Goal: Task Accomplishment & Management: Manage account settings

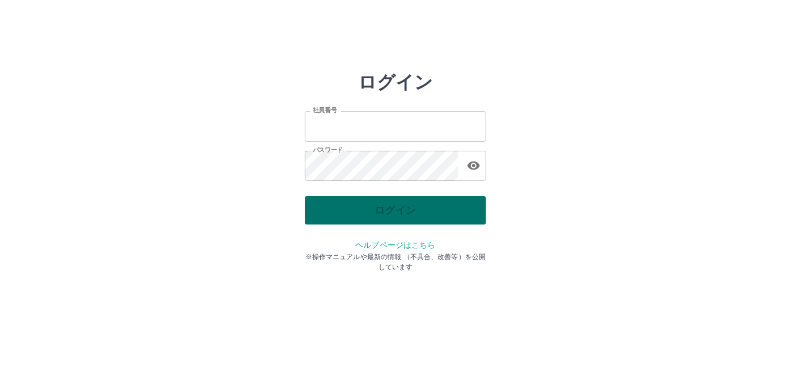
type input "*******"
click at [419, 209] on div "ログイン" at bounding box center [395, 210] width 181 height 28
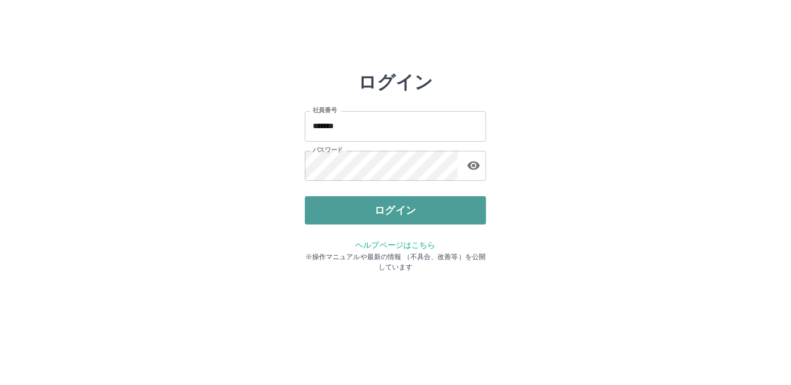
click at [419, 209] on button "ログイン" at bounding box center [395, 210] width 181 height 28
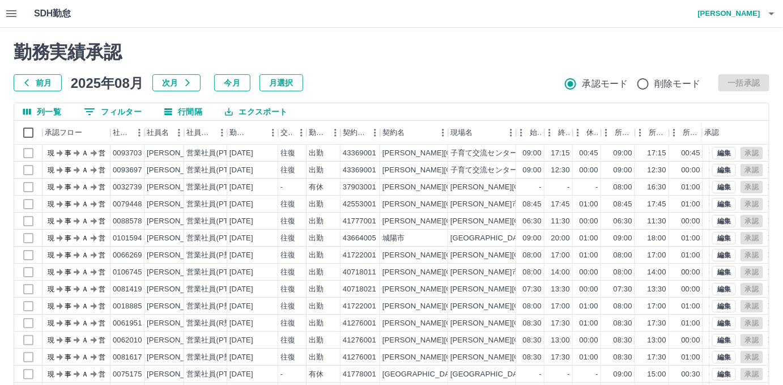
click at [16, 10] on icon "button" at bounding box center [12, 14] width 14 height 14
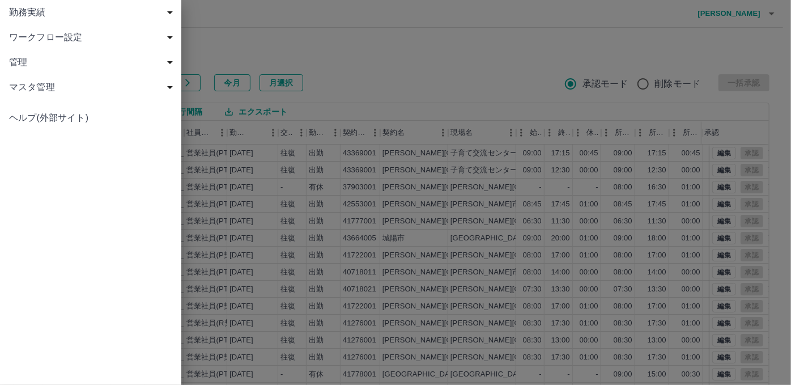
click at [19, 12] on span "勤務実績" at bounding box center [93, 13] width 168 height 14
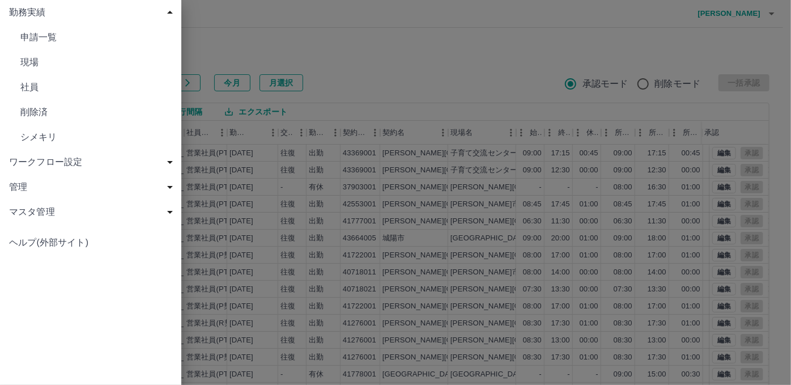
click at [46, 60] on span "現場" at bounding box center [96, 63] width 152 height 14
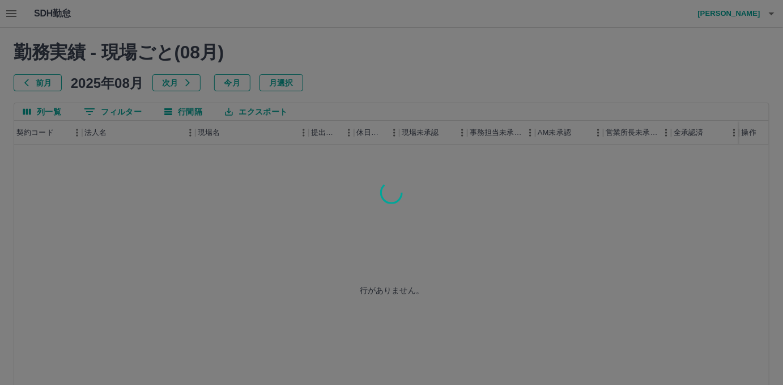
click at [117, 110] on div at bounding box center [391, 192] width 783 height 385
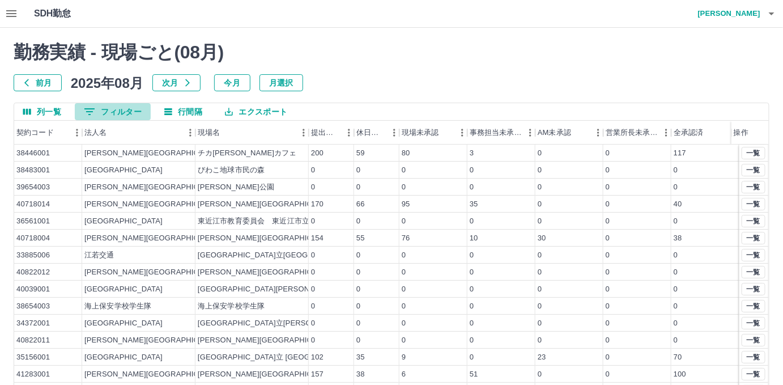
click at [117, 110] on button "0 フィルター" at bounding box center [113, 111] width 76 height 17
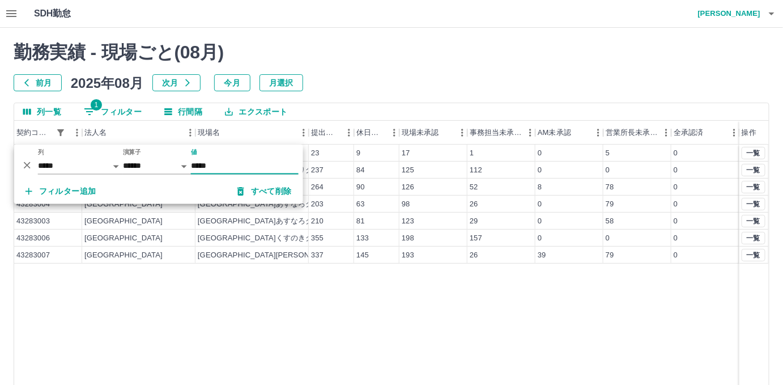
type input "*****"
click at [380, 281] on div "43283001 広陵町 こども課 23 9 17 1 0 5 0 43283002 広陵町 広陵町ひまわりクラブ 237 84 125 112 0 0 0 …" at bounding box center [391, 290] width 755 height 290
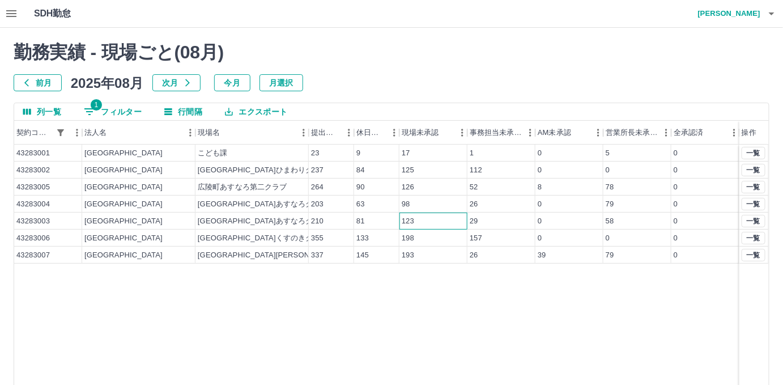
click at [400, 219] on div "123" at bounding box center [434, 221] width 68 height 17
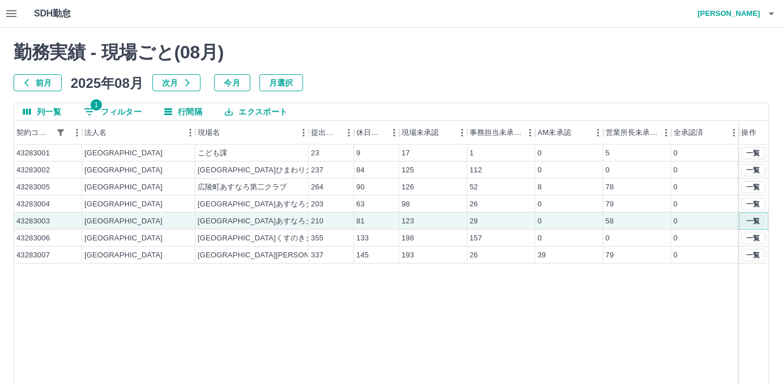
click at [762, 217] on button "一覧" at bounding box center [754, 221] width 24 height 12
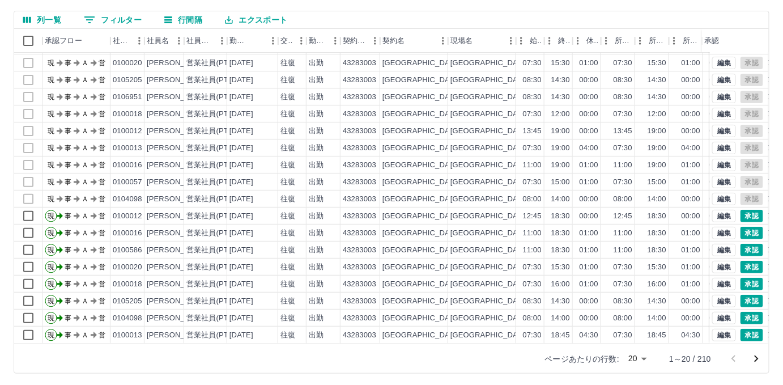
scroll to position [94, 0]
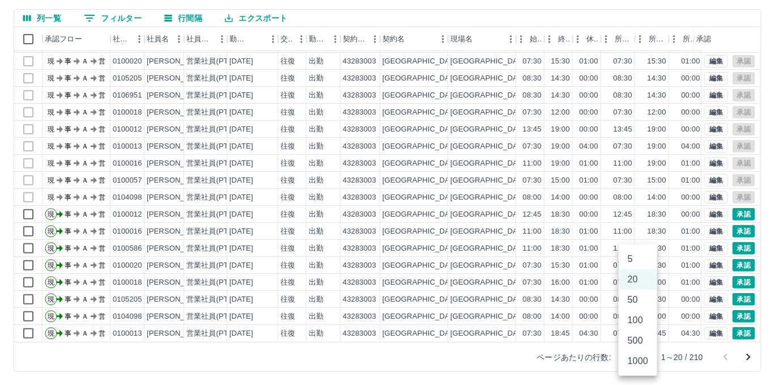
click at [641, 356] on body "SDH勤怠 [PERSON_NAME] 勤務実績承認 前月 [DATE] 次月 今月 月選択 承認モード 削除モード 一括承認 列一覧 0 フィルター 行間隔…" at bounding box center [391, 145] width 783 height 479
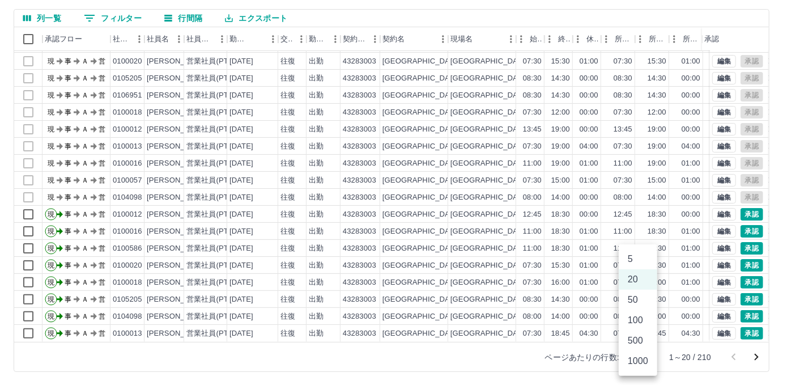
click at [641, 344] on li "500" at bounding box center [638, 341] width 39 height 20
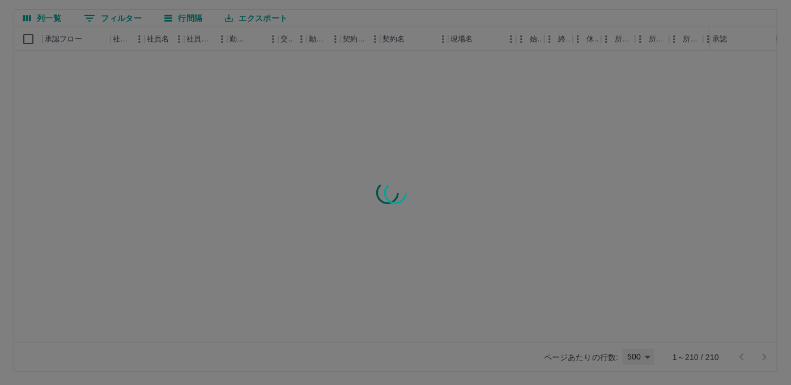
type input "***"
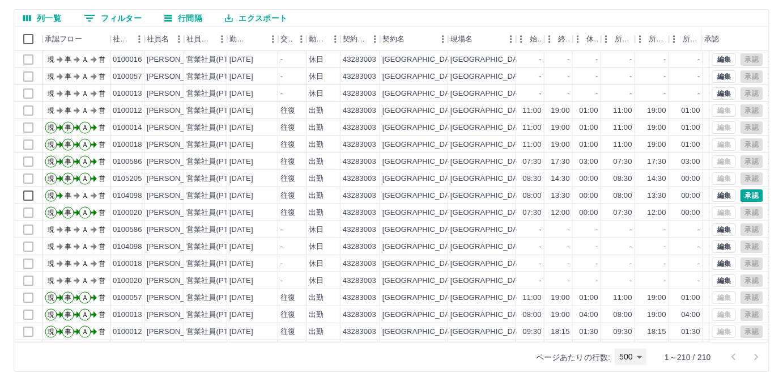
scroll to position [2721, 0]
click at [329, 196] on div "出勤" at bounding box center [324, 195] width 34 height 17
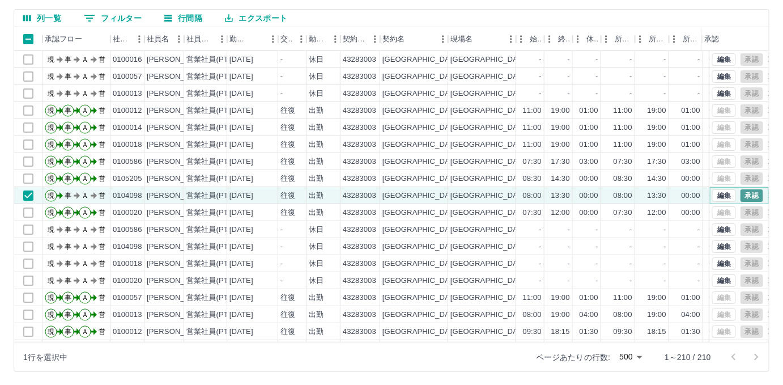
click at [741, 193] on button "承認" at bounding box center [752, 195] width 23 height 12
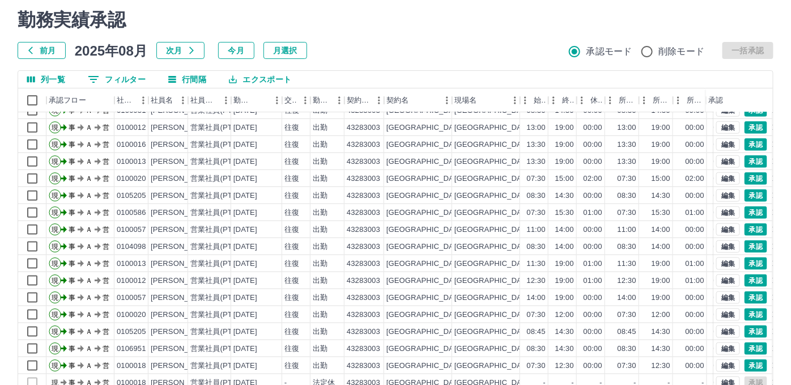
scroll to position [0, 0]
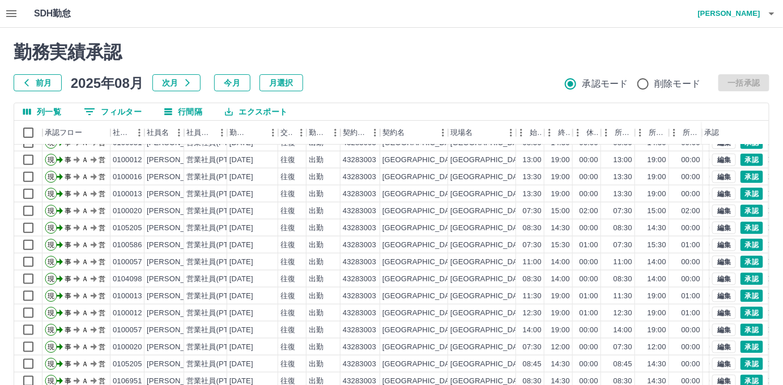
click at [749, 10] on h4 "[PERSON_NAME]" at bounding box center [727, 13] width 68 height 27
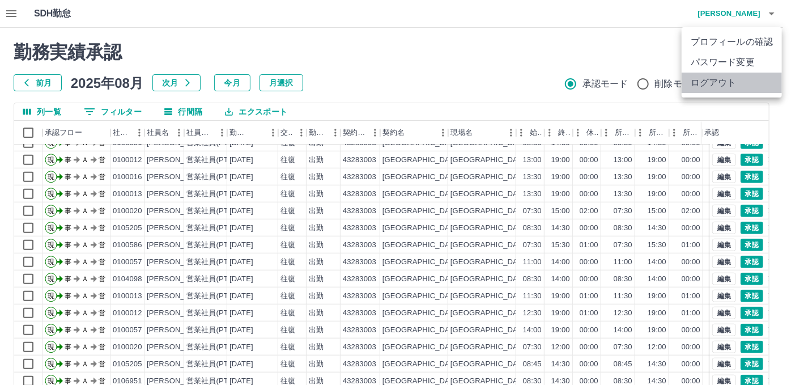
click at [743, 75] on li "ログアウト" at bounding box center [732, 83] width 100 height 20
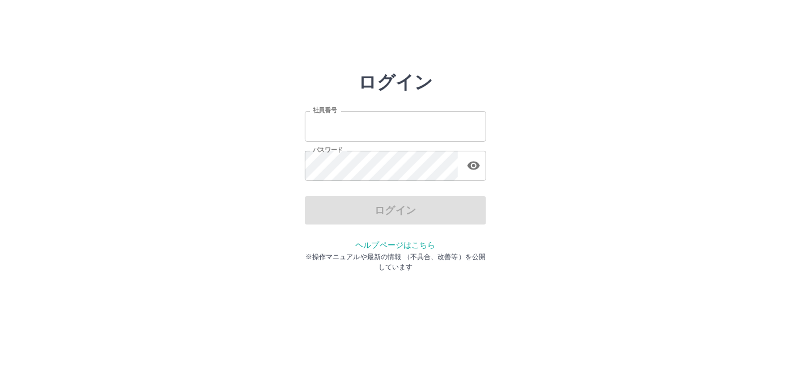
type input "*******"
click at [394, 197] on div "ログイン" at bounding box center [395, 210] width 181 height 28
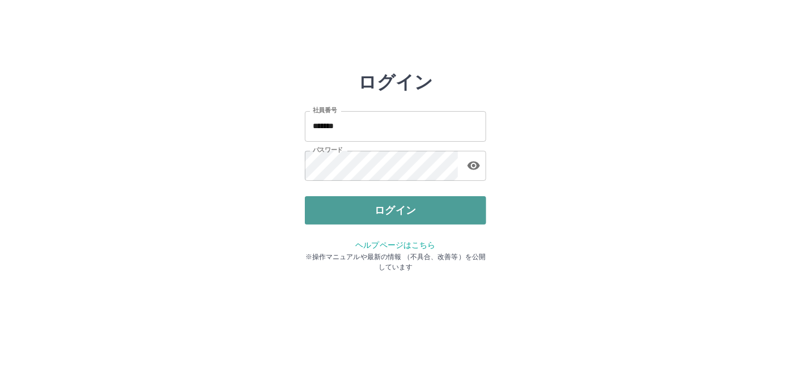
click at [387, 206] on button "ログイン" at bounding box center [395, 210] width 181 height 28
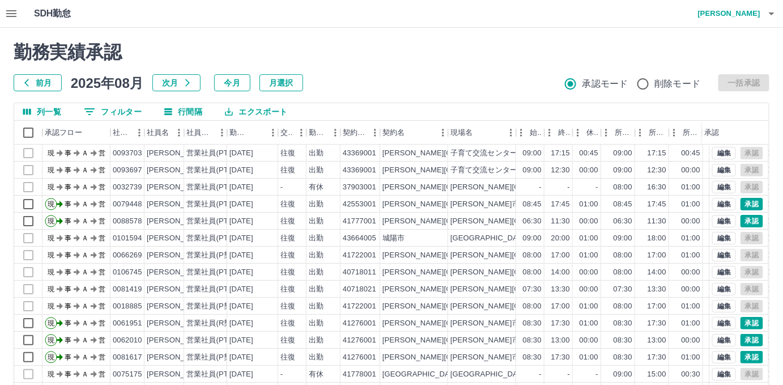
click at [753, 15] on h4 "大塚　裕子" at bounding box center [727, 13] width 68 height 27
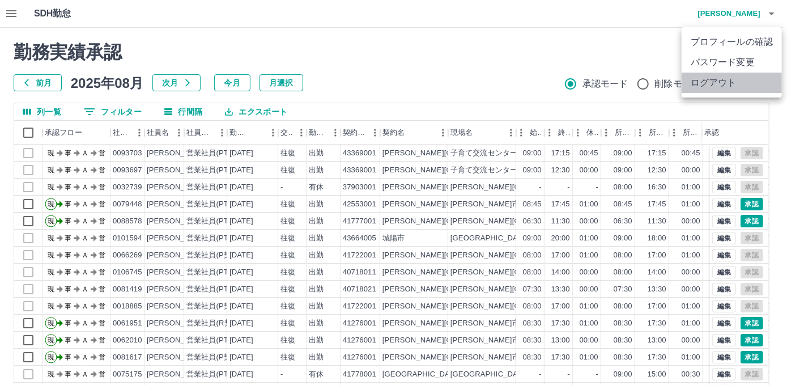
click at [717, 83] on li "ログアウト" at bounding box center [732, 83] width 100 height 20
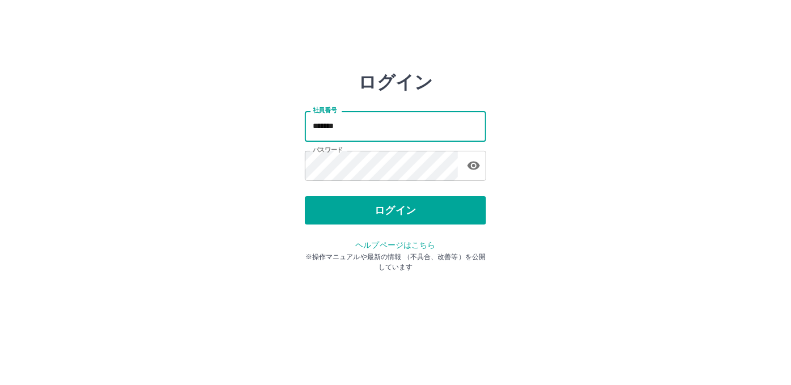
drag, startPoint x: 358, startPoint y: 130, endPoint x: 259, endPoint y: 145, distance: 99.7
click at [259, 145] on div "ログイン 社員番号 ******* 社員番号 パスワード パスワード ログイン ヘルプページはこちら ※操作マニュアルや最新の情報 （不具合、改善等）を公開し…" at bounding box center [396, 161] width 680 height 181
type input "*******"
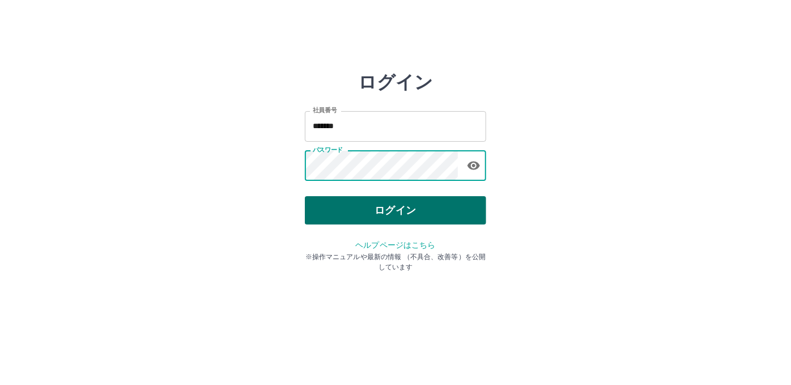
click at [322, 203] on button "ログイン" at bounding box center [395, 210] width 181 height 28
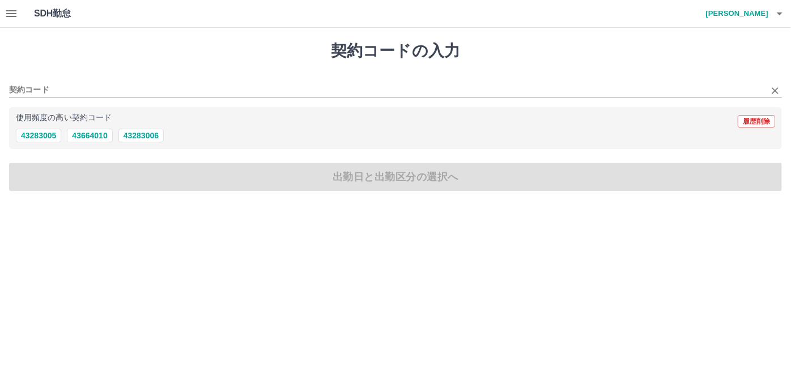
click at [37, 79] on div "契約コード" at bounding box center [395, 86] width 773 height 24
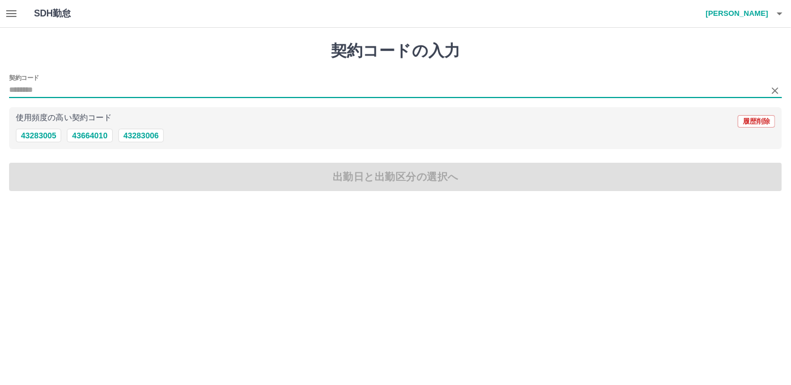
click at [35, 86] on input "契約コード" at bounding box center [387, 90] width 756 height 14
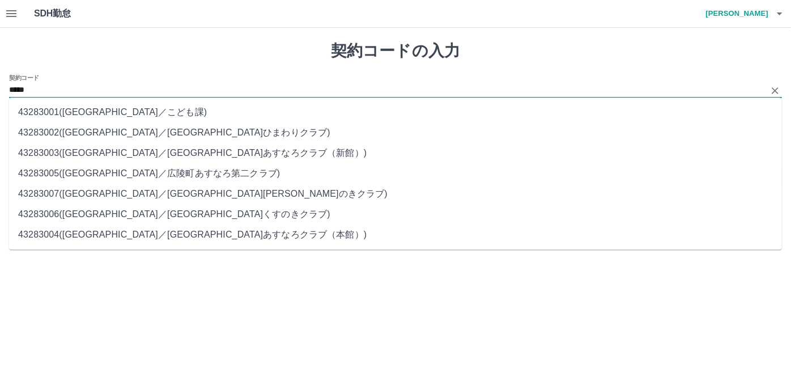
click at [150, 151] on li "43283003 ( [GEOGRAPHIC_DATA] ／ [GEOGRAPHIC_DATA]あすなろクラブ（新館） )" at bounding box center [395, 153] width 773 height 20
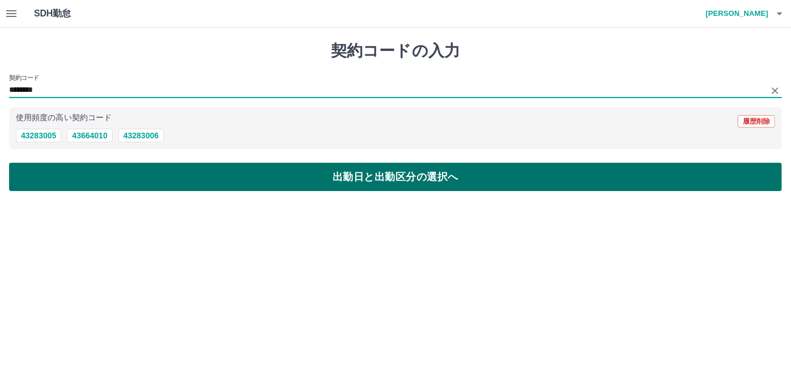
type input "********"
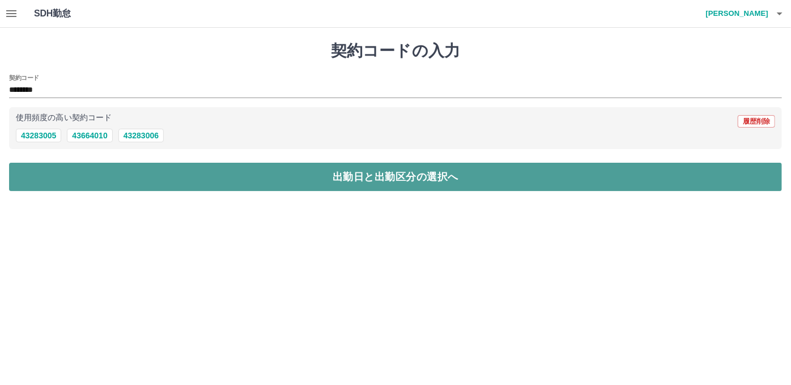
click at [164, 170] on button "出勤日と出勤区分の選択へ" at bounding box center [395, 177] width 773 height 28
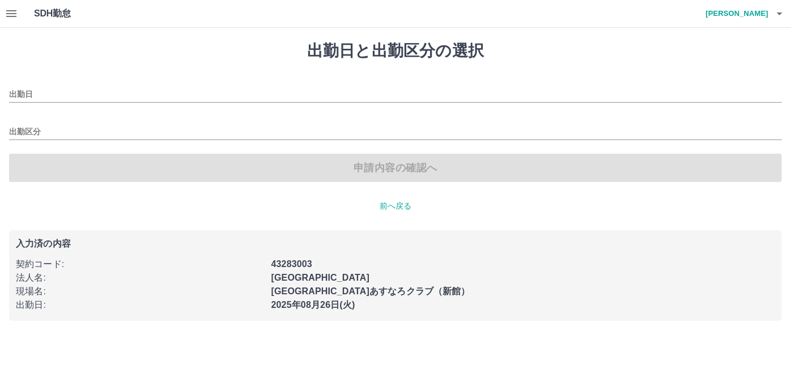
type input "**********"
click at [159, 93] on input "**********" at bounding box center [395, 95] width 773 height 14
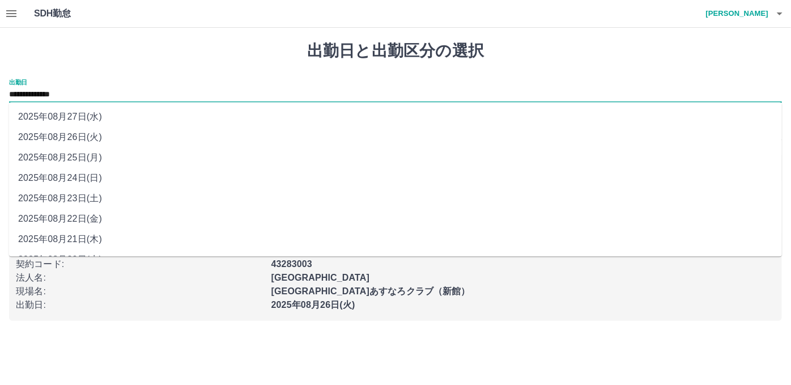
scroll to position [39, 0]
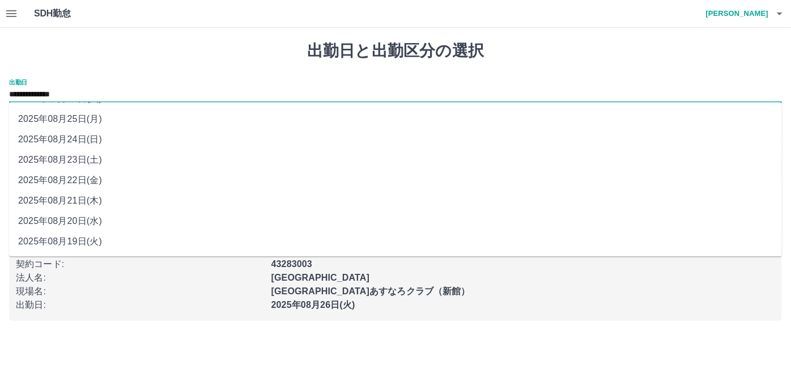
click at [279, 60] on h1 "出勤日と出勤区分の選択" at bounding box center [395, 50] width 773 height 19
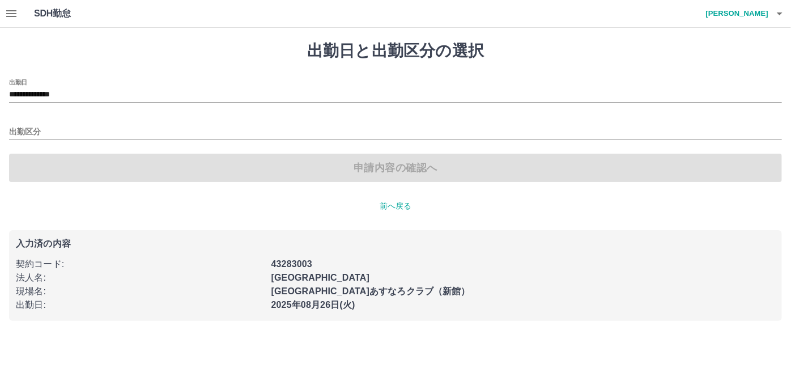
click at [756, 15] on h4 "日比　真由美" at bounding box center [735, 13] width 68 height 27
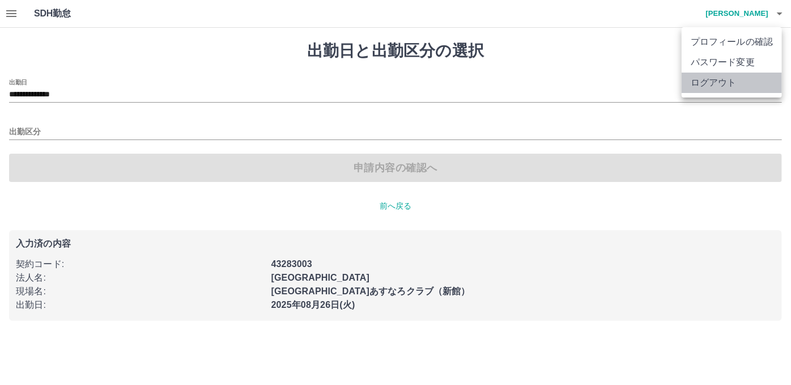
click at [740, 82] on li "ログアウト" at bounding box center [732, 83] width 100 height 20
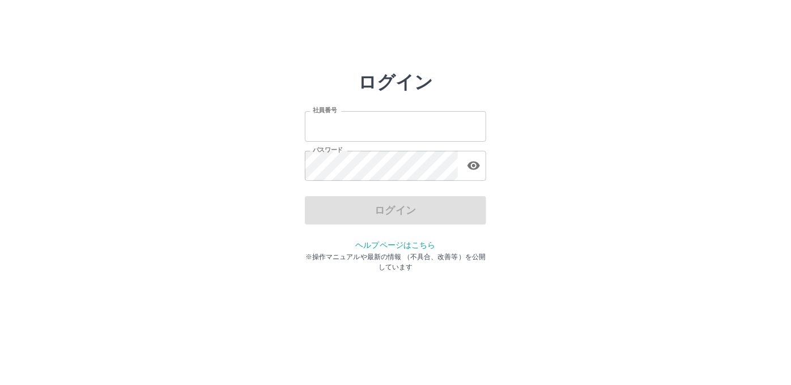
type input "*******"
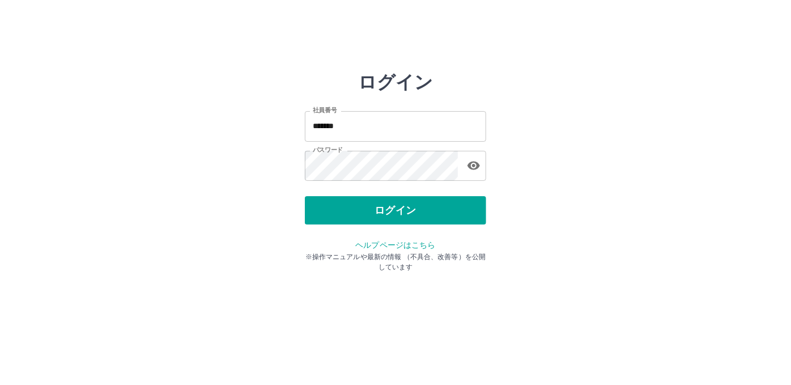
click at [363, 206] on div "ログイン" at bounding box center [395, 210] width 181 height 28
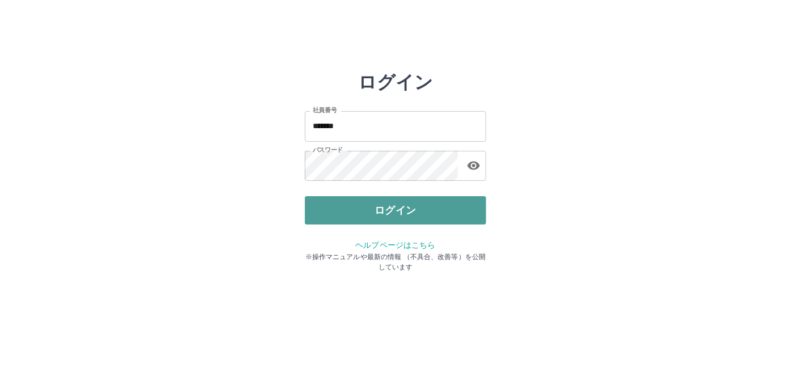
click at [363, 206] on button "ログイン" at bounding box center [395, 210] width 181 height 28
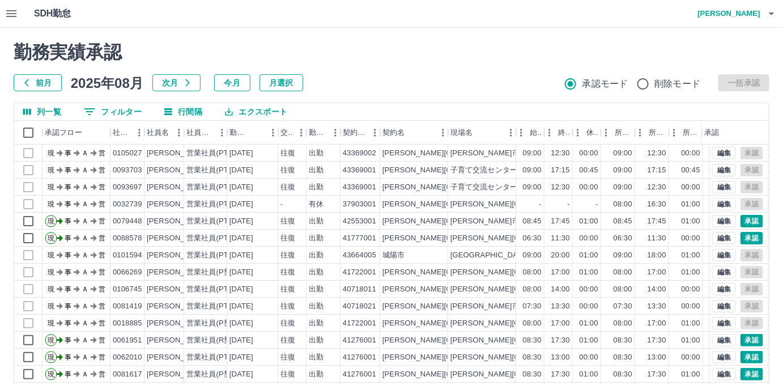
click at [9, 16] on icon "button" at bounding box center [11, 13] width 10 height 7
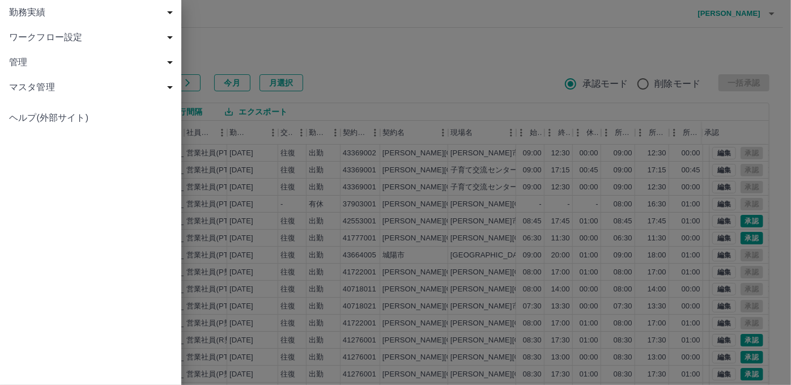
click at [15, 12] on span "勤務実績" at bounding box center [93, 13] width 168 height 14
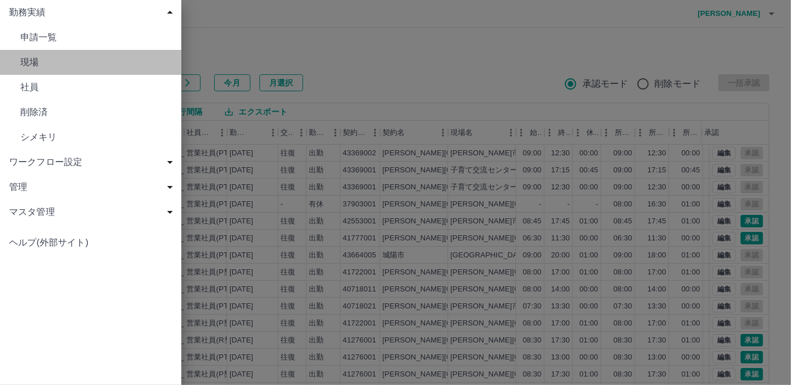
click at [21, 56] on span "現場" at bounding box center [96, 63] width 152 height 14
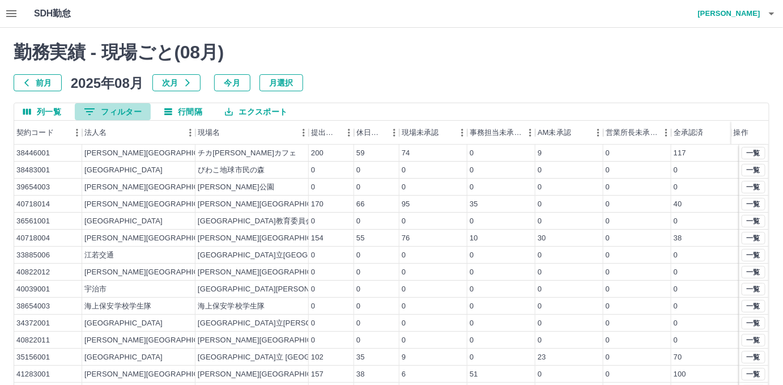
click at [115, 109] on button "0 フィルター" at bounding box center [113, 111] width 76 height 17
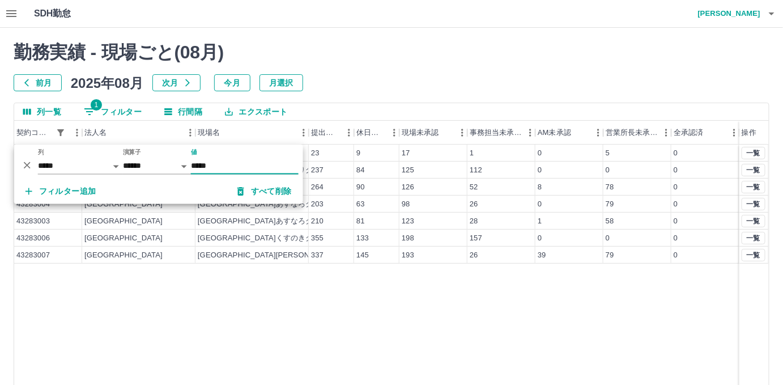
type input "*****"
click at [358, 281] on div "43283001 広陵町 こども課 23 9 17 1 0 5 0 43283002 広陵町 広陵町ひまわりクラブ 237 84 125 112 0 0 0 …" at bounding box center [391, 290] width 755 height 290
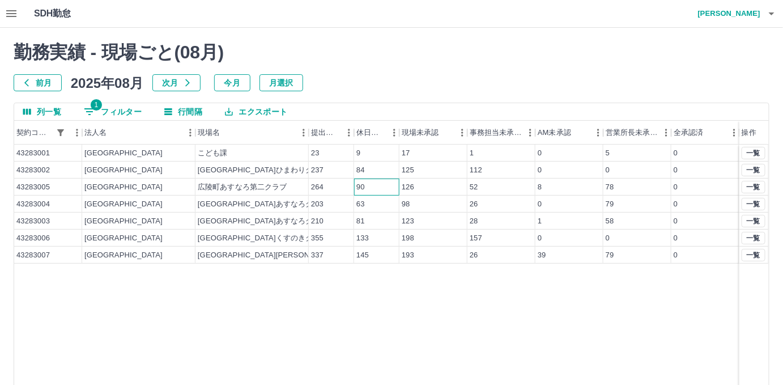
click at [380, 184] on div "90" at bounding box center [376, 187] width 45 height 17
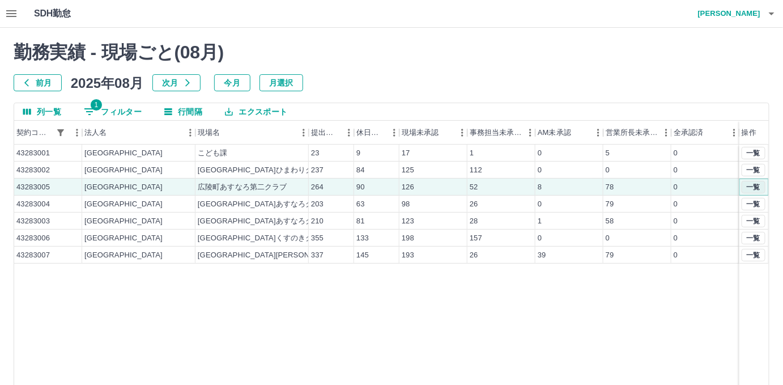
click at [755, 185] on button "一覧" at bounding box center [754, 187] width 24 height 12
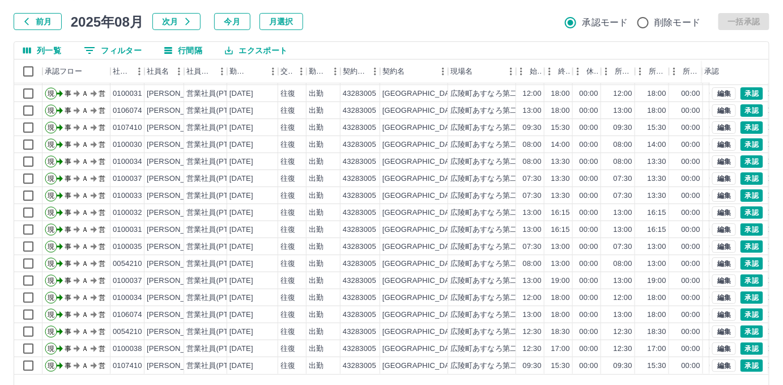
scroll to position [94, 0]
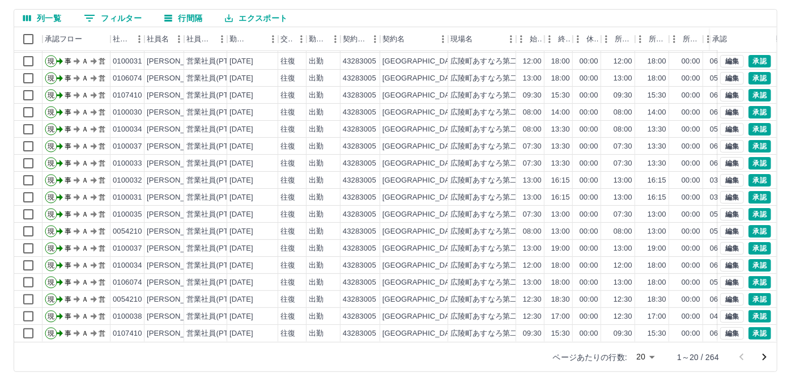
click at [644, 361] on body "SDH勤怠 大塚　裕子 勤務実績承認 前月 2025年08月 次月 今月 月選択 承認モード 削除モード 一括承認 列一覧 0 フィルター 行間隔 エクスポー…" at bounding box center [395, 145] width 791 height 479
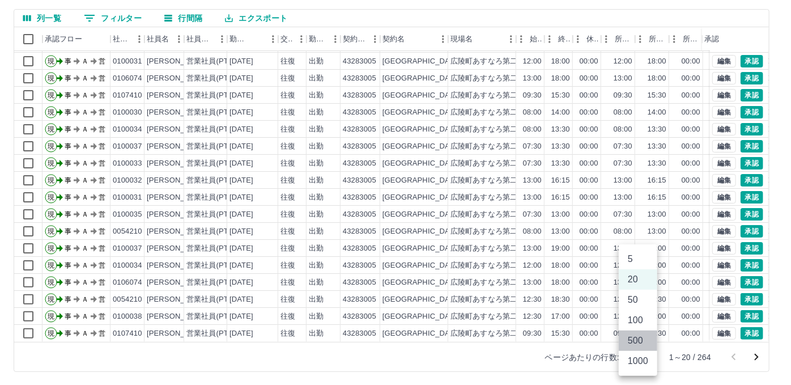
click at [642, 347] on li "500" at bounding box center [638, 341] width 39 height 20
type input "***"
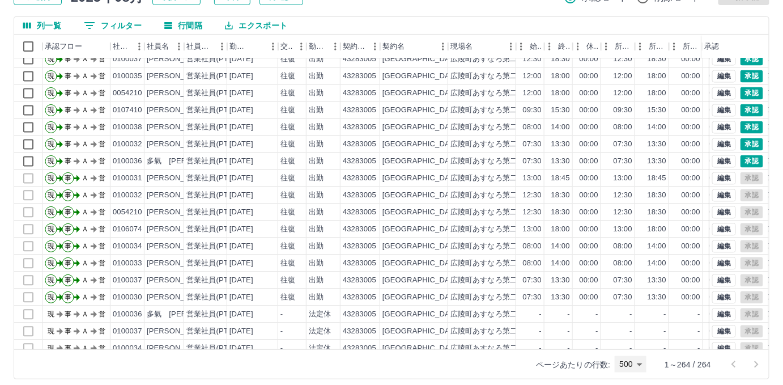
scroll to position [0, 0]
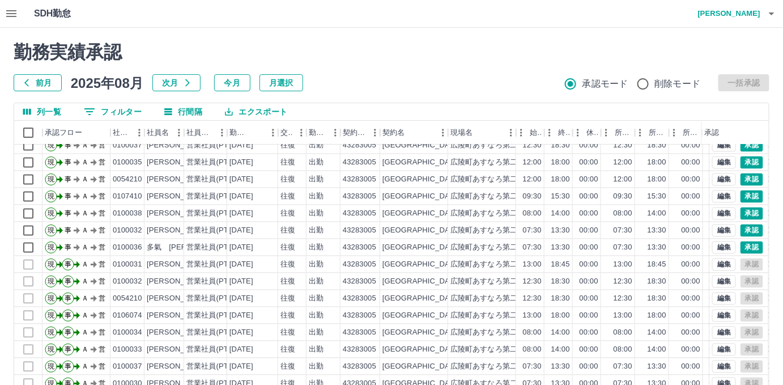
click at [11, 19] on icon "button" at bounding box center [12, 14] width 14 height 14
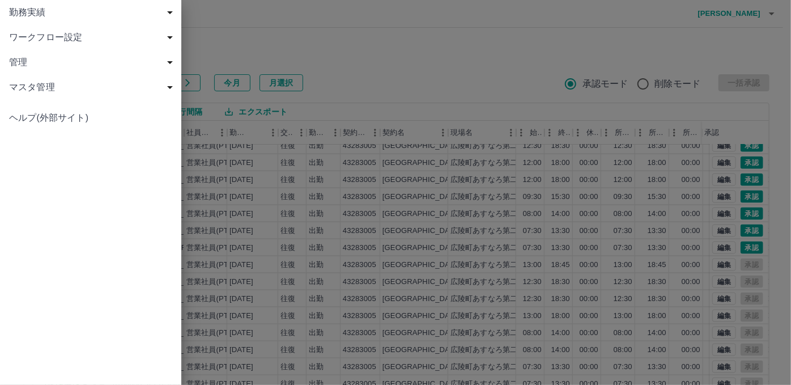
click at [12, 15] on span "勤務実績" at bounding box center [93, 13] width 168 height 14
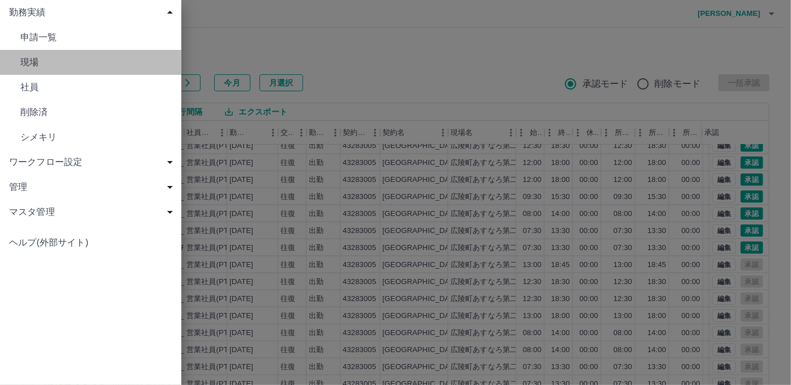
click at [19, 61] on link "現場" at bounding box center [90, 62] width 181 height 25
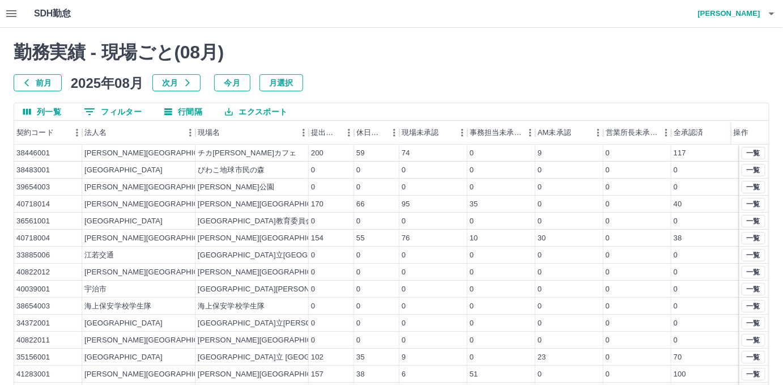
click at [119, 108] on button "0 フィルター" at bounding box center [113, 111] width 76 height 17
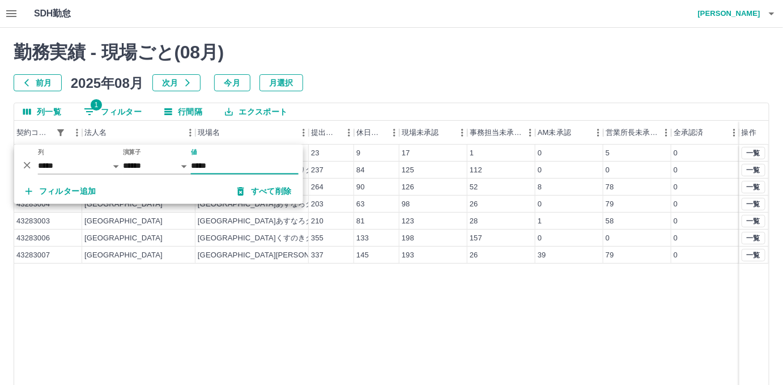
type input "*****"
click at [293, 254] on div "[GEOGRAPHIC_DATA][PERSON_NAME]のきクラブ" at bounding box center [252, 255] width 113 height 17
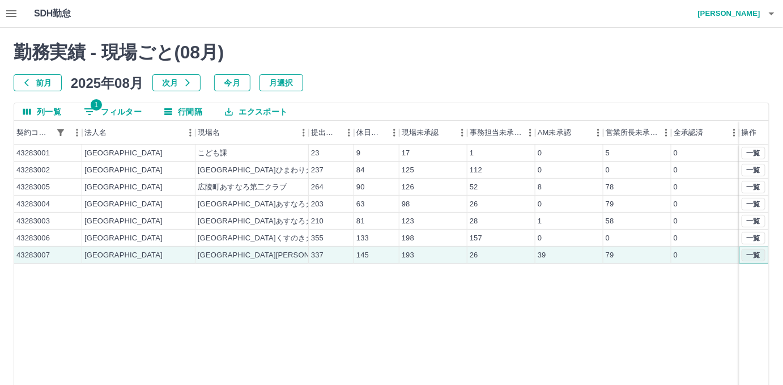
click at [760, 257] on button "一覧" at bounding box center [754, 255] width 24 height 12
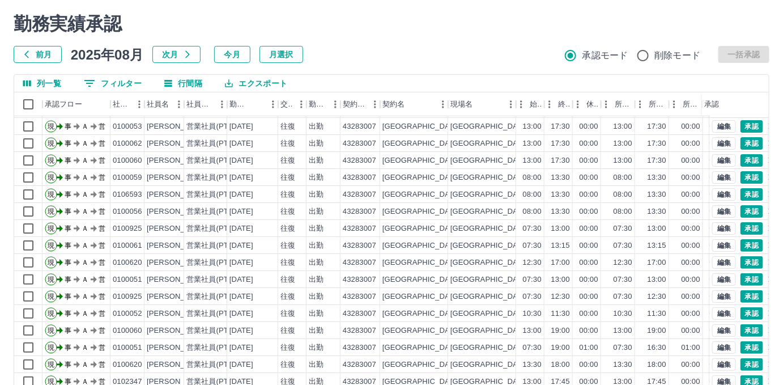
scroll to position [94, 0]
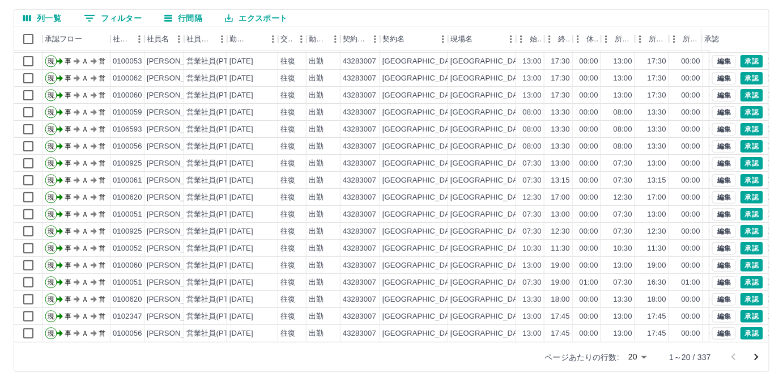
click at [622, 370] on div "ページあたりの行数: 20 ** 1～20 / 337" at bounding box center [651, 356] width 238 height 29
click at [632, 360] on body "SDH勤怠 大塚　裕子 勤務実績承認 前月 2025年08月 次月 今月 月選択 承認モード 削除モード 一括承認 列一覧 0 フィルター 行間隔 エクスポー…" at bounding box center [391, 145] width 783 height 479
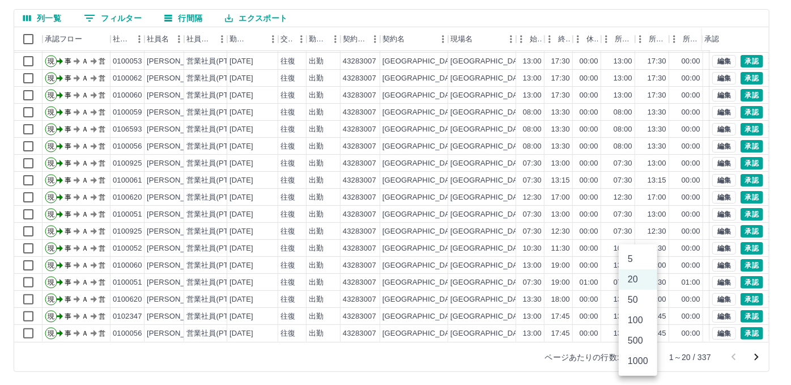
click at [636, 353] on li "1000" at bounding box center [638, 361] width 39 height 20
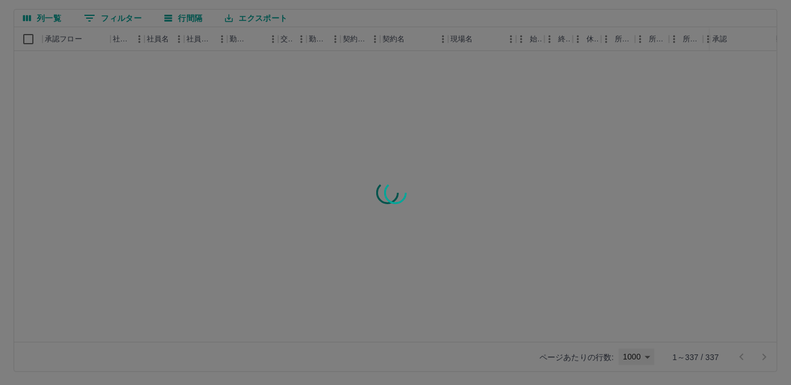
type input "****"
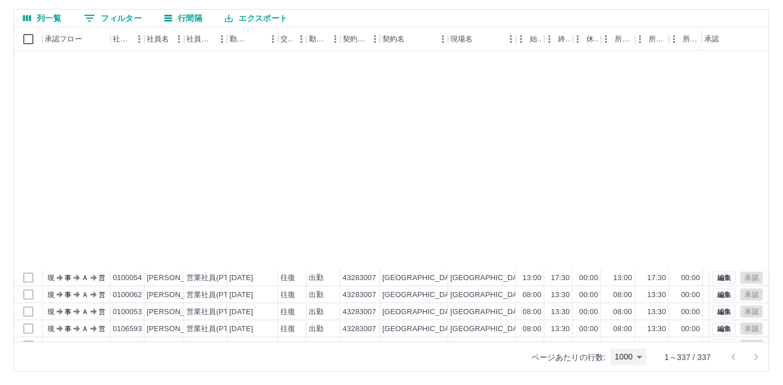
scroll to position [567, 0]
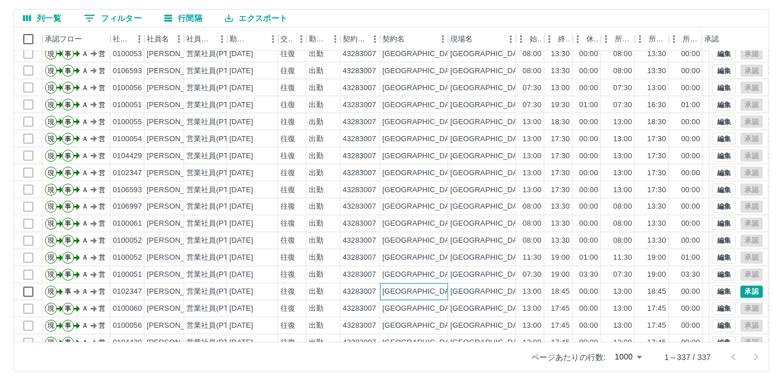
click at [397, 289] on div "[GEOGRAPHIC_DATA]" at bounding box center [422, 292] width 78 height 11
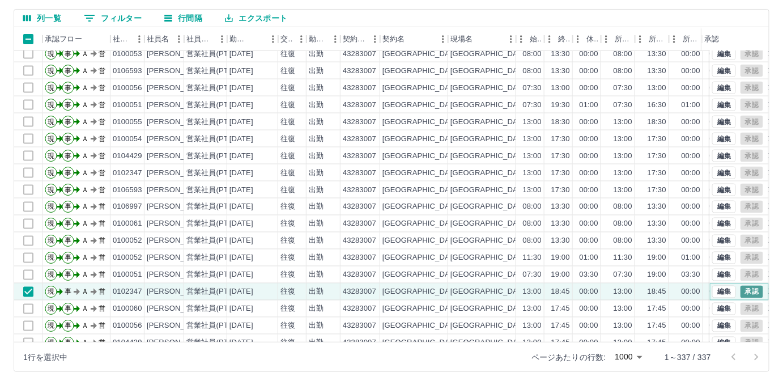
click at [741, 294] on button "承認" at bounding box center [752, 292] width 23 height 12
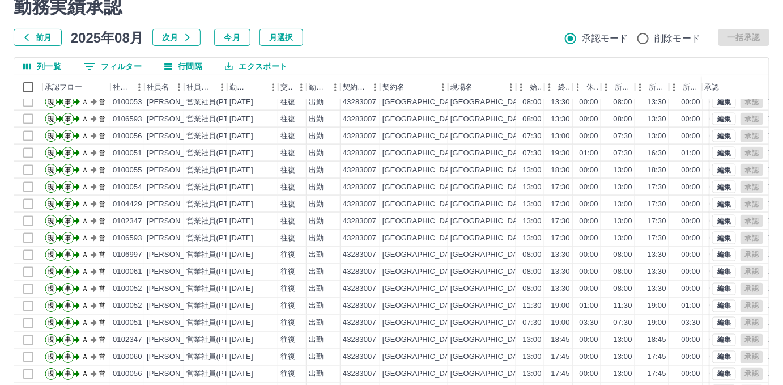
scroll to position [0, 0]
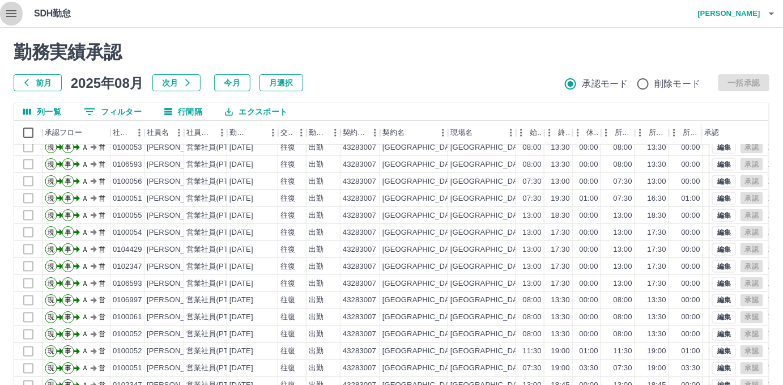
click at [12, 13] on icon "button" at bounding box center [11, 13] width 10 height 7
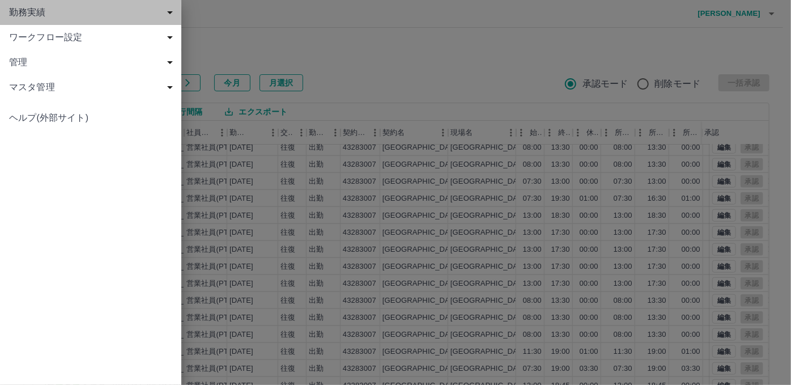
drag, startPoint x: 18, startPoint y: 11, endPoint x: 22, endPoint y: 23, distance: 12.5
click at [17, 11] on span "勤務実績" at bounding box center [93, 13] width 168 height 14
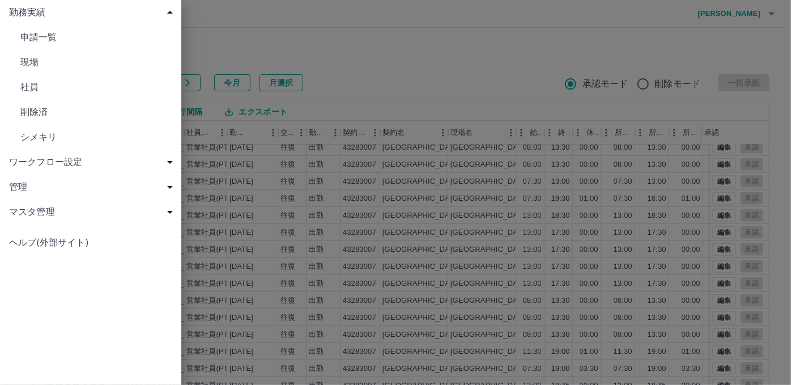
click at [22, 58] on span "現場" at bounding box center [96, 63] width 152 height 14
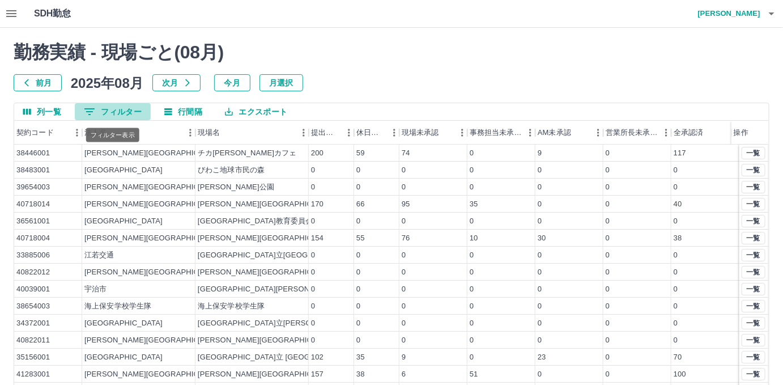
click at [113, 116] on button "0 フィルター" at bounding box center [113, 111] width 76 height 17
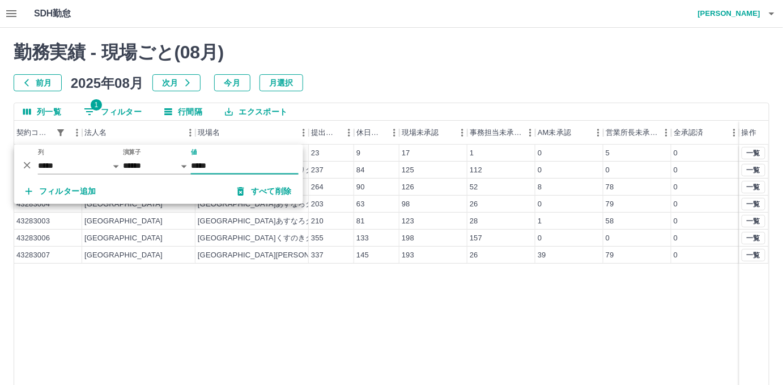
type input "*****"
click at [408, 288] on div "43283001 広陵町 こども課 23 9 17 1 0 5 0 43283002 広陵町 広陵町ひまわりクラブ 237 84 125 112 0 0 0 …" at bounding box center [391, 290] width 755 height 290
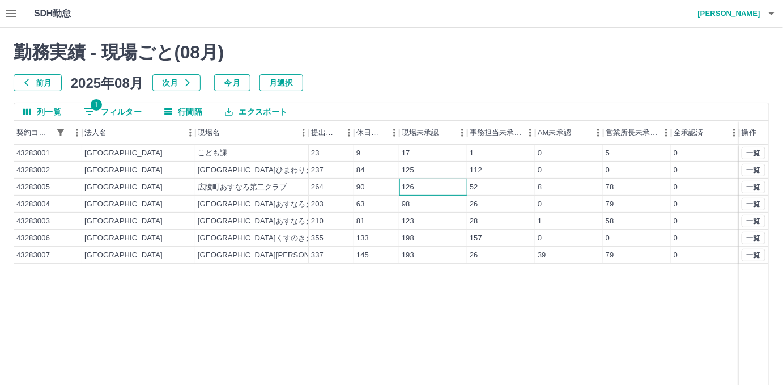
click at [422, 179] on div "126" at bounding box center [434, 187] width 68 height 17
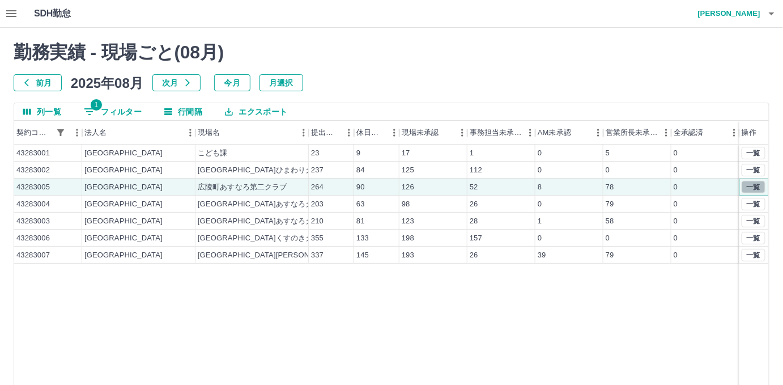
click at [764, 184] on button "一覧" at bounding box center [754, 187] width 24 height 12
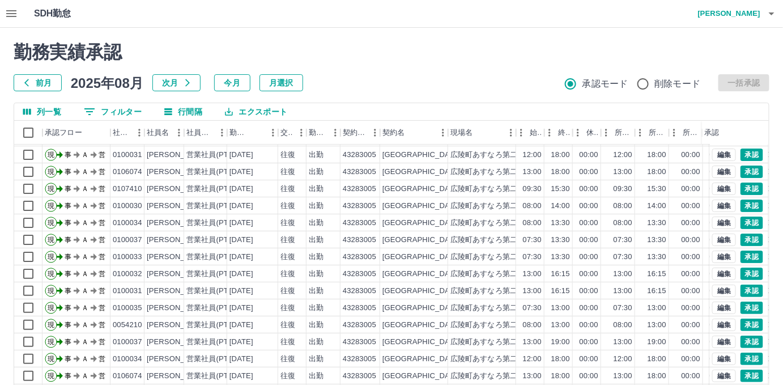
scroll to position [94, 0]
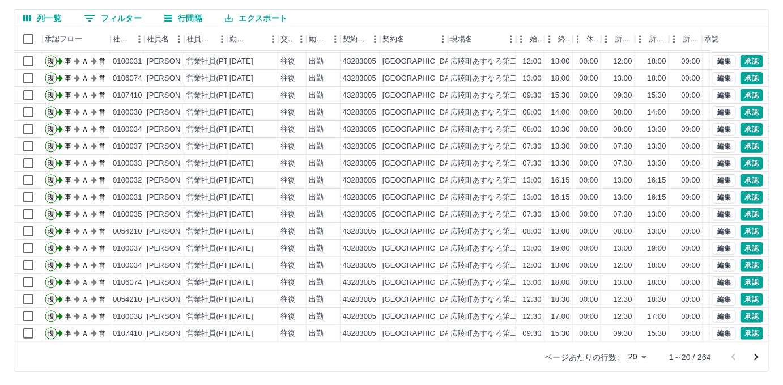
click at [660, 351] on div "ページあたりの行数: 20 ** 1～20 / 264" at bounding box center [651, 356] width 238 height 29
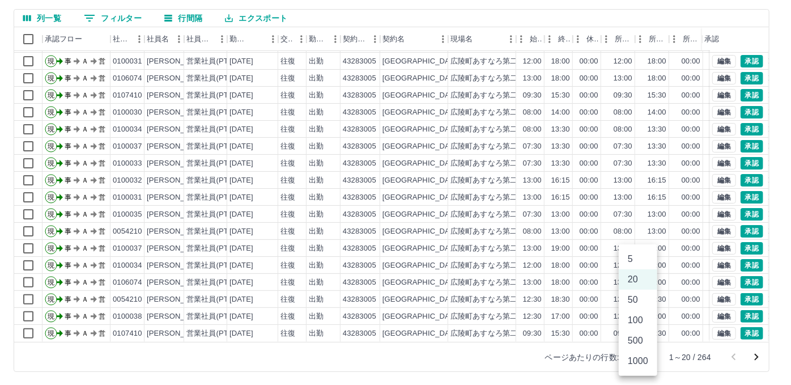
click at [641, 358] on body "SDH勤怠 大塚　裕子 勤務実績承認 前月 2025年08月 次月 今月 月選択 承認モード 削除モード 一括承認 列一覧 0 フィルター 行間隔 エクスポー…" at bounding box center [395, 145] width 791 height 479
click at [644, 344] on li "500" at bounding box center [638, 341] width 39 height 20
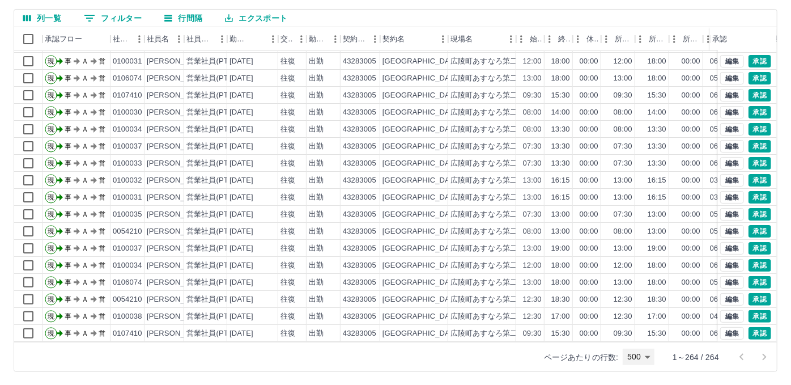
type input "***"
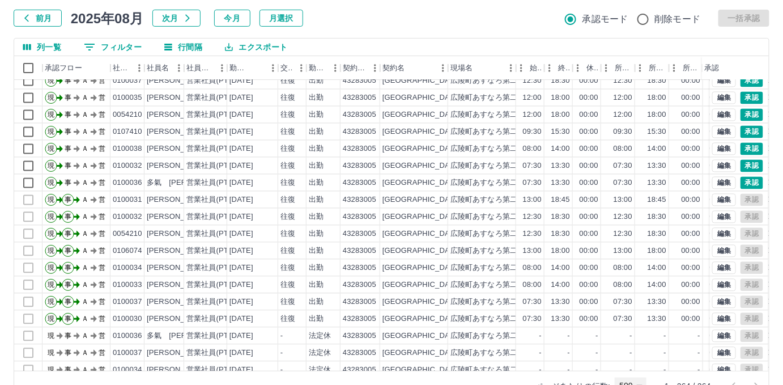
scroll to position [0, 0]
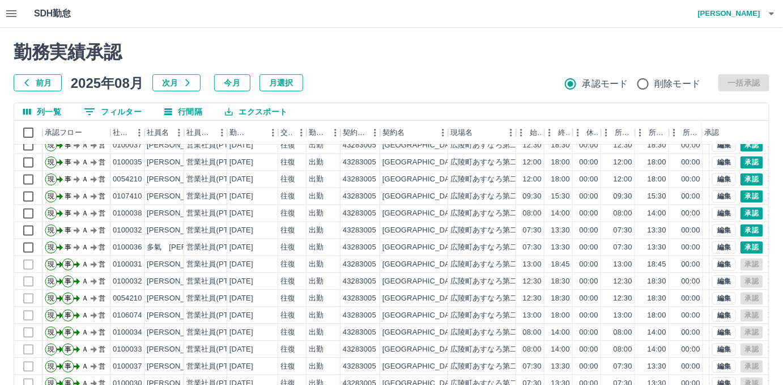
click at [13, 14] on icon "button" at bounding box center [11, 13] width 10 height 7
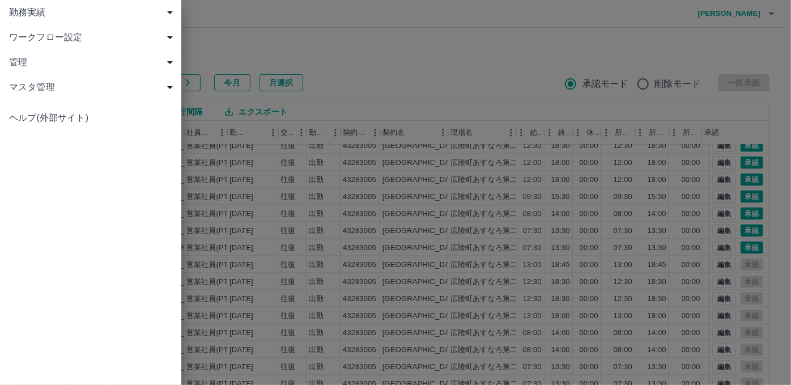
click at [14, 12] on span "勤務実績" at bounding box center [93, 13] width 168 height 14
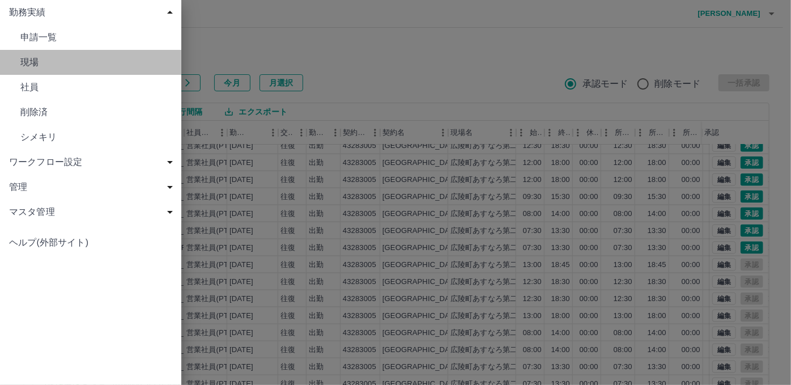
click at [18, 70] on link "現場" at bounding box center [90, 62] width 181 height 25
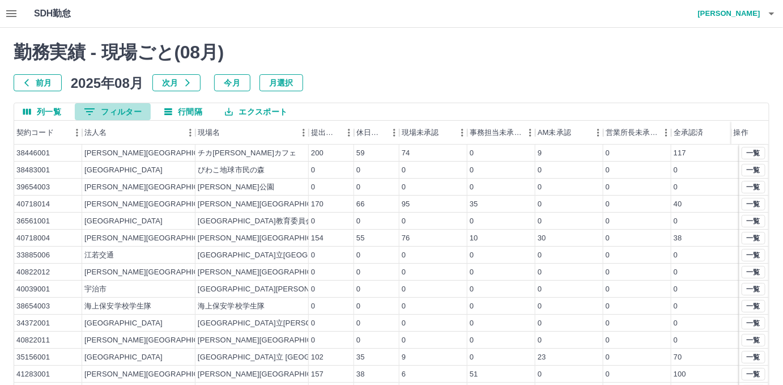
click at [115, 115] on button "0 フィルター" at bounding box center [113, 111] width 76 height 17
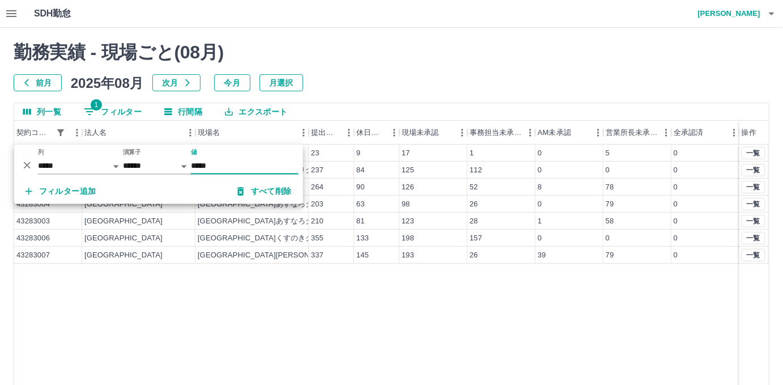
type input "*****"
click at [286, 304] on div "43283001 広陵町 こども課 23 9 17 1 0 5 0 43283002 広陵町 広陵町ひまわりクラブ 237 84 125 112 0 0 0 …" at bounding box center [391, 290] width 755 height 290
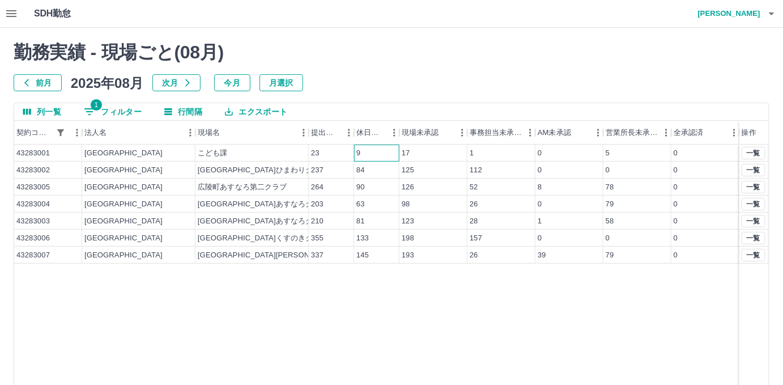
click at [364, 158] on div "9" at bounding box center [376, 153] width 45 height 17
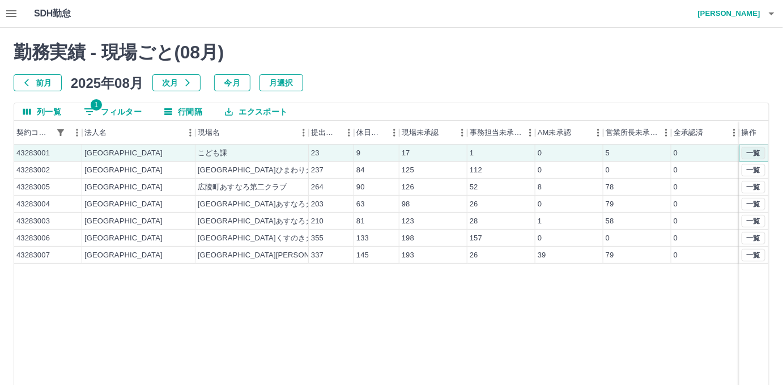
click at [749, 149] on button "一覧" at bounding box center [754, 153] width 24 height 12
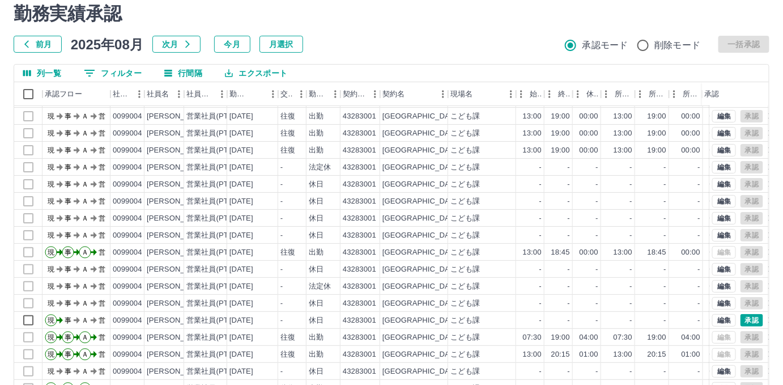
scroll to position [94, 0]
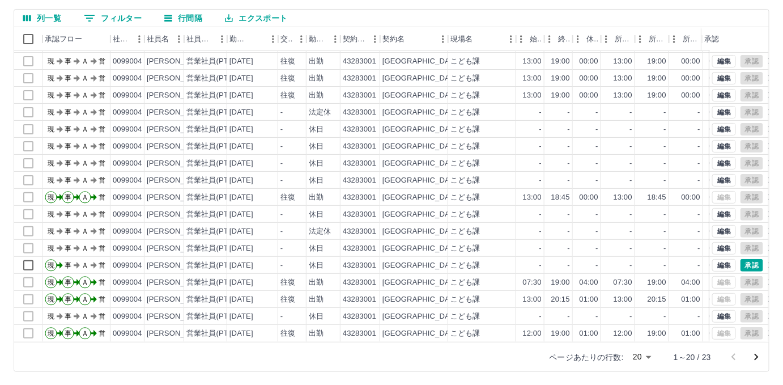
click at [664, 365] on div "ページあたりの行数: 20 ** 1～20 / 23" at bounding box center [652, 356] width 233 height 29
click at [651, 358] on body "SDH勤怠 大塚　裕子 勤務実績承認 前月 2025年08月 次月 今月 月選択 承認モード 削除モード 一括承認 列一覧 0 フィルター 行間隔 エクスポー…" at bounding box center [391, 145] width 783 height 479
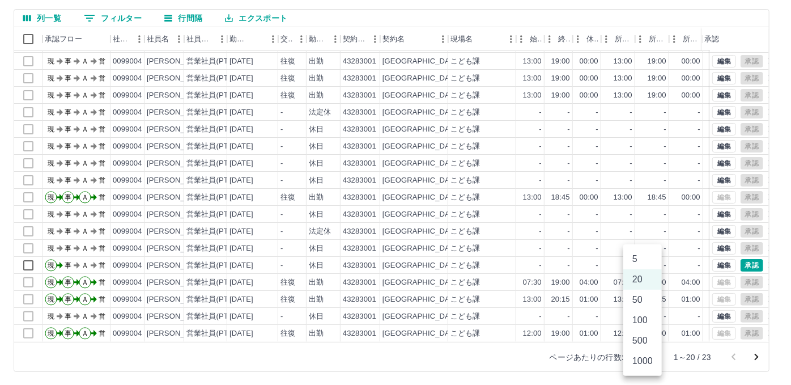
click at [639, 346] on li "500" at bounding box center [643, 341] width 39 height 20
type input "***"
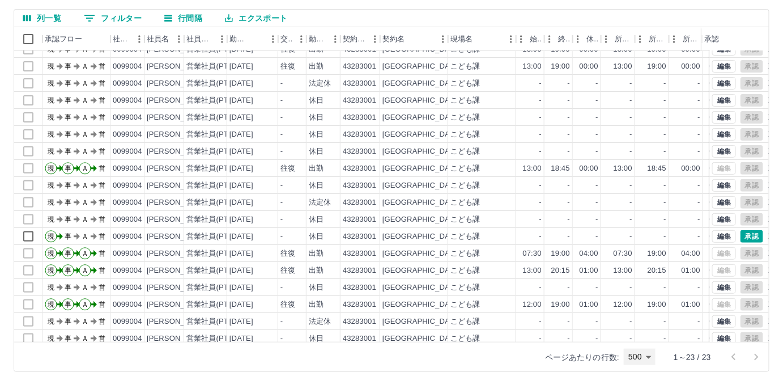
scroll to position [5, 0]
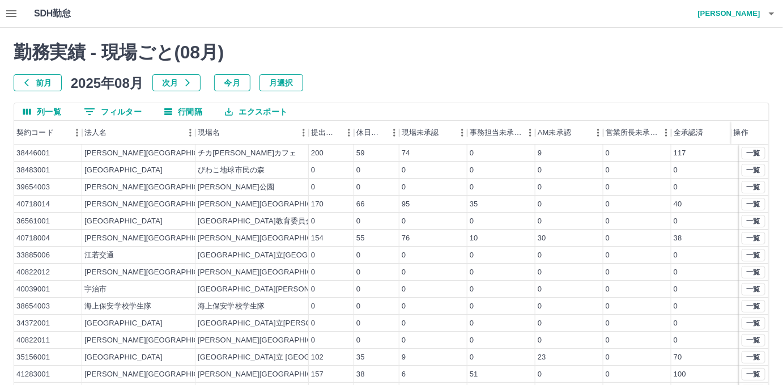
click at [14, 10] on icon "button" at bounding box center [12, 14] width 14 height 14
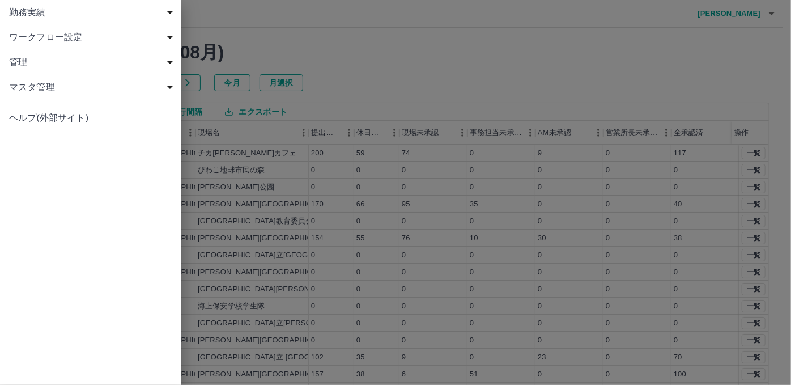
click at [16, 10] on span "勤務実績" at bounding box center [93, 13] width 168 height 14
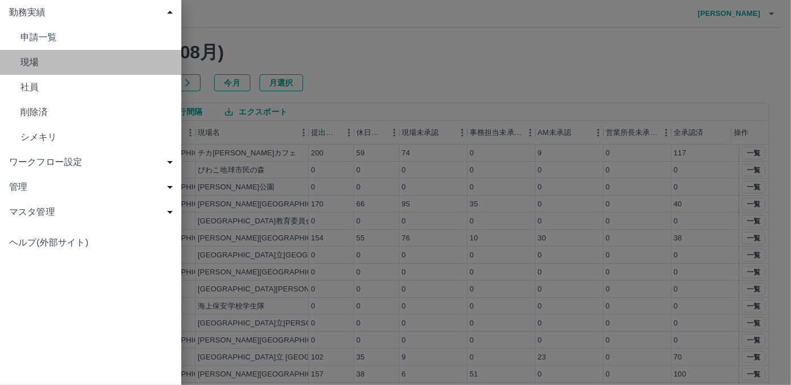
click at [42, 54] on link "現場" at bounding box center [90, 62] width 181 height 25
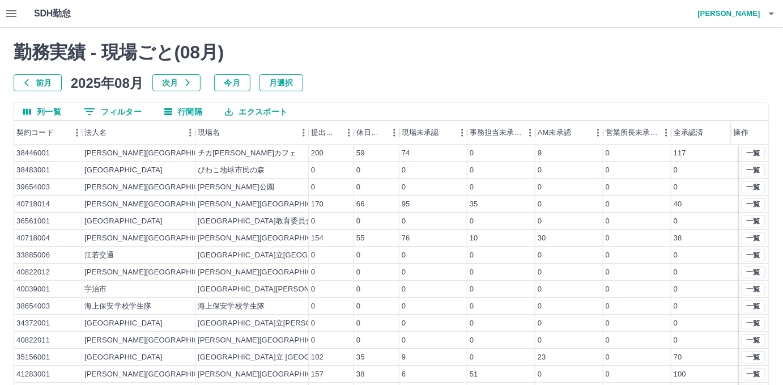
click at [115, 105] on button "0 フィルター" at bounding box center [113, 111] width 76 height 17
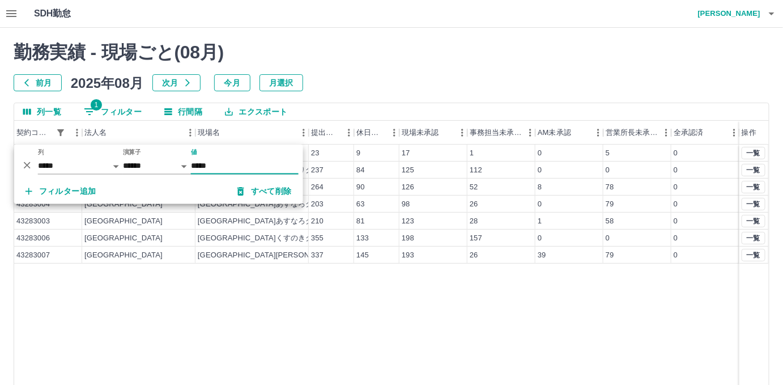
type input "*****"
click at [305, 319] on div "43283001 広陵町 こども課 23 9 17 1 0 5 0 43283002 広陵町 広陵町ひまわりクラブ 237 84 125 112 0 0 0 …" at bounding box center [391, 290] width 755 height 290
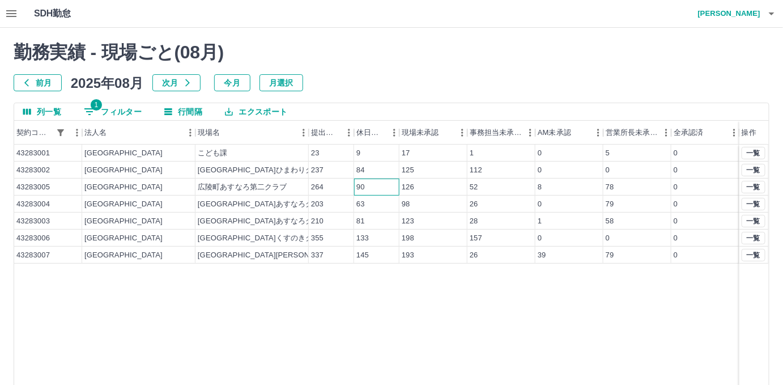
click at [378, 189] on div "90" at bounding box center [376, 187] width 45 height 17
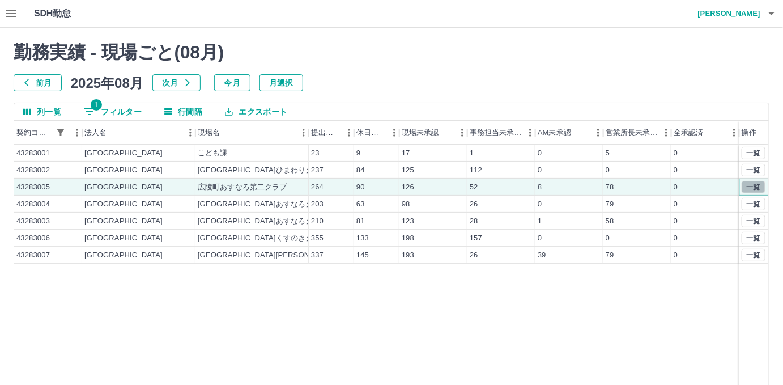
click at [755, 189] on button "一覧" at bounding box center [754, 187] width 24 height 12
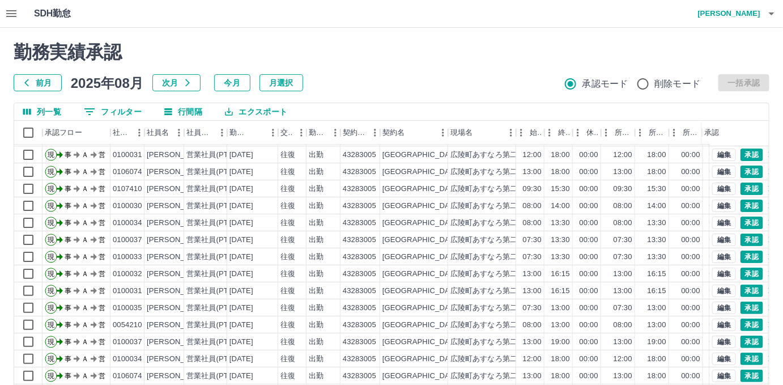
scroll to position [94, 0]
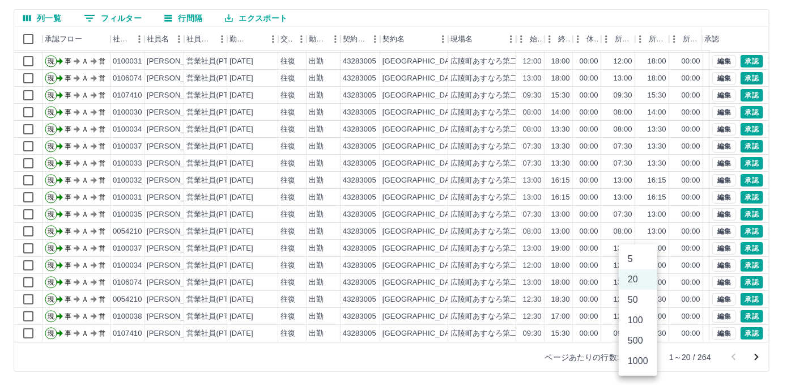
click at [629, 361] on body "SDH勤怠 大塚　裕子 勤務実績承認 前月 2025年08月 次月 今月 月選択 承認モード 削除モード 一括承認 列一覧 0 フィルター 行間隔 エクスポー…" at bounding box center [395, 145] width 791 height 479
click at [642, 341] on li "500" at bounding box center [638, 341] width 39 height 20
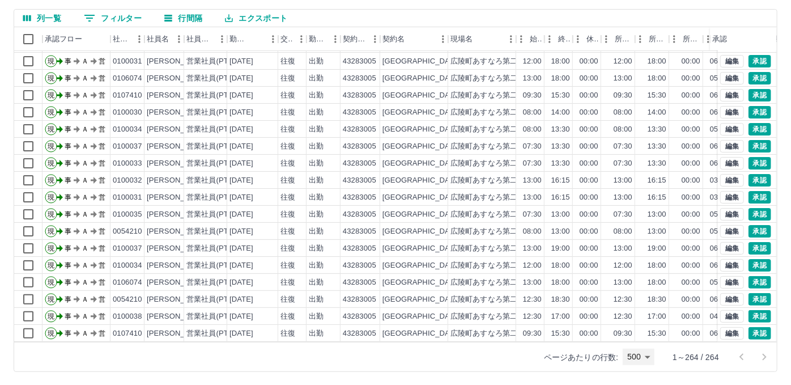
type input "***"
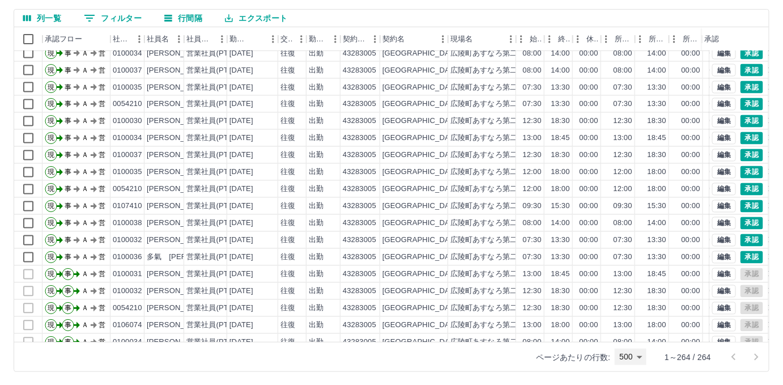
scroll to position [618, 0]
click at [278, 15] on button "エクスポート" at bounding box center [256, 18] width 80 height 17
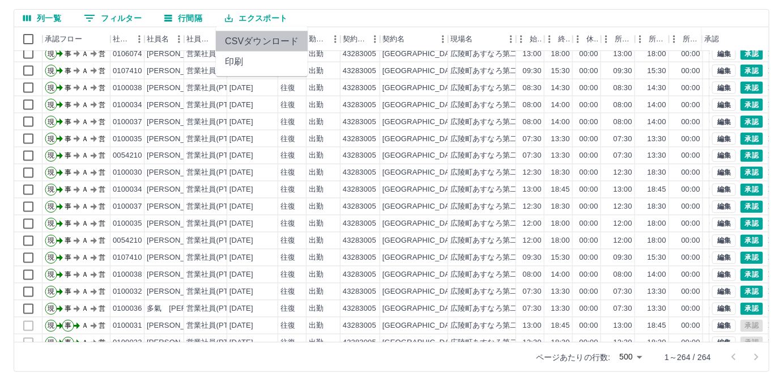
click at [263, 35] on li "CSVダウンロード" at bounding box center [262, 41] width 92 height 20
click at [364, 169] on div "43283005" at bounding box center [359, 173] width 33 height 11
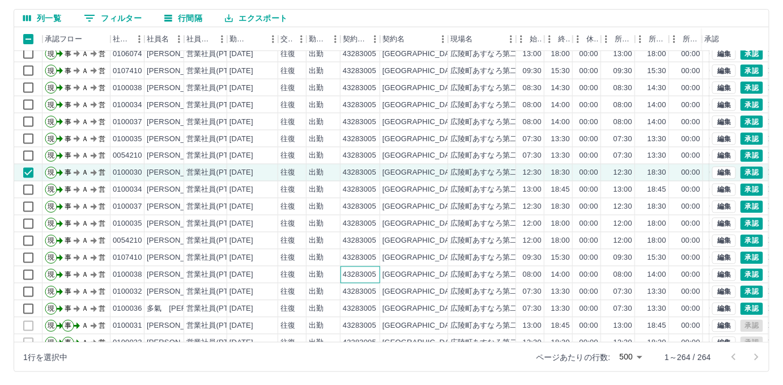
click at [363, 274] on div "43283005" at bounding box center [359, 275] width 33 height 11
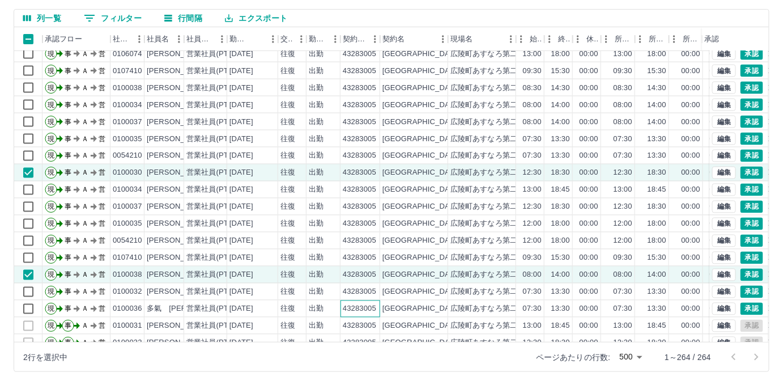
click at [368, 304] on div "43283005" at bounding box center [359, 309] width 33 height 11
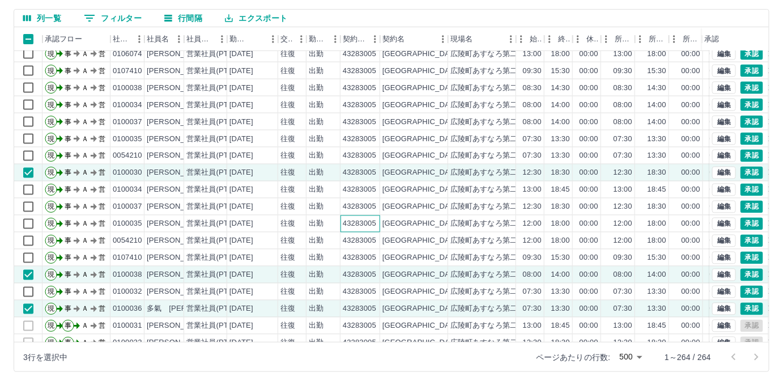
click at [370, 219] on div "43283005" at bounding box center [359, 224] width 33 height 11
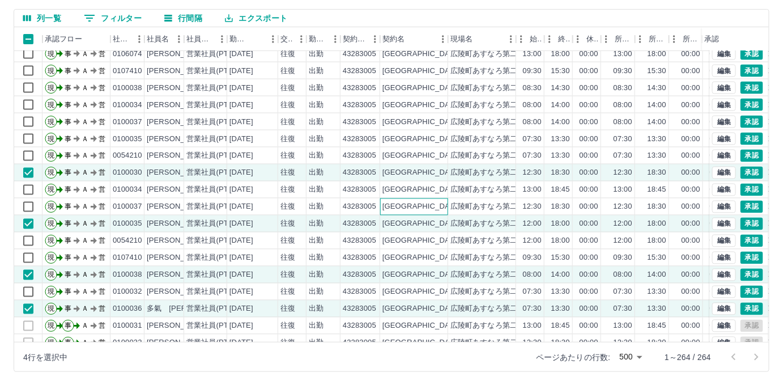
click at [382, 207] on div "[GEOGRAPHIC_DATA]" at bounding box center [414, 206] width 68 height 17
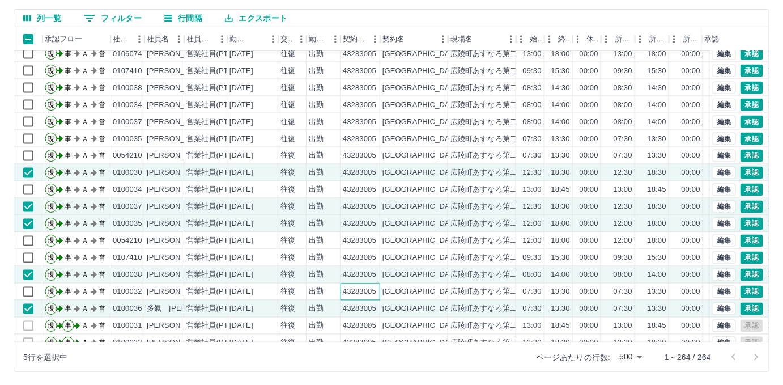
click at [359, 291] on div "43283005" at bounding box center [359, 292] width 33 height 11
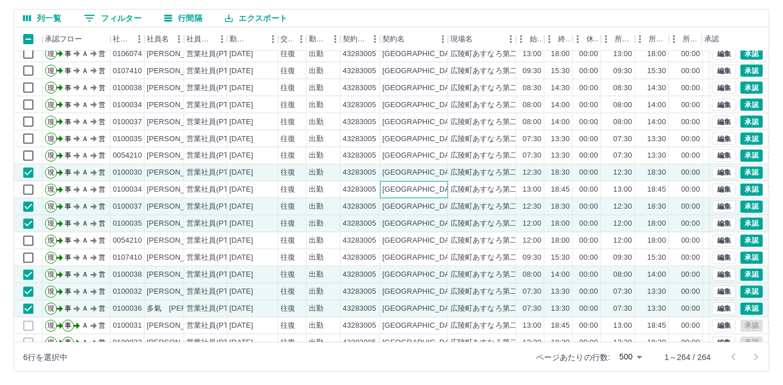
click at [386, 188] on div "[GEOGRAPHIC_DATA]" at bounding box center [422, 190] width 78 height 11
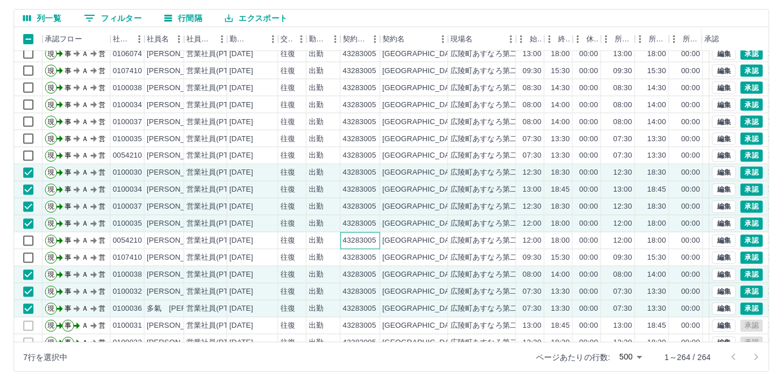
click at [376, 238] on div "43283005" at bounding box center [361, 240] width 40 height 17
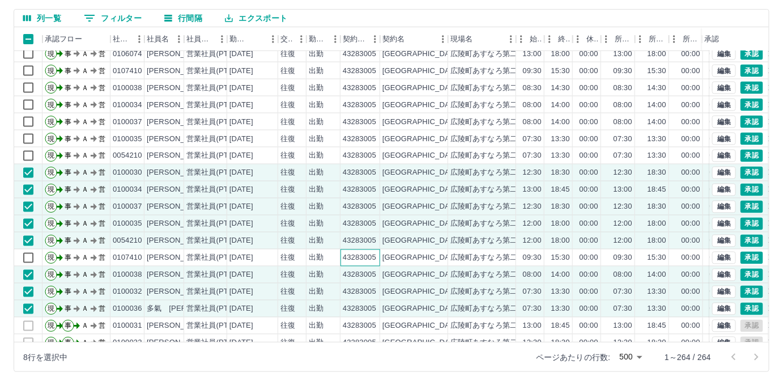
click at [373, 257] on div "43283005" at bounding box center [359, 258] width 33 height 11
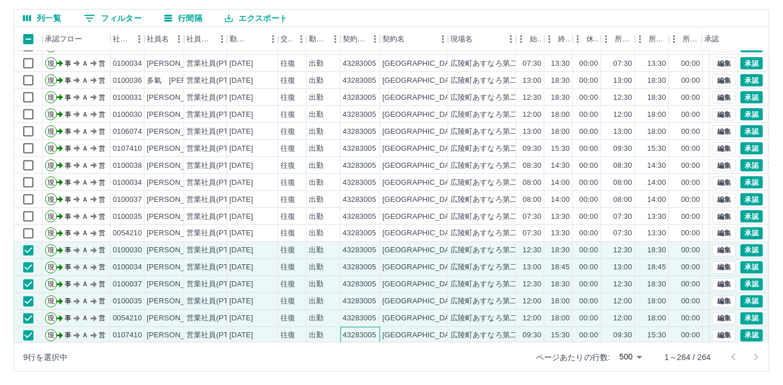
scroll to position [515, 0]
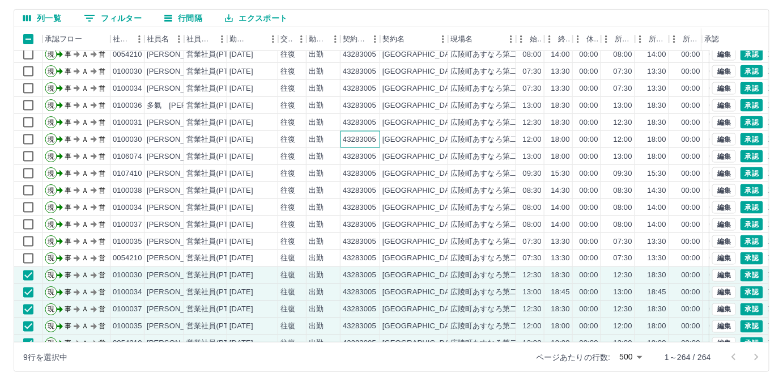
click at [346, 131] on div "43283005" at bounding box center [361, 139] width 40 height 17
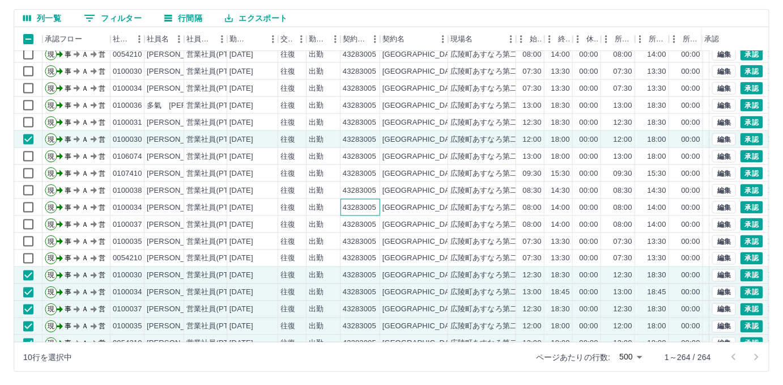
click at [376, 199] on div "43283005" at bounding box center [361, 207] width 40 height 17
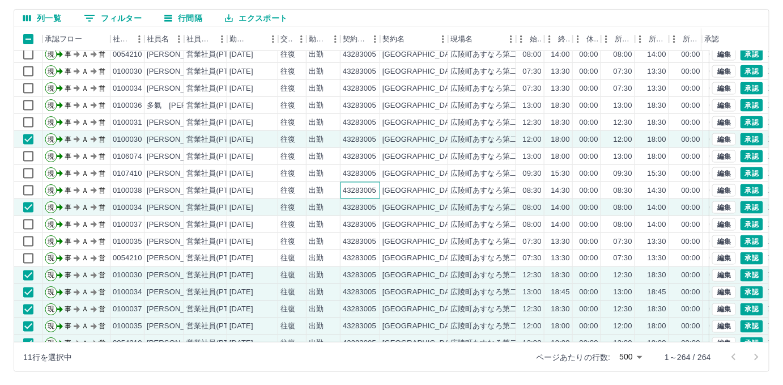
click at [376, 197] on div "43283005" at bounding box center [361, 190] width 40 height 17
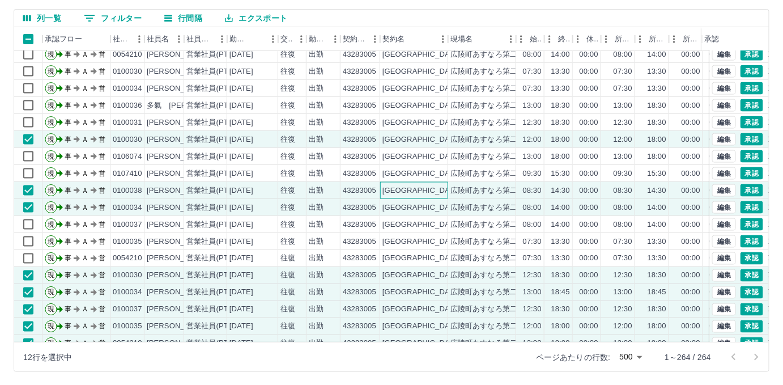
click at [381, 189] on div "[GEOGRAPHIC_DATA]" at bounding box center [414, 190] width 68 height 17
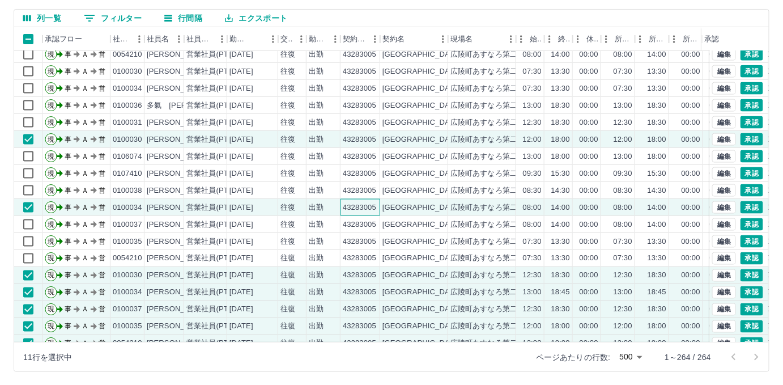
drag, startPoint x: 375, startPoint y: 202, endPoint x: 382, endPoint y: 193, distance: 11.7
click at [375, 202] on div "43283005" at bounding box center [359, 207] width 33 height 11
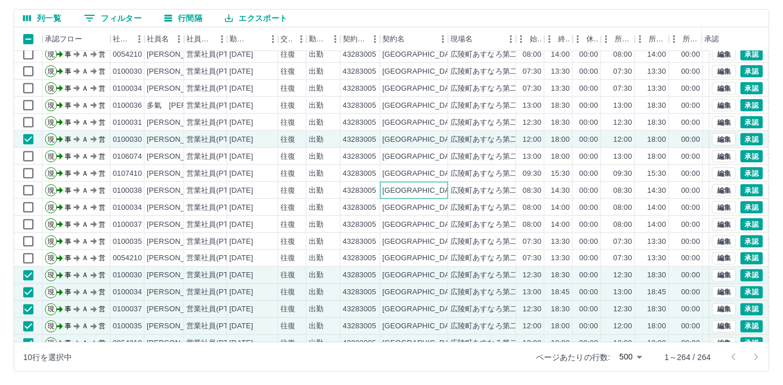
click at [383, 193] on div "[GEOGRAPHIC_DATA]" at bounding box center [422, 190] width 78 height 11
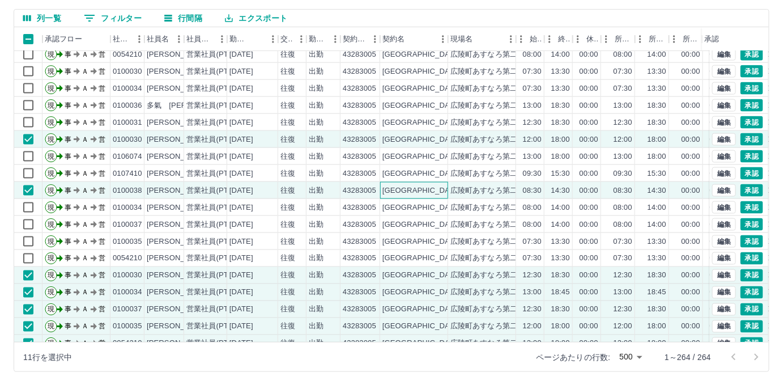
scroll to position [464, 0]
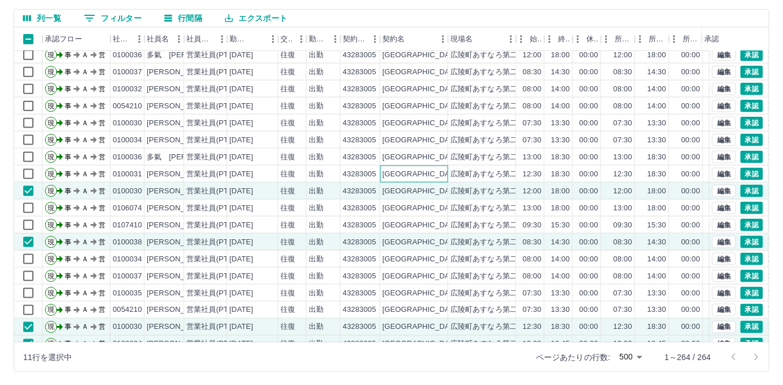
click at [443, 166] on div "[GEOGRAPHIC_DATA]" at bounding box center [414, 174] width 68 height 17
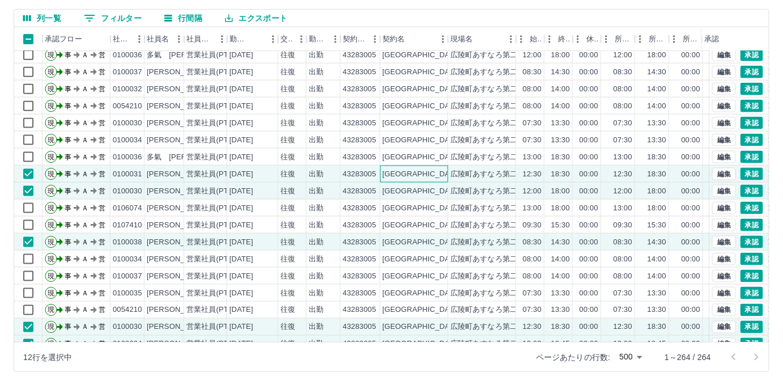
click at [443, 166] on div "[GEOGRAPHIC_DATA]" at bounding box center [414, 174] width 68 height 17
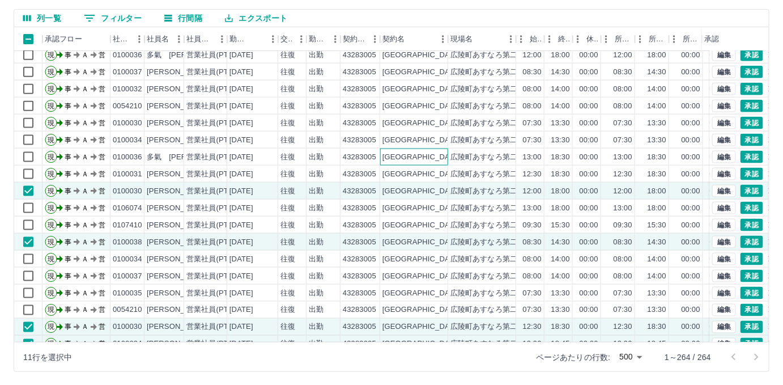
click at [446, 152] on div "[GEOGRAPHIC_DATA]" at bounding box center [414, 157] width 68 height 17
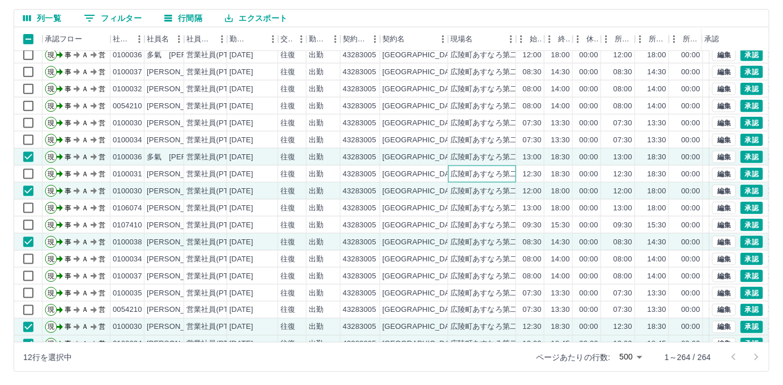
click at [457, 173] on div "広陵町あすなろ第二クラブ" at bounding box center [496, 174] width 90 height 11
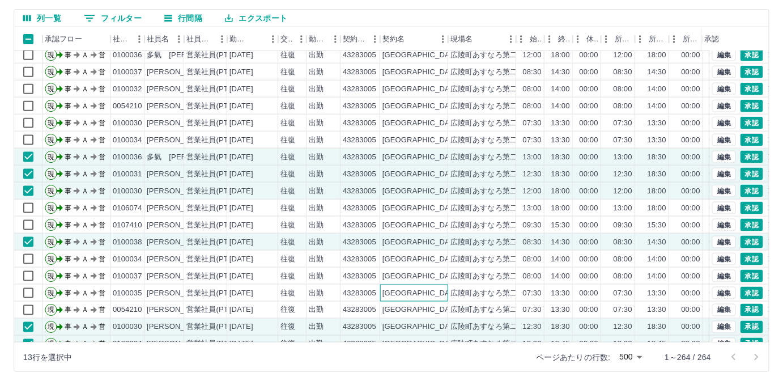
click at [442, 291] on div "[GEOGRAPHIC_DATA]" at bounding box center [414, 293] width 68 height 17
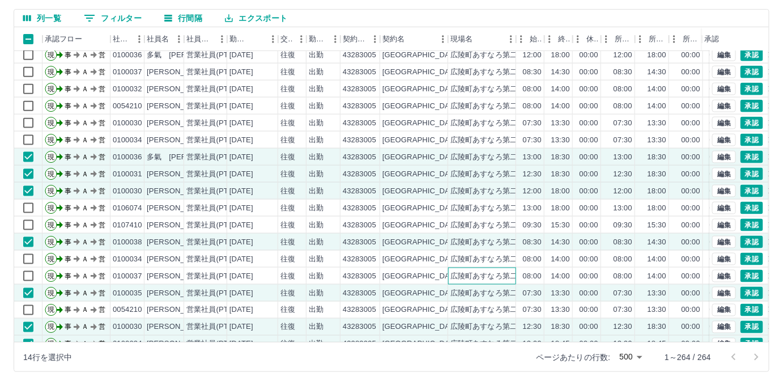
click at [448, 276] on div "広陵町あすなろ第二クラブ" at bounding box center [482, 276] width 68 height 17
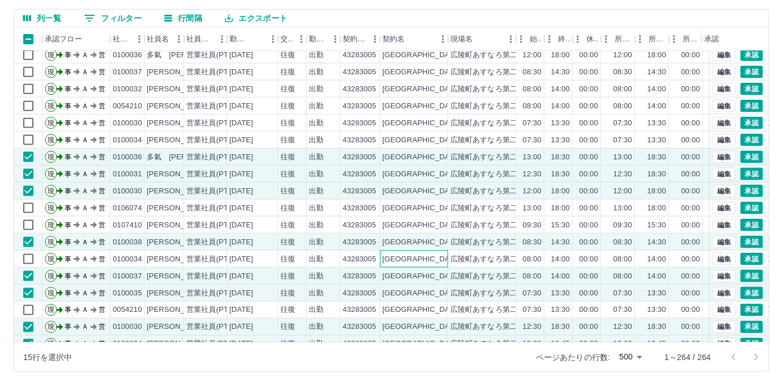
click at [431, 258] on div "[GEOGRAPHIC_DATA]" at bounding box center [414, 259] width 68 height 17
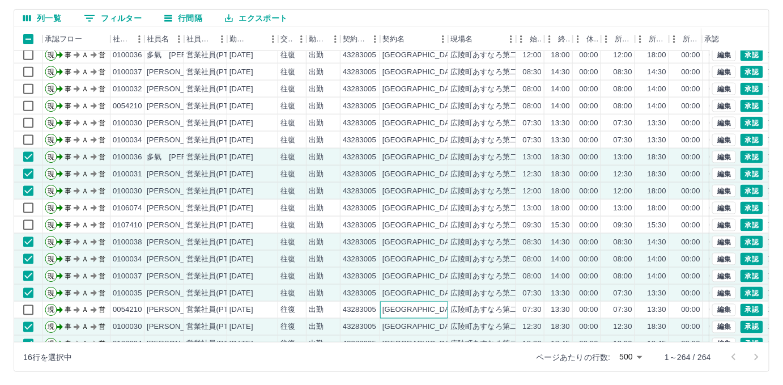
click at [422, 309] on div "[GEOGRAPHIC_DATA]" at bounding box center [414, 310] width 68 height 17
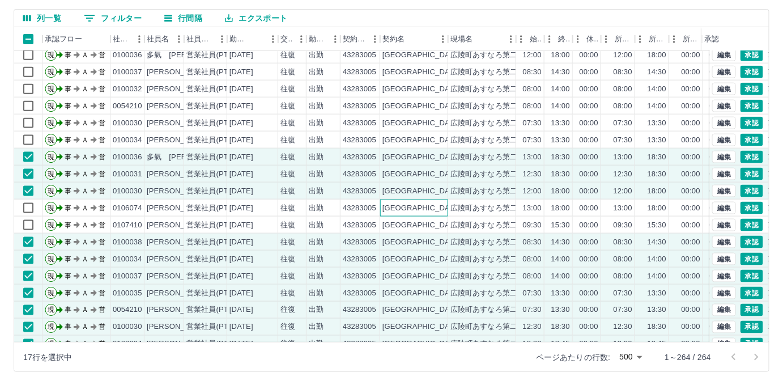
click at [446, 209] on div "[GEOGRAPHIC_DATA]" at bounding box center [414, 208] width 68 height 17
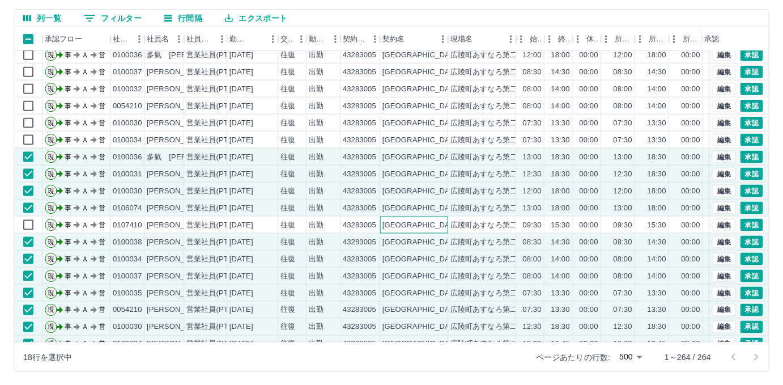
click at [446, 222] on div "[GEOGRAPHIC_DATA]" at bounding box center [414, 225] width 68 height 17
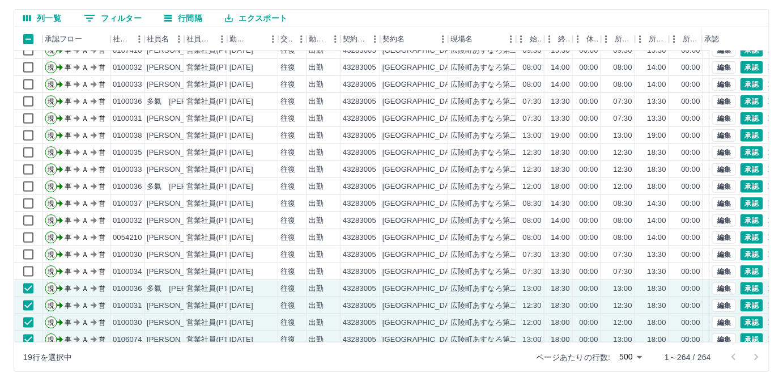
scroll to position [309, 0]
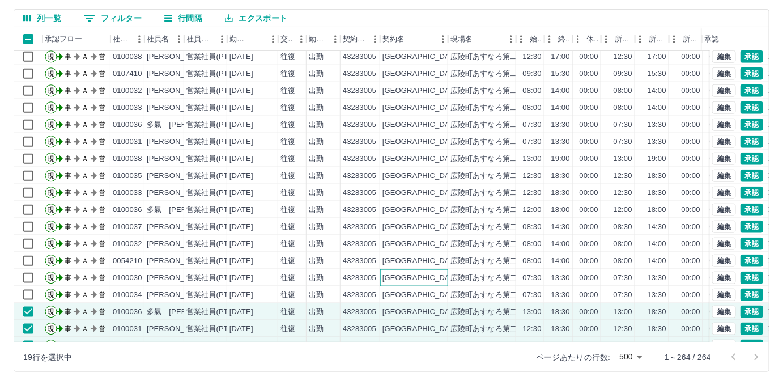
click at [444, 278] on div "[GEOGRAPHIC_DATA]" at bounding box center [414, 277] width 68 height 17
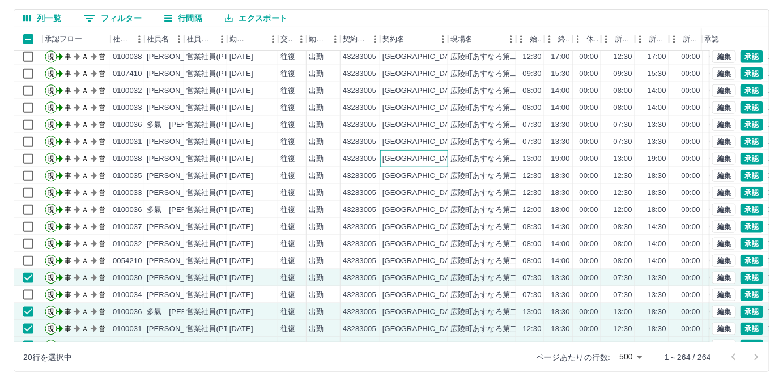
click at [406, 161] on div "[GEOGRAPHIC_DATA]" at bounding box center [414, 158] width 68 height 17
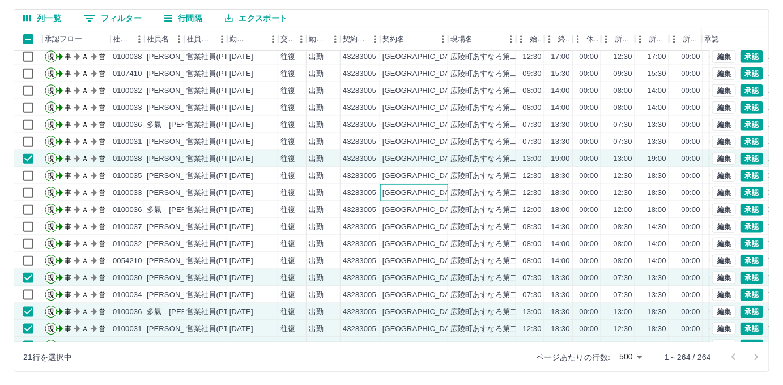
click at [416, 188] on div "[GEOGRAPHIC_DATA]" at bounding box center [414, 192] width 68 height 17
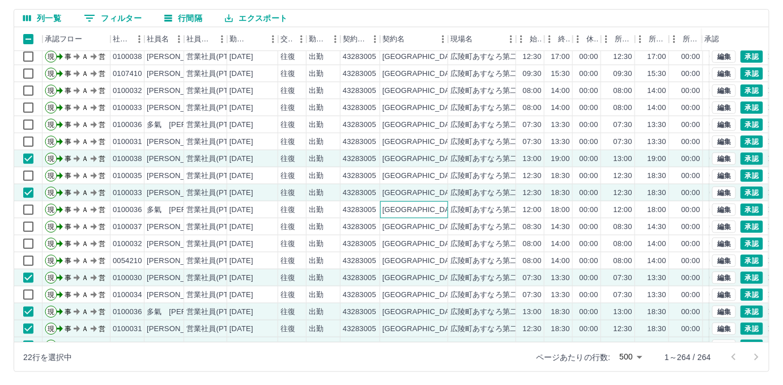
click at [412, 217] on div "[GEOGRAPHIC_DATA]" at bounding box center [414, 209] width 68 height 17
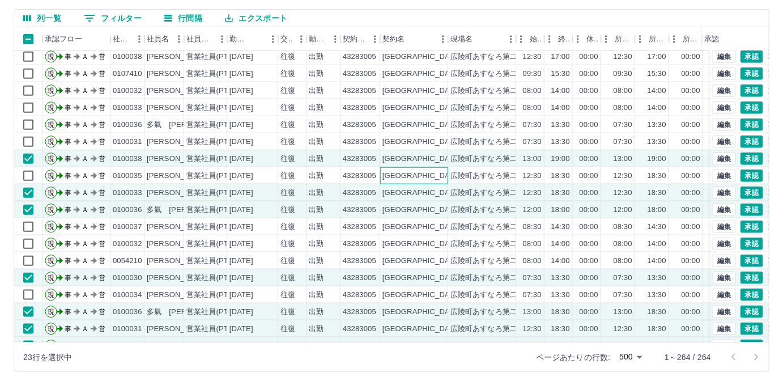
click at [435, 169] on div "[GEOGRAPHIC_DATA]" at bounding box center [414, 175] width 68 height 17
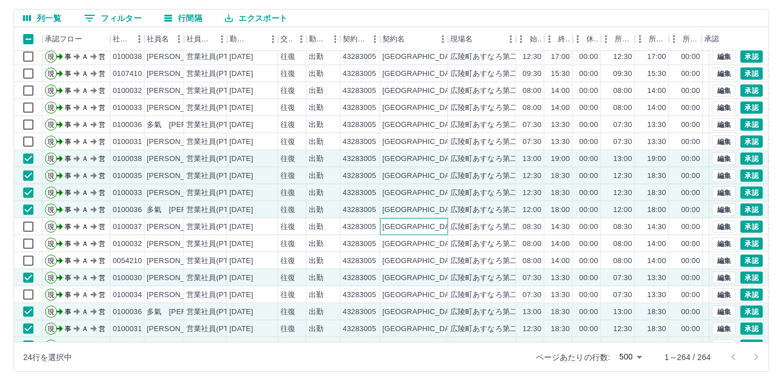
click at [433, 227] on div "[GEOGRAPHIC_DATA]" at bounding box center [414, 226] width 68 height 17
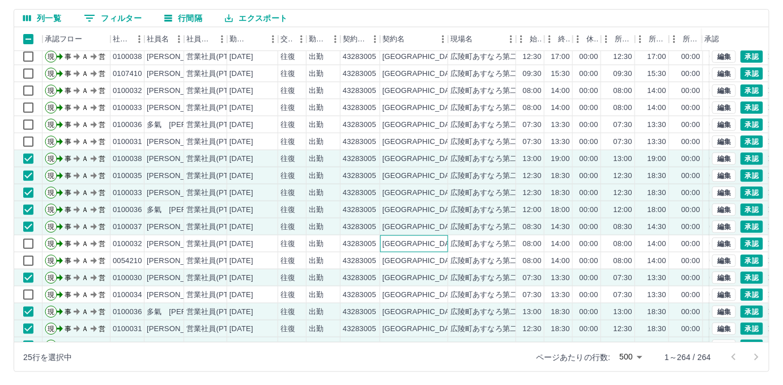
click at [434, 249] on div "[GEOGRAPHIC_DATA]" at bounding box center [414, 243] width 68 height 17
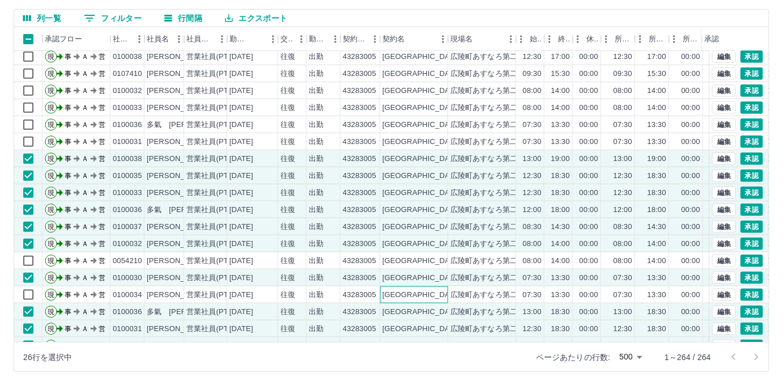
click at [437, 292] on div "[GEOGRAPHIC_DATA]" at bounding box center [414, 294] width 68 height 17
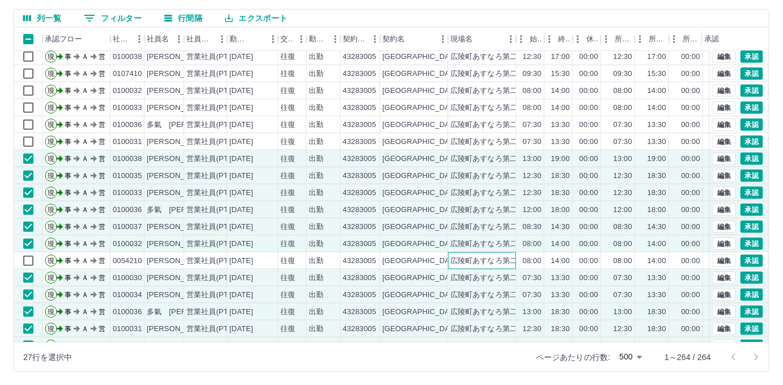
click at [452, 257] on div "広陵町あすなろ第二クラブ" at bounding box center [496, 261] width 90 height 11
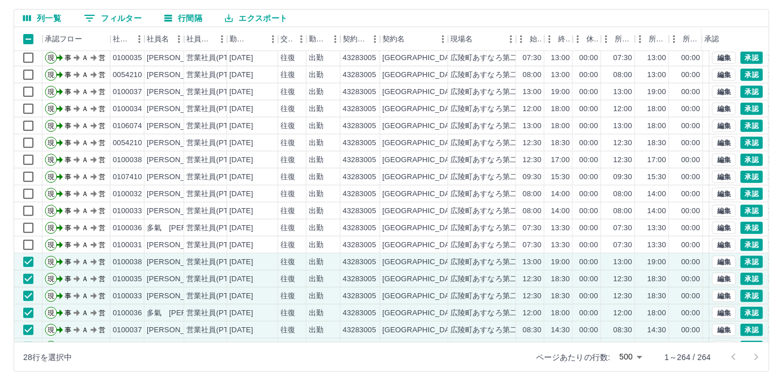
scroll to position [154, 0]
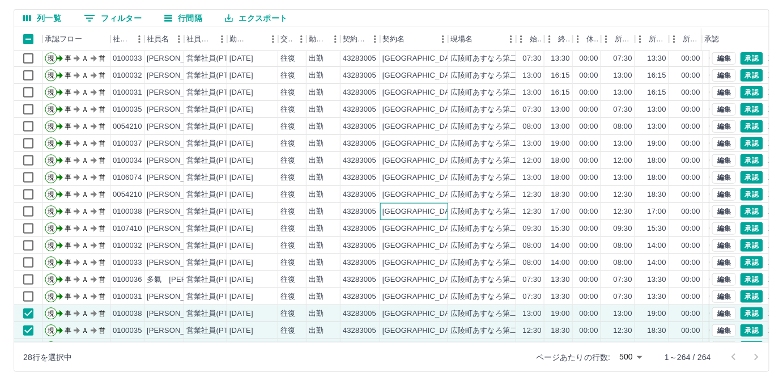
click at [435, 210] on div "[GEOGRAPHIC_DATA]" at bounding box center [414, 211] width 68 height 17
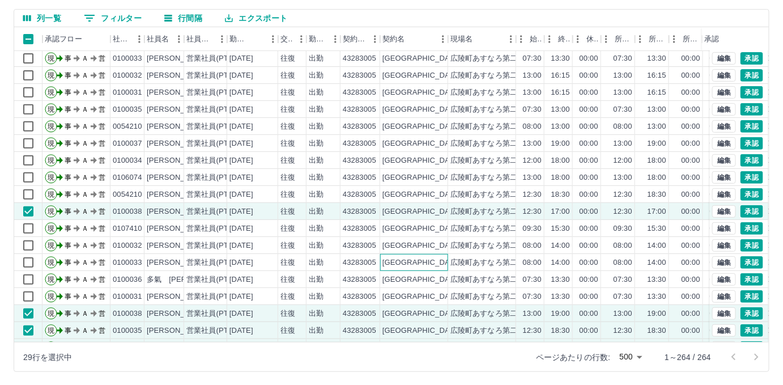
click at [440, 265] on div "[GEOGRAPHIC_DATA]" at bounding box center [414, 262] width 68 height 17
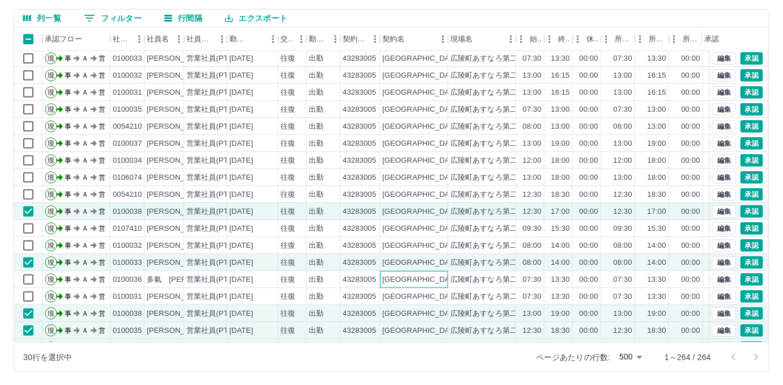
click at [418, 277] on div "[GEOGRAPHIC_DATA]" at bounding box center [414, 279] width 68 height 17
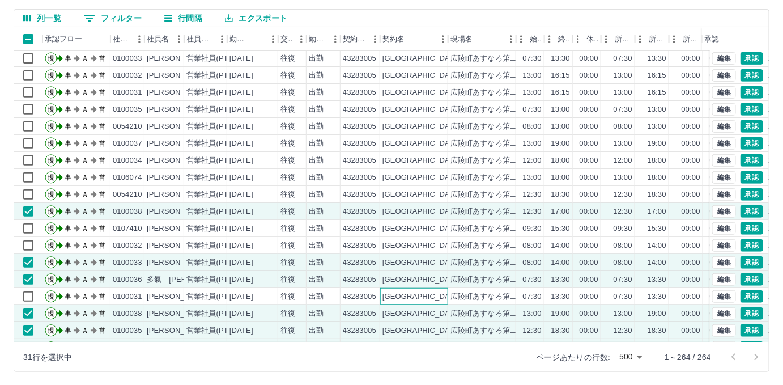
click at [430, 299] on div "[GEOGRAPHIC_DATA]" at bounding box center [414, 296] width 68 height 17
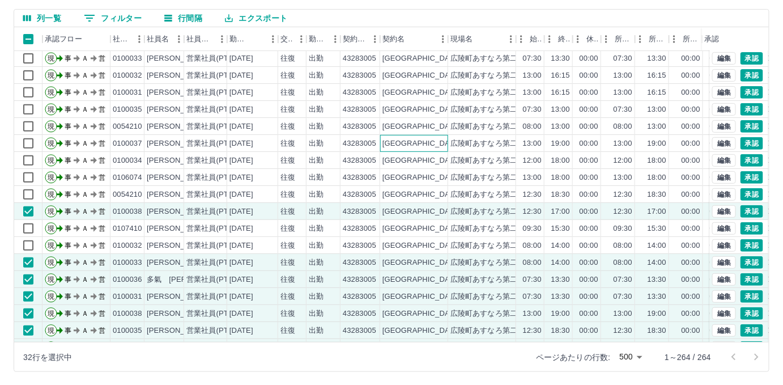
click at [447, 139] on div "[GEOGRAPHIC_DATA]" at bounding box center [414, 143] width 68 height 17
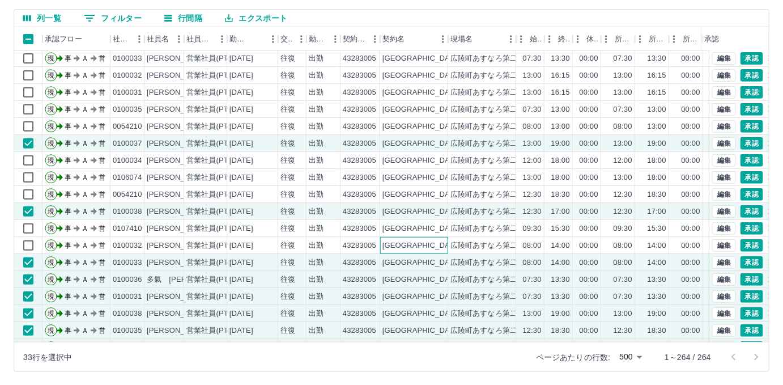
click at [433, 241] on div "[GEOGRAPHIC_DATA]" at bounding box center [414, 245] width 68 height 17
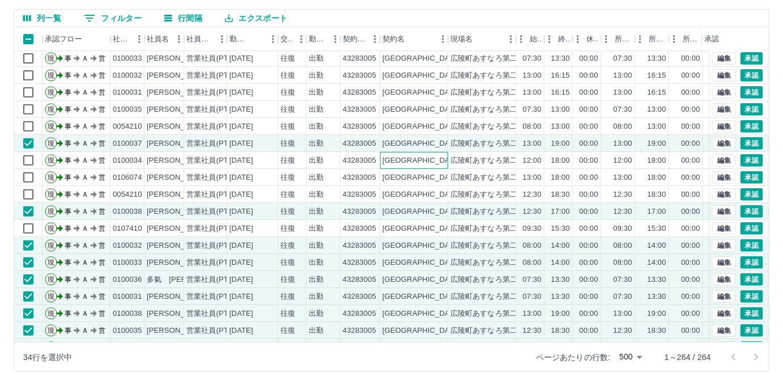
click at [435, 163] on div "[GEOGRAPHIC_DATA]" at bounding box center [414, 160] width 68 height 17
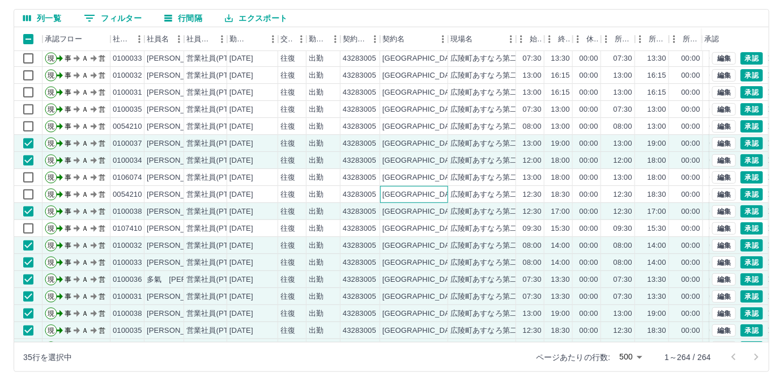
click at [432, 190] on div "[GEOGRAPHIC_DATA]" at bounding box center [414, 194] width 68 height 17
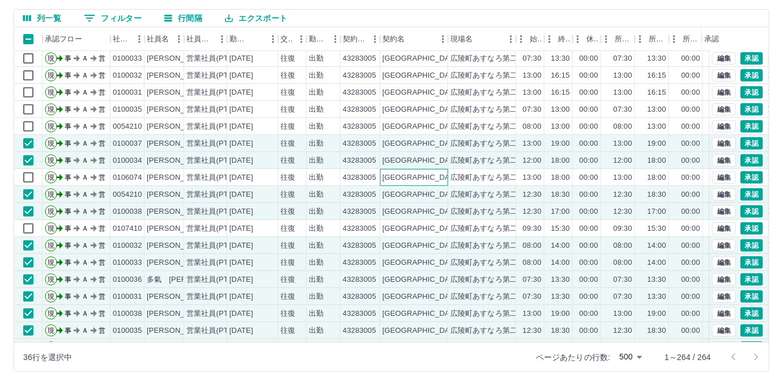
click at [440, 175] on div "[GEOGRAPHIC_DATA]" at bounding box center [414, 177] width 68 height 17
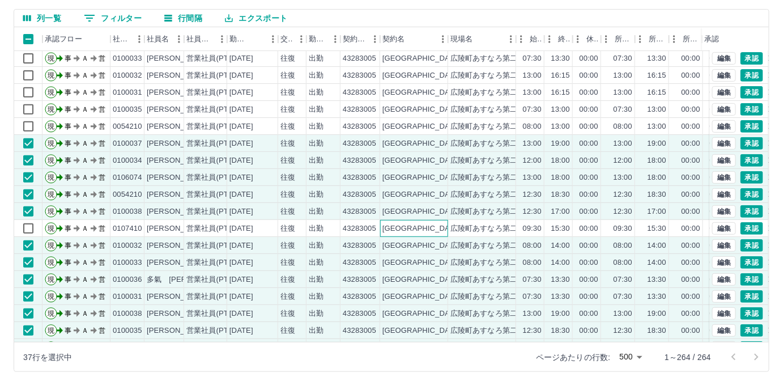
click at [419, 224] on div "[GEOGRAPHIC_DATA]" at bounding box center [414, 228] width 68 height 17
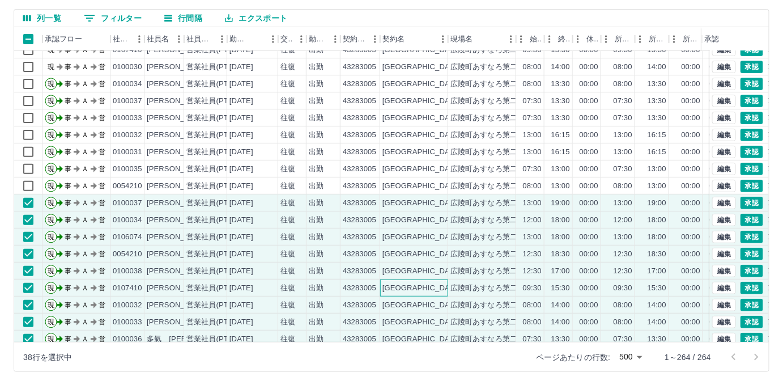
scroll to position [0, 0]
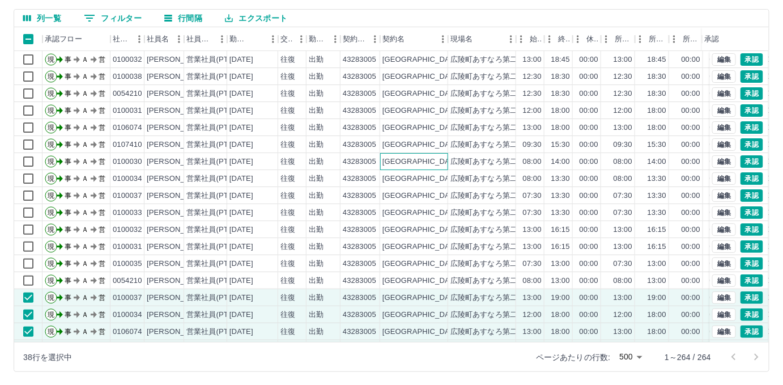
click at [441, 161] on div "[GEOGRAPHIC_DATA]" at bounding box center [414, 161] width 68 height 17
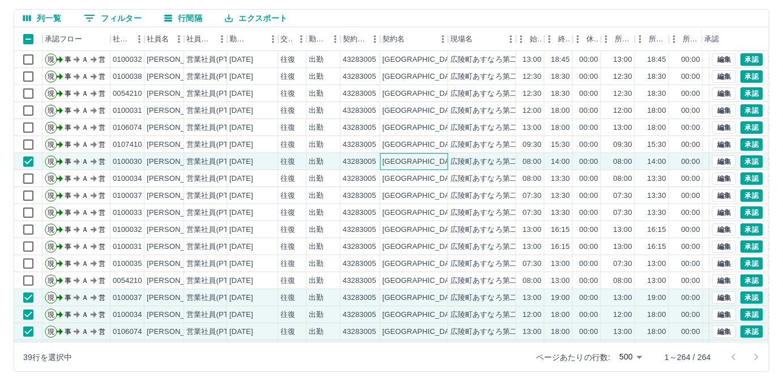
click at [441, 161] on div "[GEOGRAPHIC_DATA]" at bounding box center [414, 161] width 68 height 17
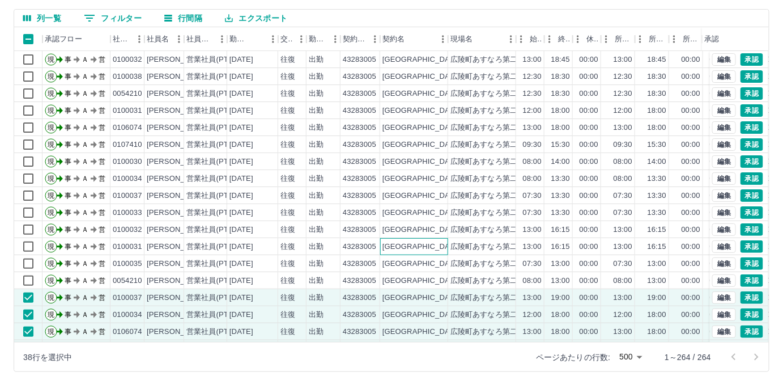
click at [440, 247] on div "[GEOGRAPHIC_DATA]" at bounding box center [414, 246] width 68 height 17
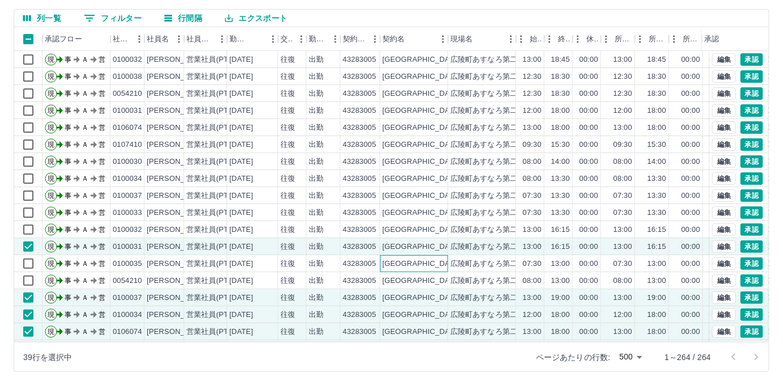
click at [426, 263] on div "[GEOGRAPHIC_DATA]" at bounding box center [414, 263] width 68 height 17
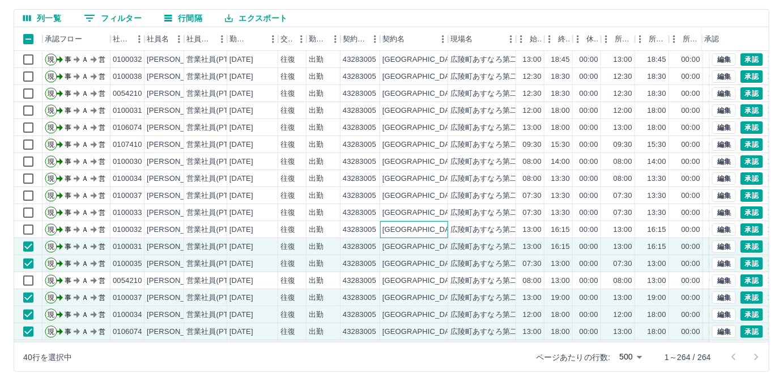
click at [403, 228] on div "[GEOGRAPHIC_DATA]" at bounding box center [422, 229] width 78 height 11
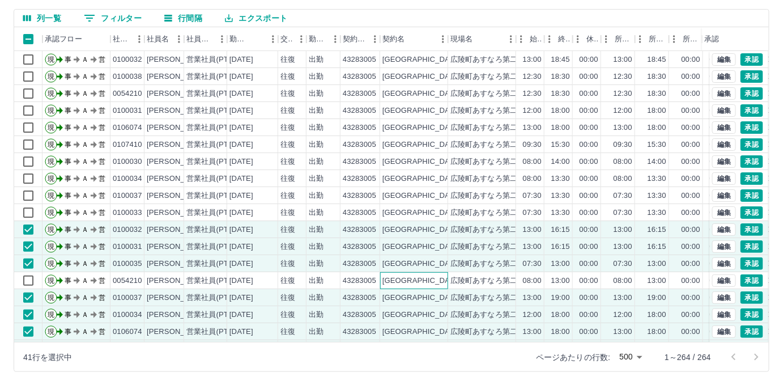
click at [401, 276] on div "[GEOGRAPHIC_DATA]" at bounding box center [422, 281] width 78 height 11
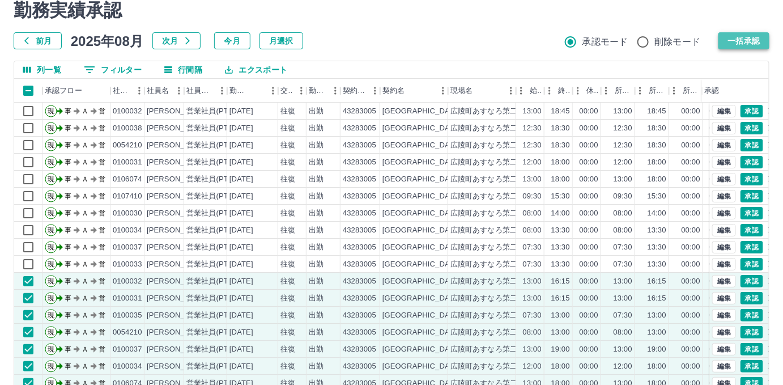
click at [734, 43] on button "一括承認" at bounding box center [744, 40] width 51 height 17
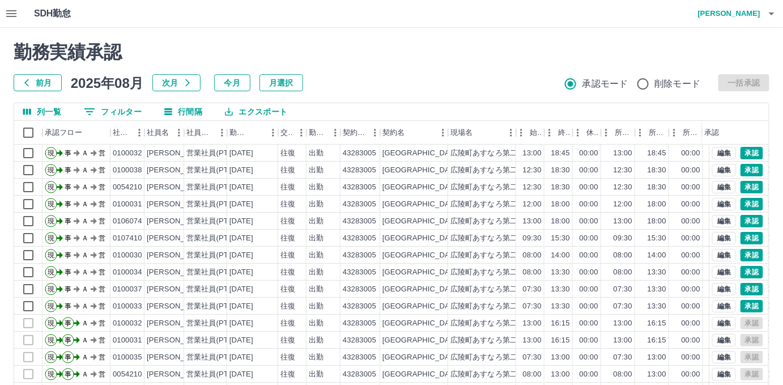
click at [736, 13] on h4 "[PERSON_NAME]" at bounding box center [727, 13] width 68 height 27
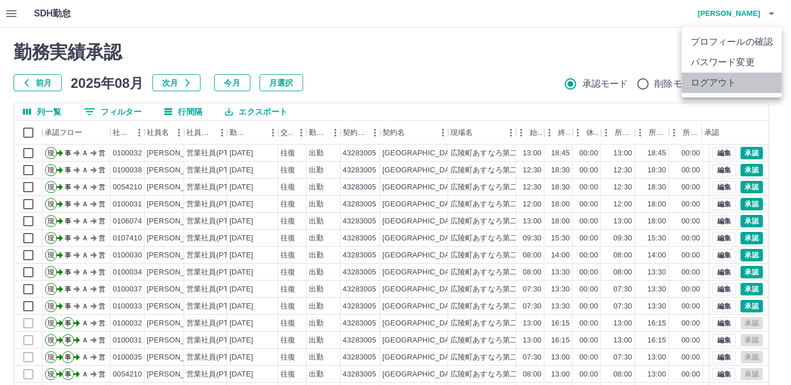
click at [738, 78] on li "ログアウト" at bounding box center [732, 83] width 100 height 20
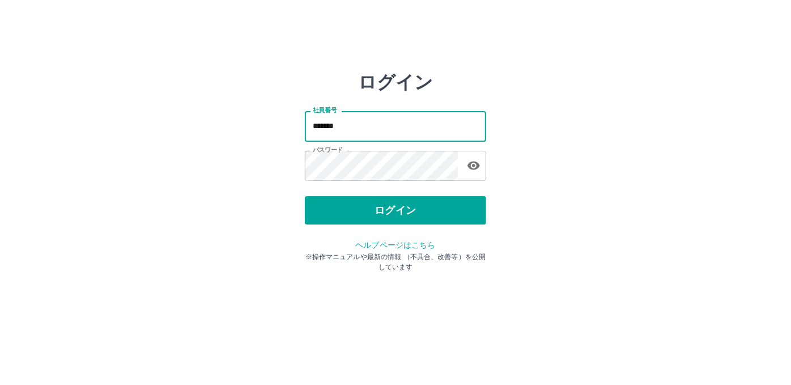
type input "*******"
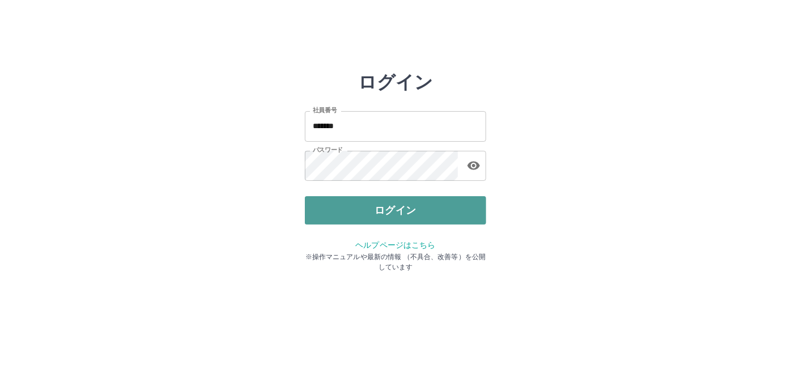
click at [354, 213] on button "ログイン" at bounding box center [395, 210] width 181 height 28
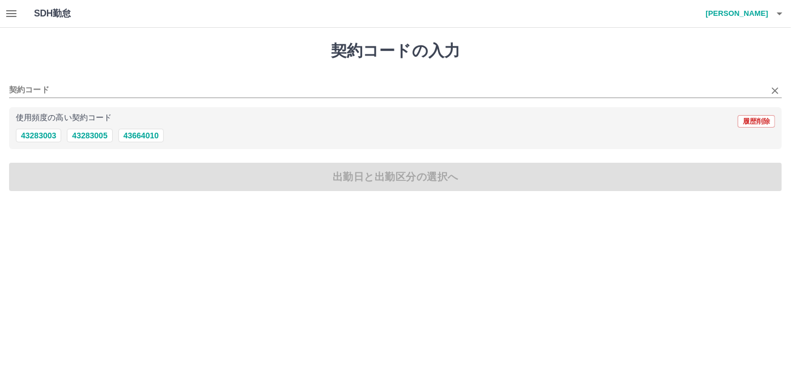
click at [225, 80] on div "契約コード" at bounding box center [395, 86] width 773 height 24
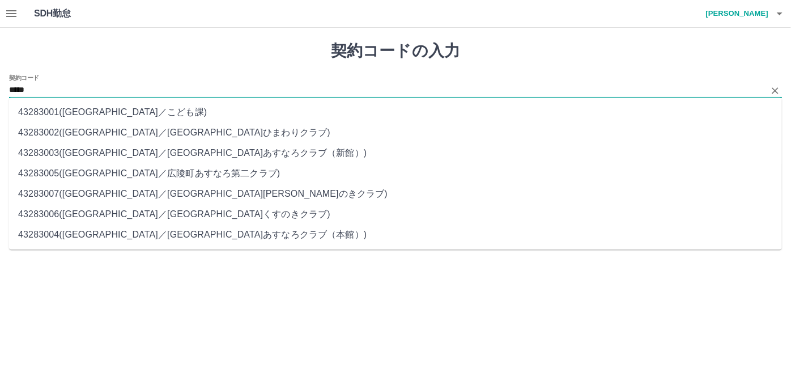
click at [231, 179] on li "43283005 ( 広陵町 ／ 広陵町あすなろ第二クラブ )" at bounding box center [395, 173] width 773 height 20
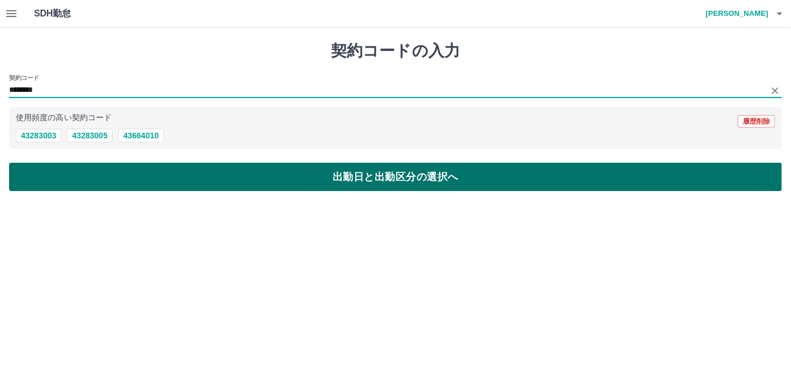
type input "********"
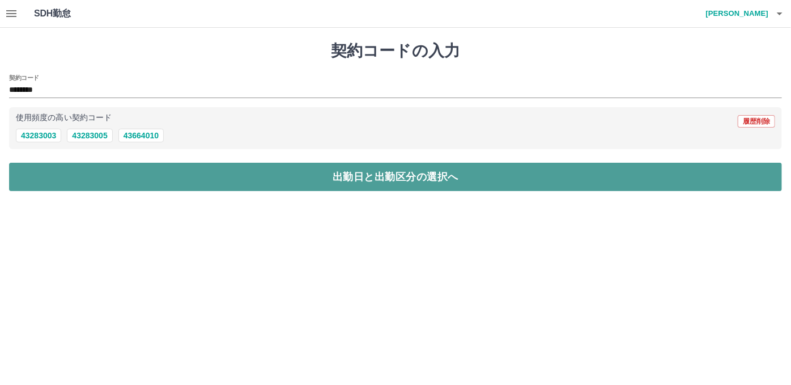
click at [293, 184] on button "出勤日と出勤区分の選択へ" at bounding box center [395, 177] width 773 height 28
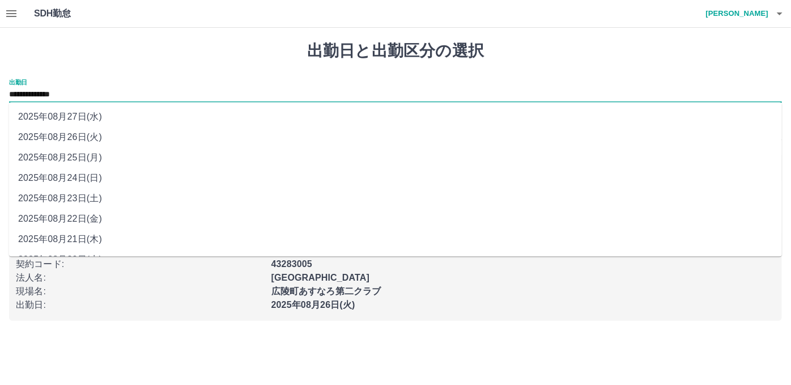
click at [145, 87] on div "**********" at bounding box center [395, 91] width 773 height 24
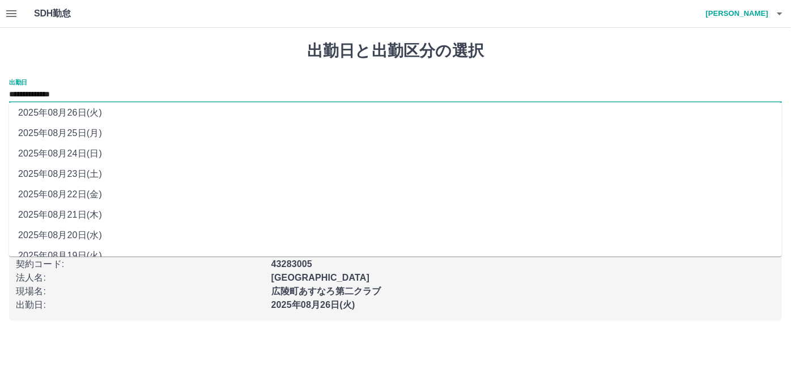
scroll to position [39, 0]
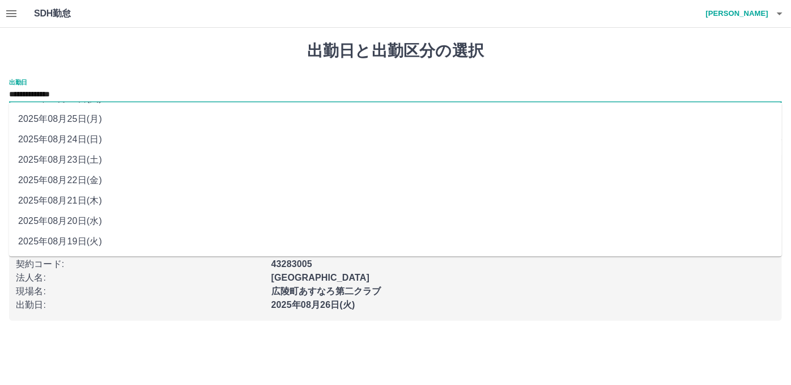
click at [207, 307] on p "出勤日 :" at bounding box center [140, 305] width 249 height 14
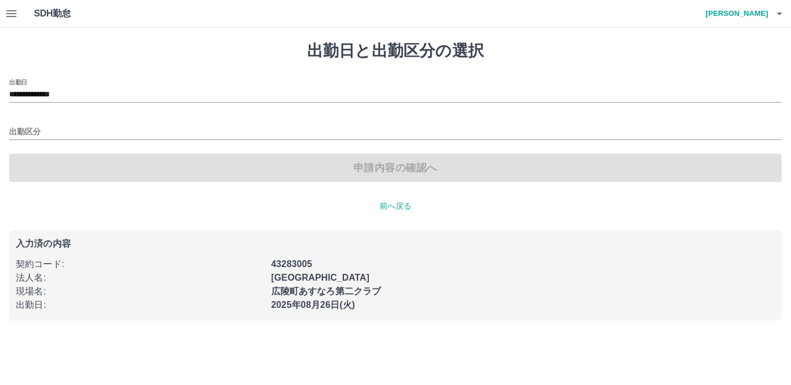
click at [756, 7] on h4 "木村　佑子" at bounding box center [735, 13] width 68 height 27
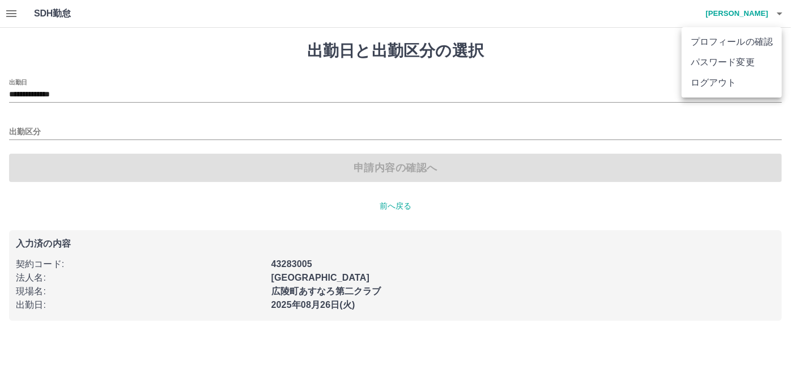
click at [752, 15] on div at bounding box center [395, 192] width 791 height 385
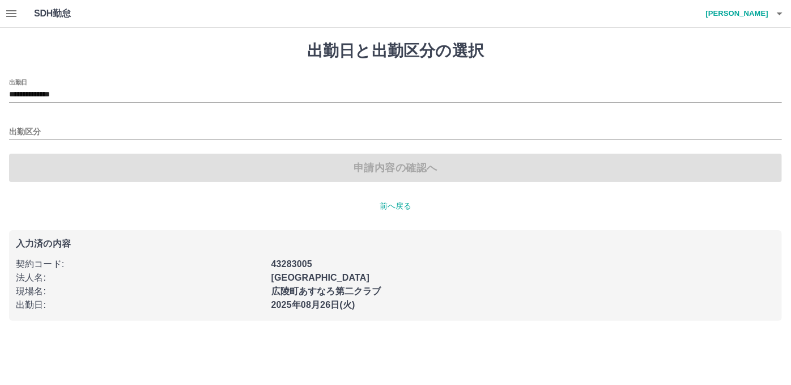
click at [751, 16] on h4 "木村　佑子" at bounding box center [735, 13] width 68 height 27
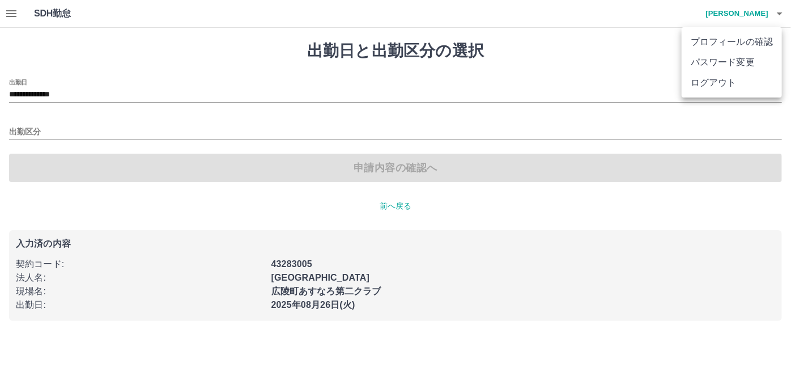
click at [724, 77] on li "ログアウト" at bounding box center [732, 83] width 100 height 20
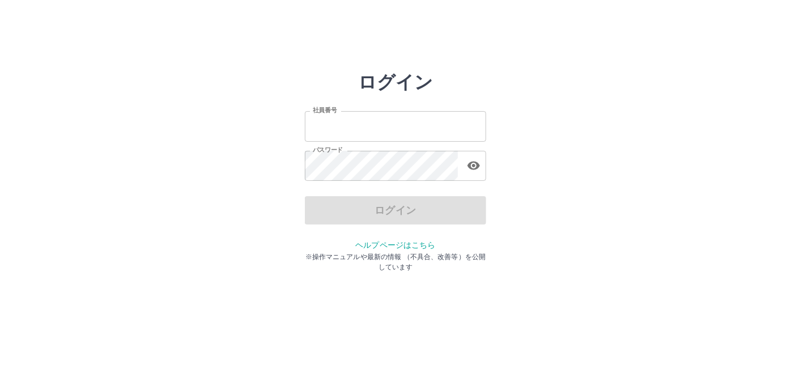
type input "*******"
click at [368, 215] on div "ログイン" at bounding box center [395, 210] width 181 height 28
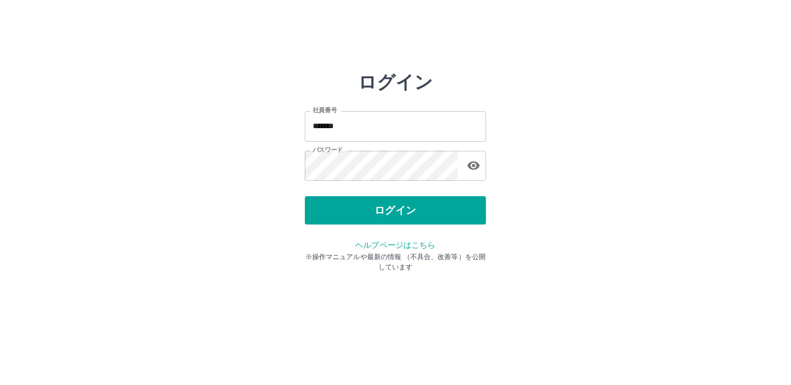
click at [359, 228] on div "ログイン 社員番号 ******* 社員番号 パスワード パスワード ログイン ヘルプページはこちら ※操作マニュアルや最新の情報 （不具合、改善等）を公開し…" at bounding box center [395, 161] width 181 height 181
click at [361, 208] on button "ログイン" at bounding box center [395, 210] width 181 height 28
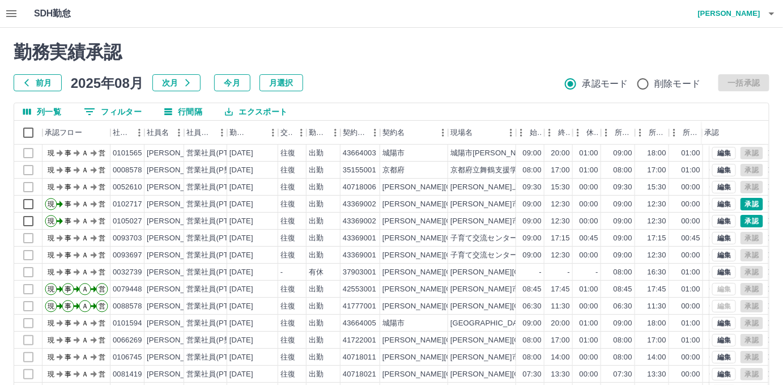
click at [9, 10] on icon "button" at bounding box center [11, 13] width 10 height 7
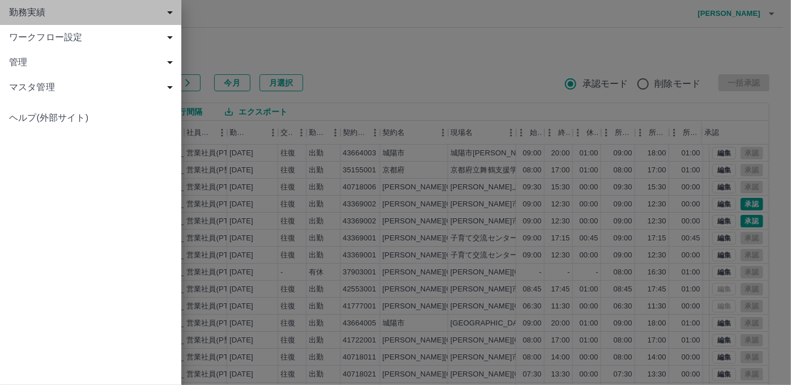
click at [23, 20] on div "勤務実績" at bounding box center [90, 12] width 181 height 25
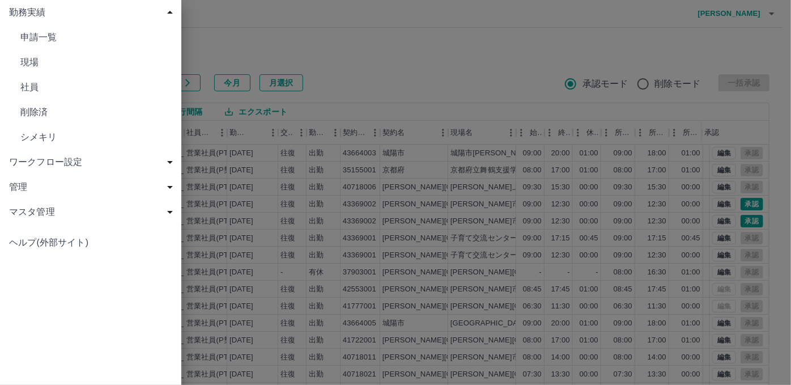
click at [18, 61] on link "現場" at bounding box center [90, 62] width 181 height 25
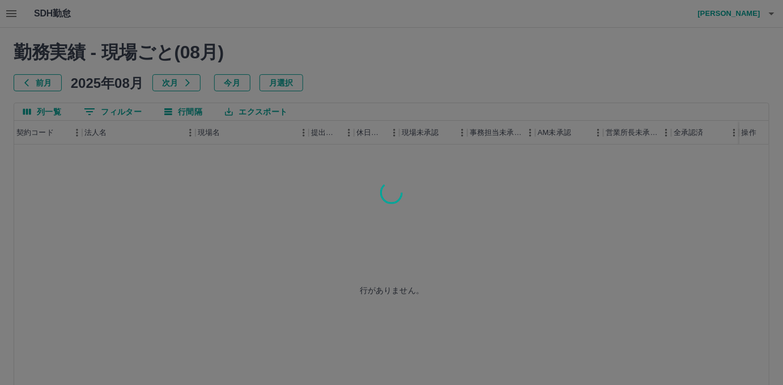
click at [115, 112] on div at bounding box center [391, 192] width 783 height 385
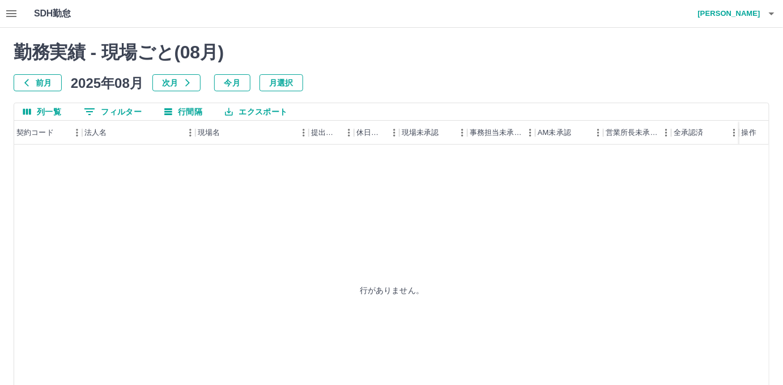
click at [115, 112] on button "0 フィルター" at bounding box center [113, 111] width 76 height 17
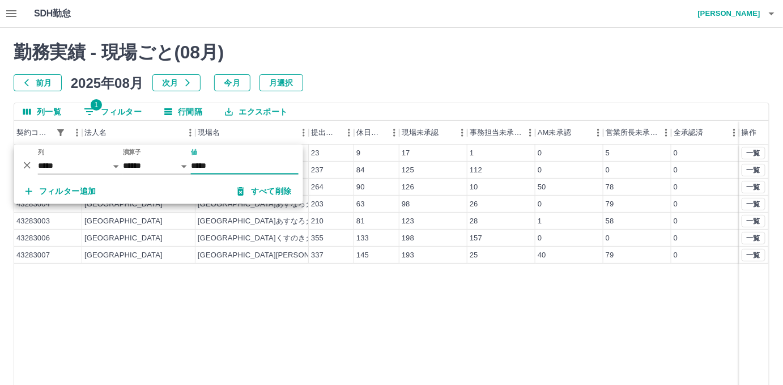
type input "*****"
click at [350, 221] on div "210" at bounding box center [331, 221] width 45 height 17
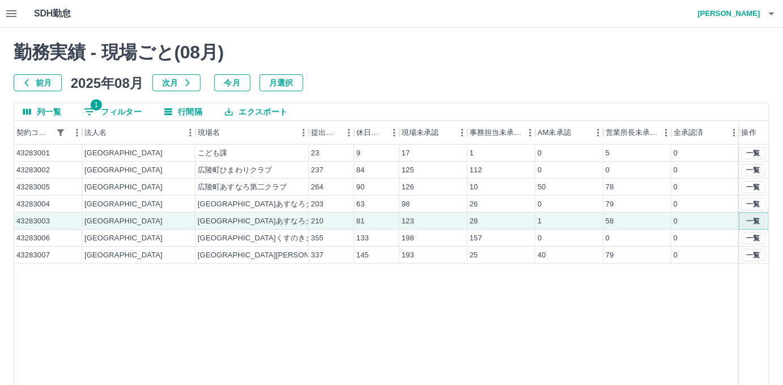
click at [748, 220] on button "一覧" at bounding box center [754, 221] width 24 height 12
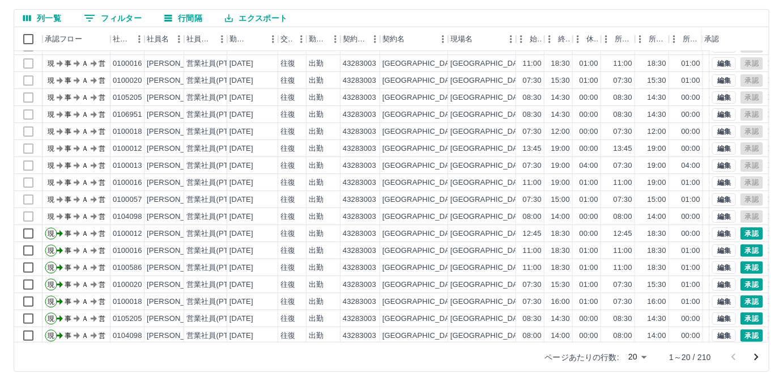
scroll to position [56, 0]
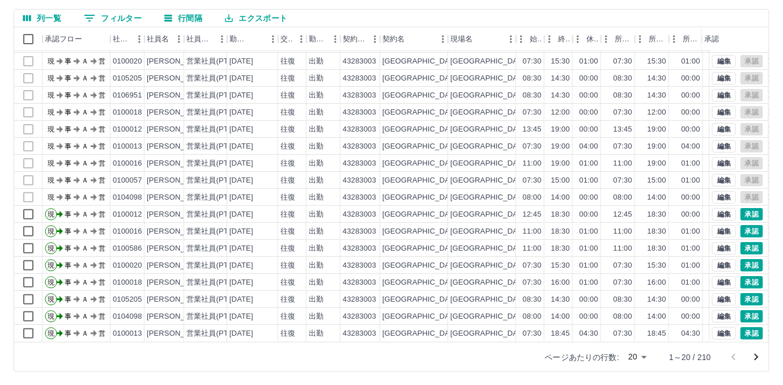
click at [636, 353] on body "SDH勤怠 [PERSON_NAME] 勤務実績承認 前月 [DATE] 次月 今月 月選択 承認モード 削除モード 一括承認 列一覧 0 フィルター 行間隔…" at bounding box center [391, 145] width 783 height 479
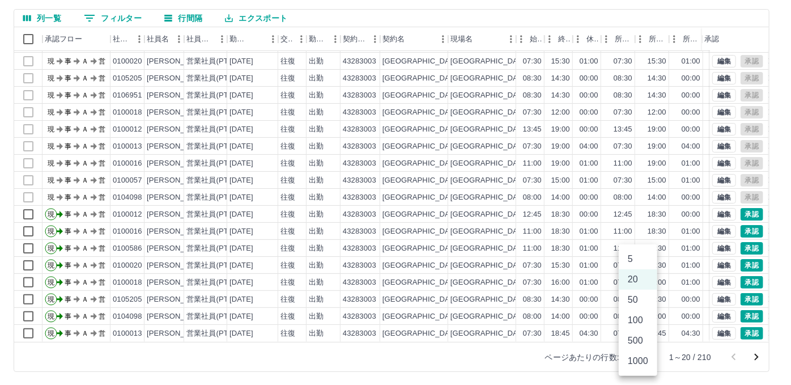
click at [636, 339] on li "500" at bounding box center [638, 341] width 39 height 20
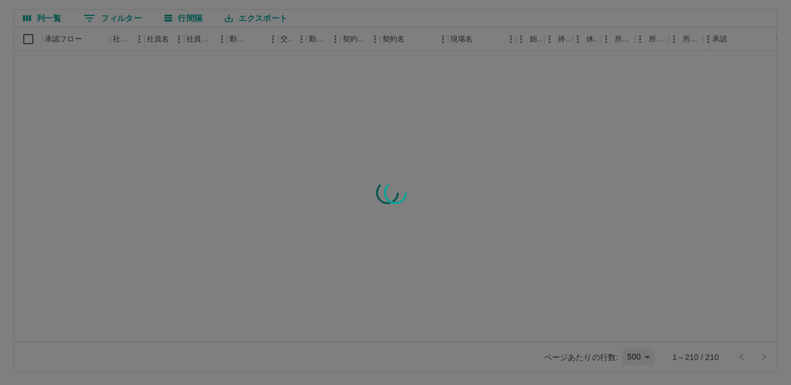
type input "***"
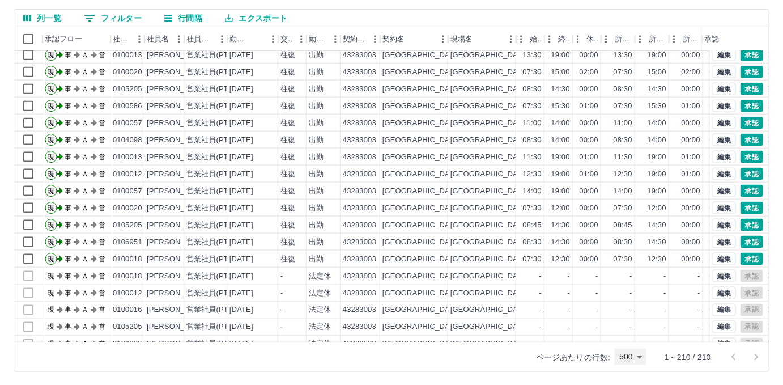
scroll to position [412, 0]
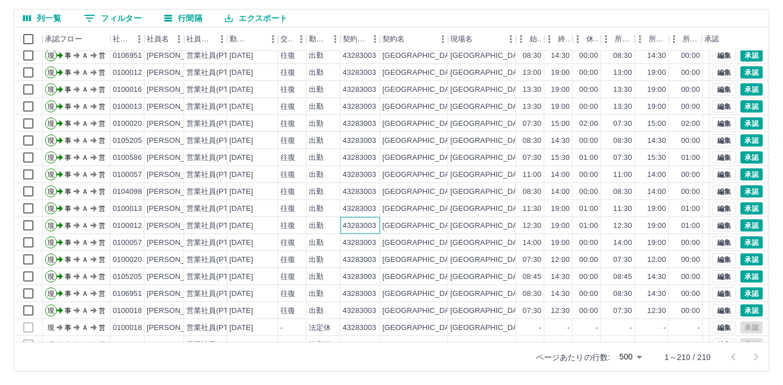
click at [366, 223] on div "43283003" at bounding box center [359, 226] width 33 height 11
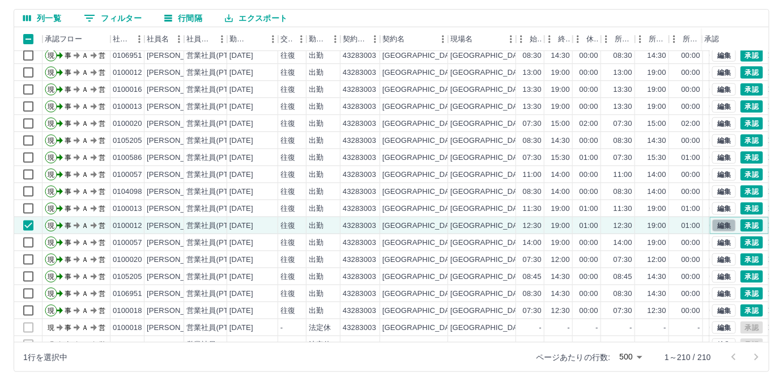
click at [713, 222] on button "編集" at bounding box center [725, 225] width 24 height 12
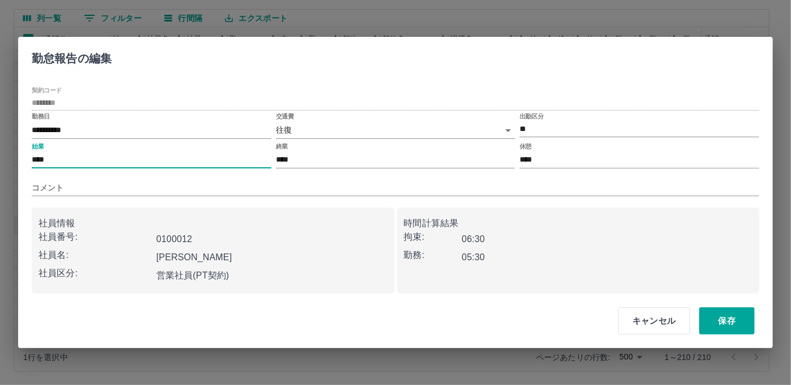
click at [36, 155] on input "****" at bounding box center [152, 160] width 240 height 16
type input "****"
click at [723, 317] on button "保存" at bounding box center [728, 320] width 56 height 27
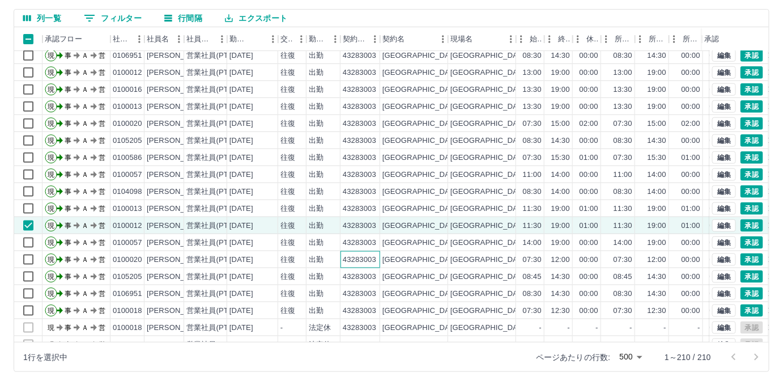
click at [375, 261] on div "43283003" at bounding box center [359, 260] width 33 height 11
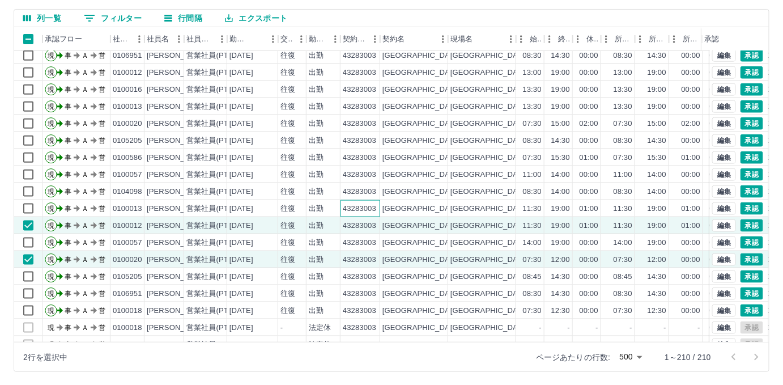
click at [373, 207] on div "43283003" at bounding box center [359, 209] width 33 height 11
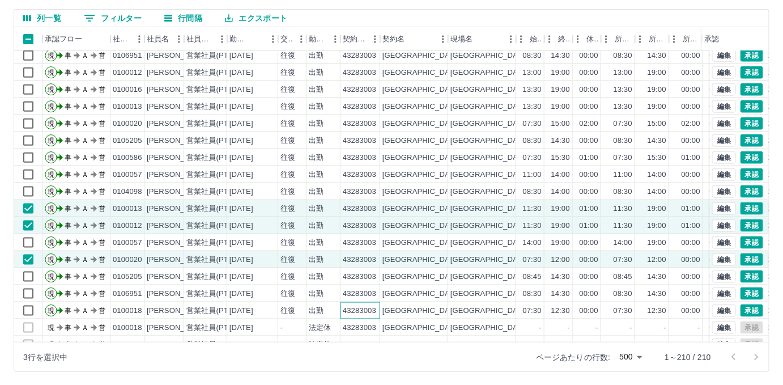
click at [354, 309] on div "43283003" at bounding box center [359, 311] width 33 height 11
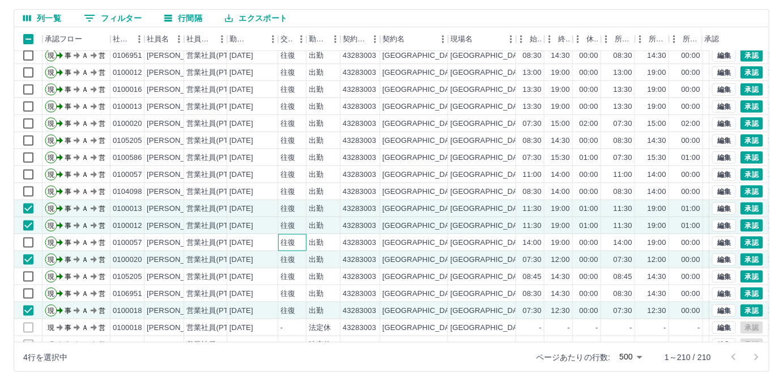
click at [306, 238] on div "往復" at bounding box center [292, 242] width 28 height 17
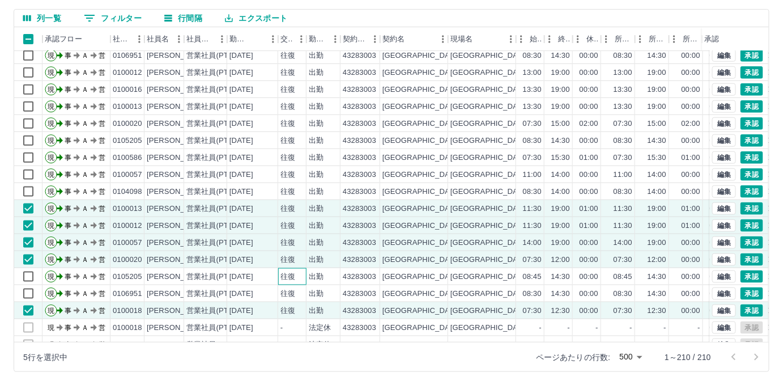
click at [303, 278] on div "往復" at bounding box center [292, 276] width 28 height 17
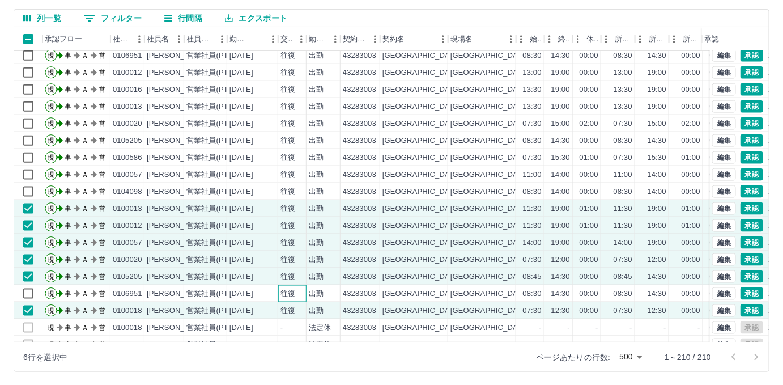
click at [295, 289] on div "往復" at bounding box center [288, 294] width 15 height 11
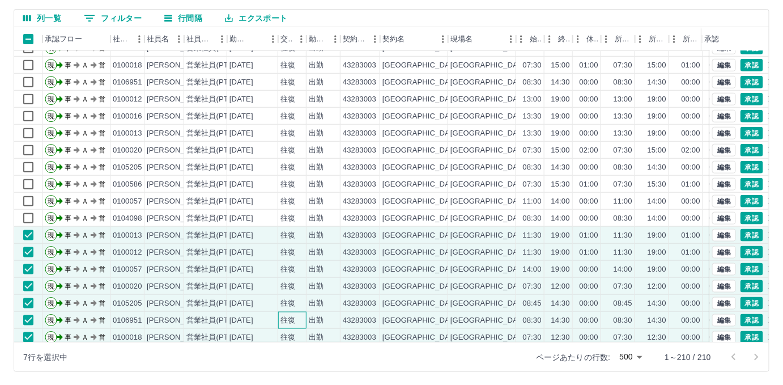
scroll to position [309, 0]
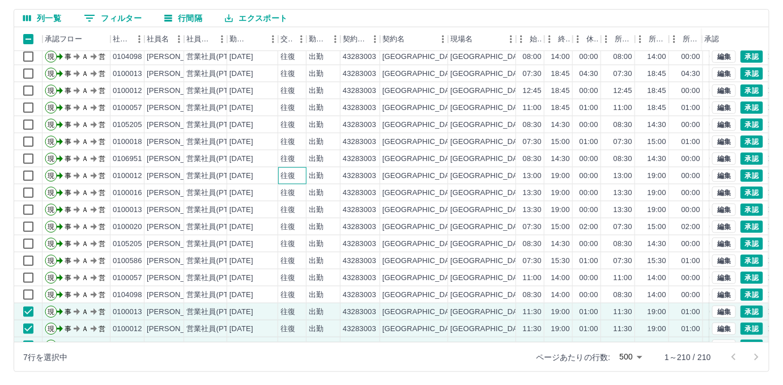
click at [278, 173] on div "往復" at bounding box center [292, 175] width 28 height 17
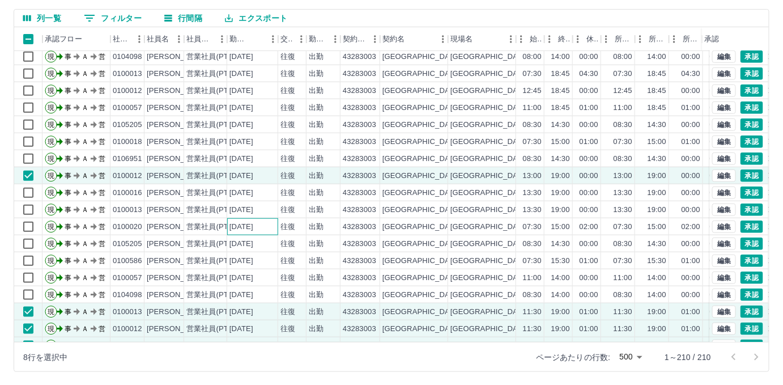
click at [253, 227] on div "[DATE]" at bounding box center [242, 227] width 24 height 11
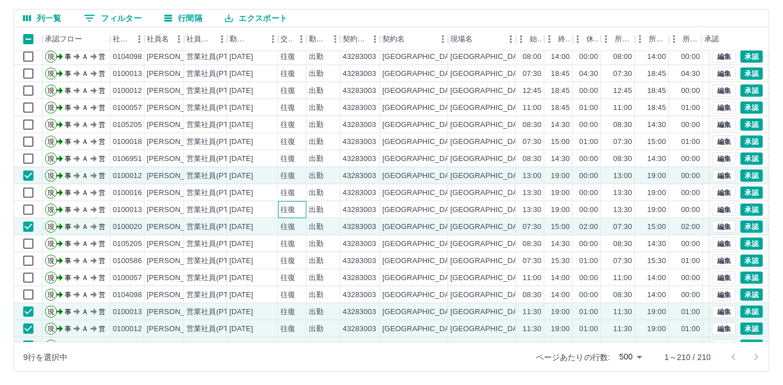
click at [284, 208] on div "往復" at bounding box center [288, 210] width 15 height 11
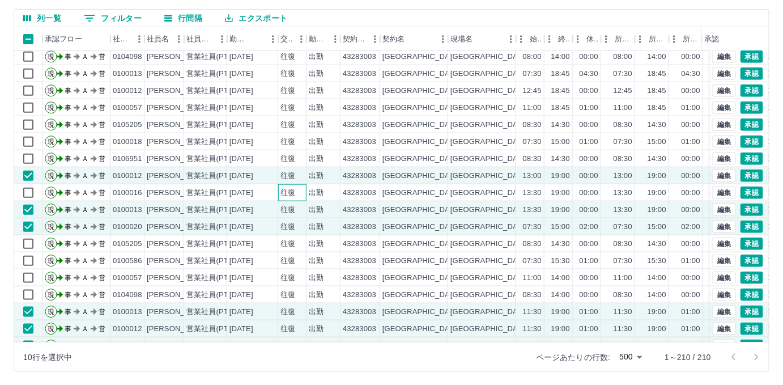
click at [289, 196] on div "往復" at bounding box center [288, 193] width 15 height 11
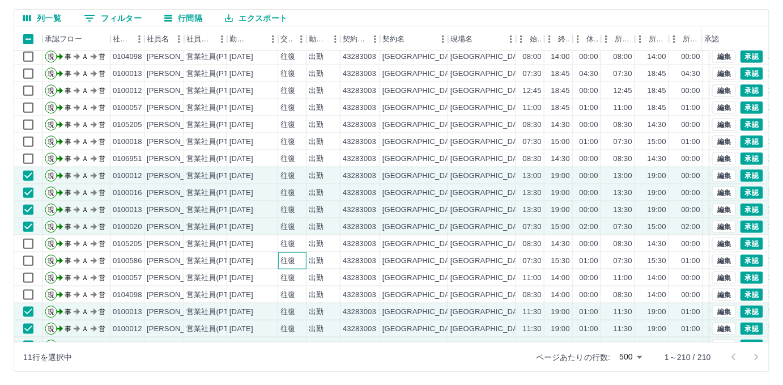
click at [289, 256] on div "往復" at bounding box center [288, 261] width 15 height 11
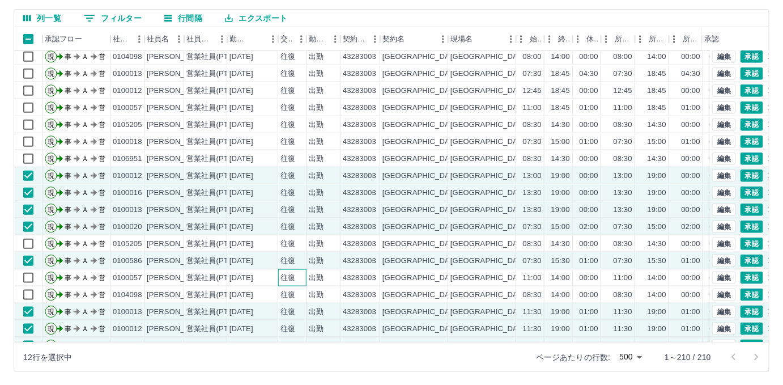
click at [295, 282] on div "往復" at bounding box center [292, 277] width 28 height 17
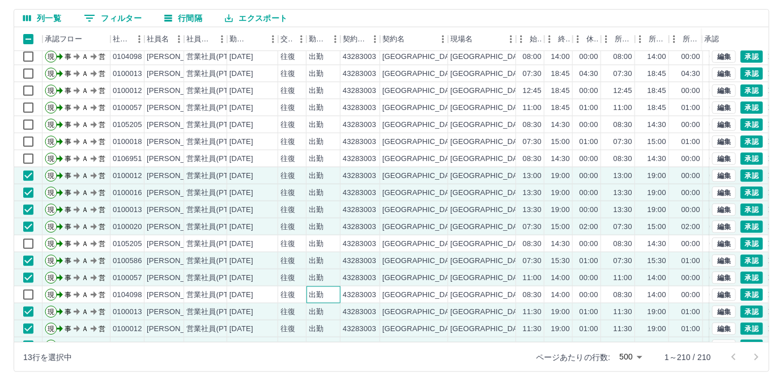
click at [328, 295] on div "出勤" at bounding box center [324, 294] width 34 height 17
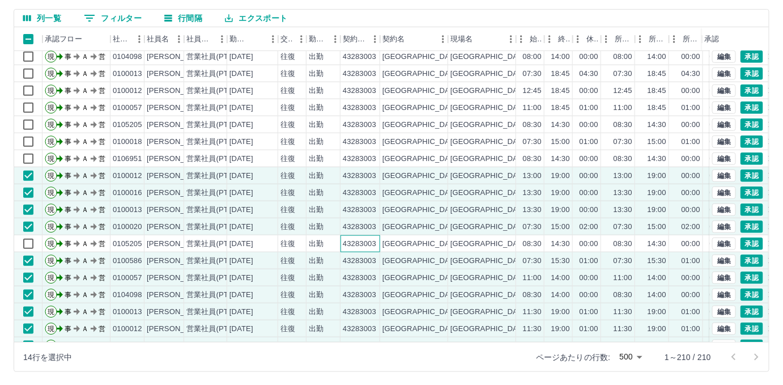
click at [353, 241] on div "43283003" at bounding box center [359, 244] width 33 height 11
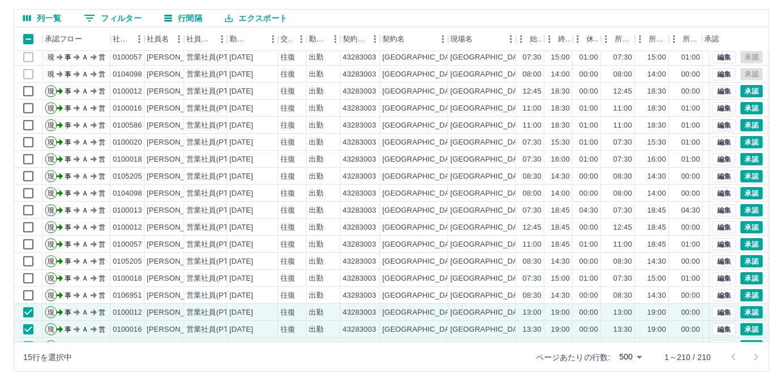
scroll to position [154, 0]
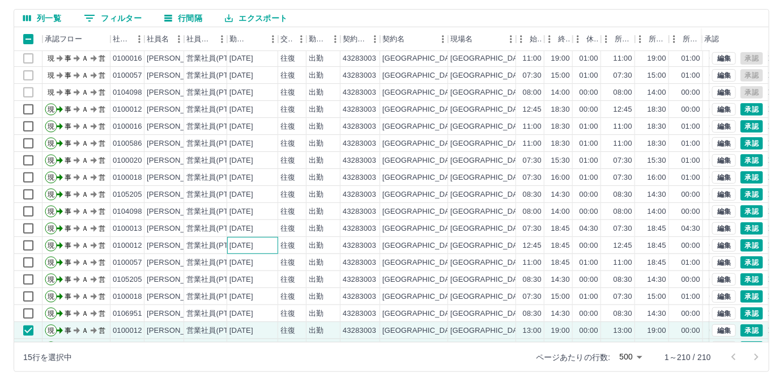
click at [253, 241] on div "[DATE]" at bounding box center [242, 245] width 24 height 11
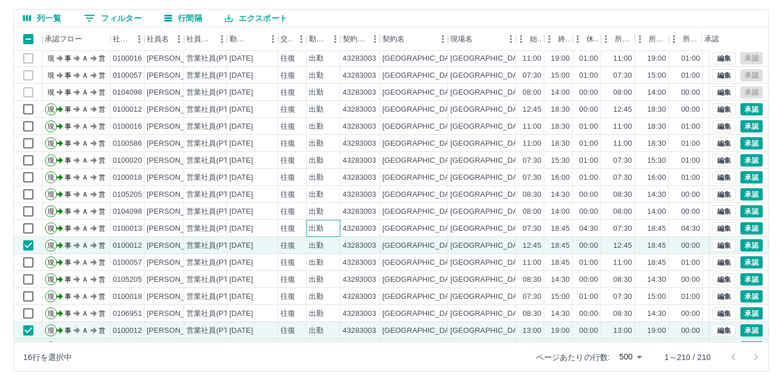
click at [315, 229] on div "出勤" at bounding box center [316, 228] width 15 height 11
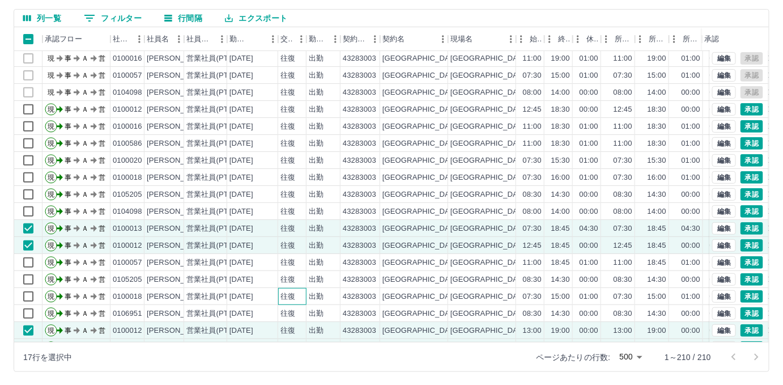
click at [287, 302] on div "往復" at bounding box center [292, 296] width 28 height 17
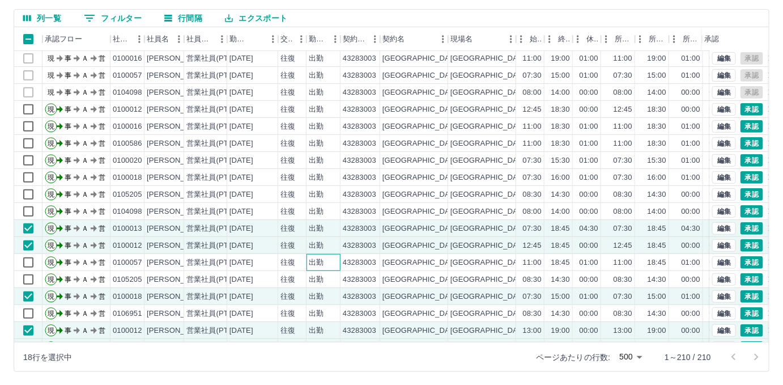
click at [308, 261] on div "出勤" at bounding box center [324, 262] width 34 height 17
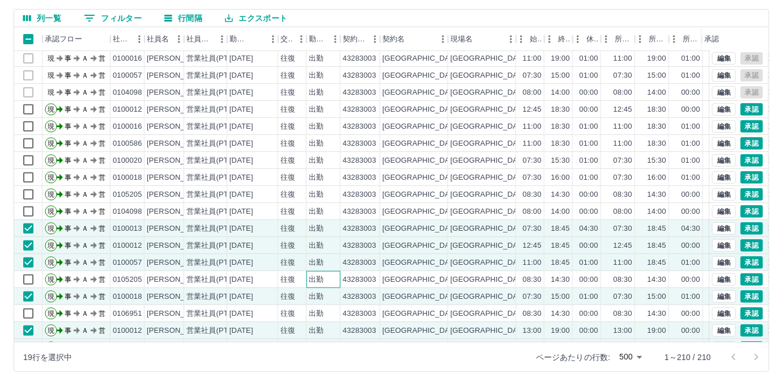
click at [307, 280] on div "出勤" at bounding box center [324, 279] width 34 height 17
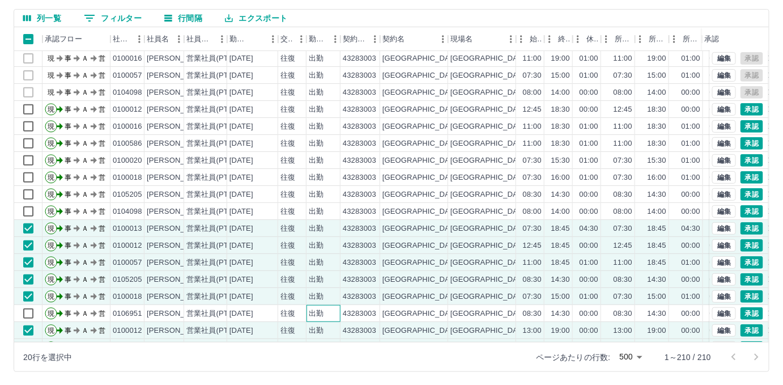
click at [309, 312] on div "出勤" at bounding box center [316, 313] width 15 height 11
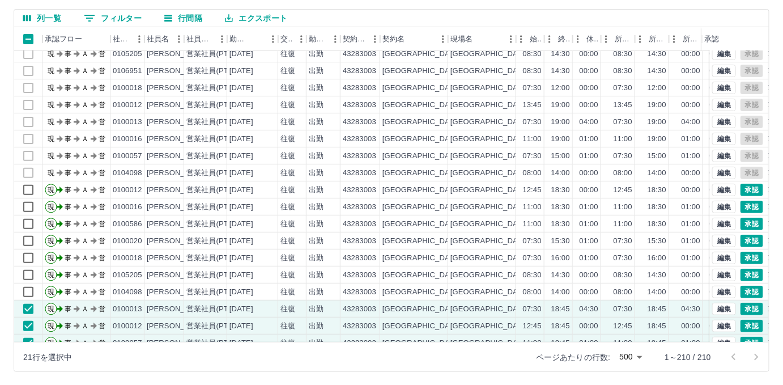
scroll to position [51, 0]
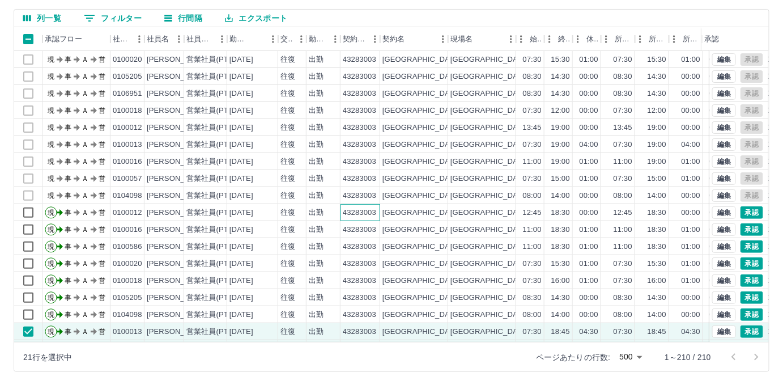
click at [367, 218] on div "43283003" at bounding box center [361, 212] width 40 height 17
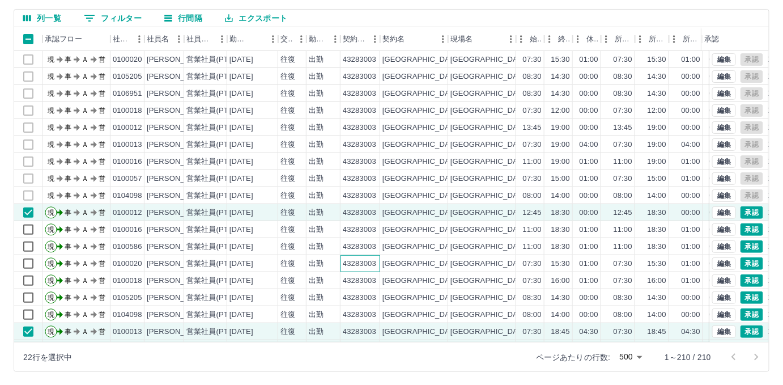
click at [365, 266] on div "43283003" at bounding box center [359, 264] width 33 height 11
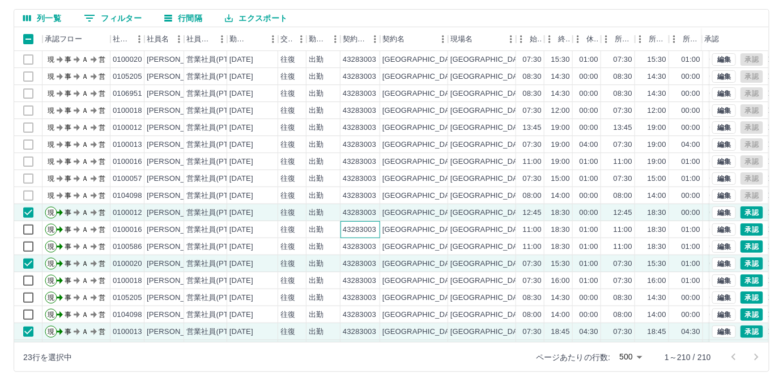
click at [364, 228] on div "43283003" at bounding box center [359, 229] width 33 height 11
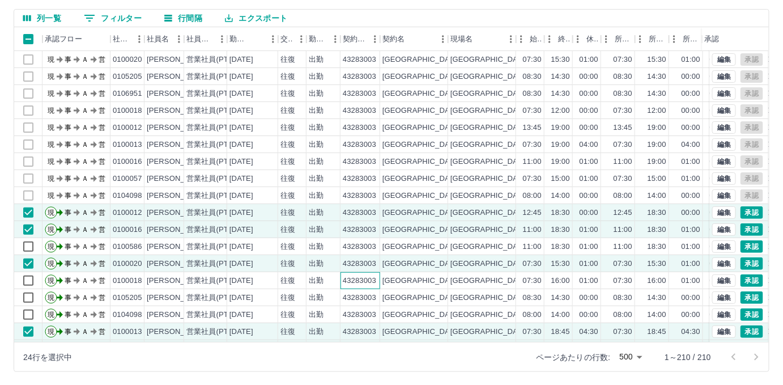
click at [372, 279] on div "43283003" at bounding box center [359, 281] width 33 height 11
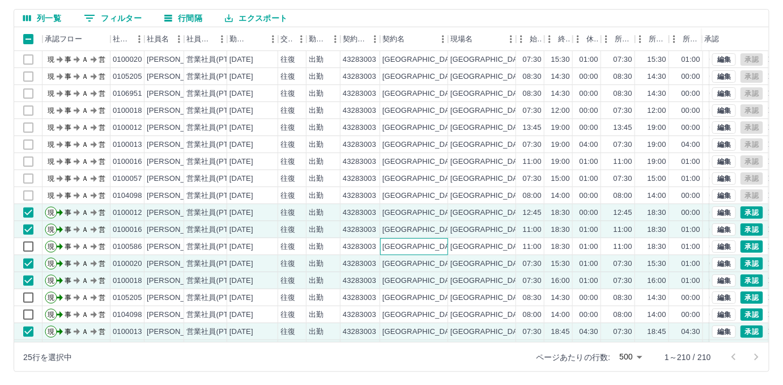
click at [415, 243] on div "[GEOGRAPHIC_DATA]" at bounding box center [414, 246] width 68 height 17
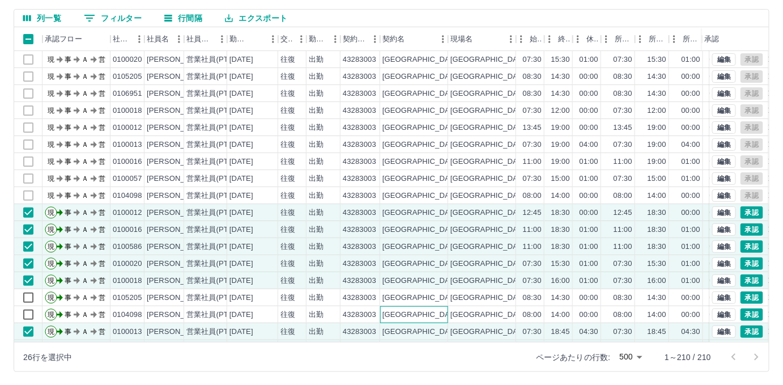
click at [402, 307] on div "[GEOGRAPHIC_DATA]" at bounding box center [414, 314] width 68 height 17
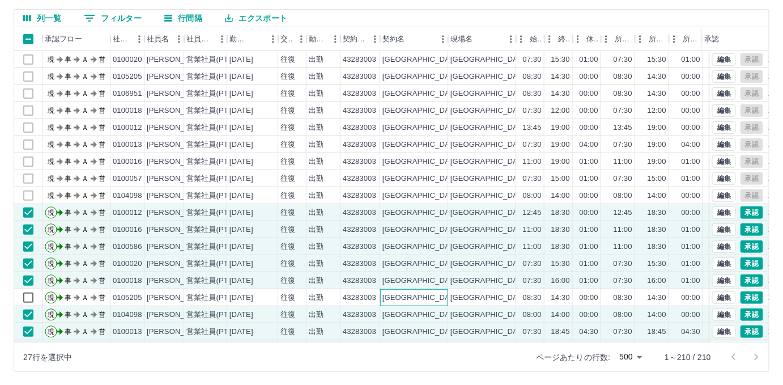
click at [415, 295] on div "[GEOGRAPHIC_DATA]" at bounding box center [414, 297] width 68 height 17
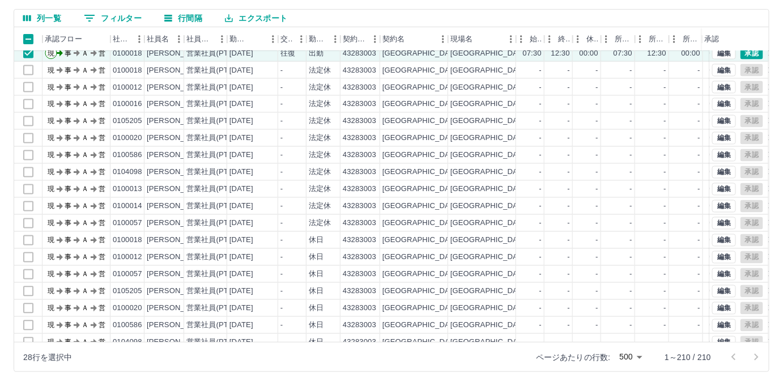
scroll to position [0, 0]
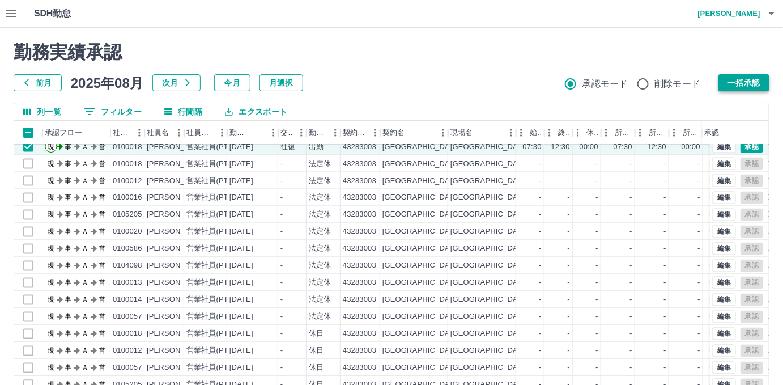
click at [748, 83] on button "一括承認" at bounding box center [744, 82] width 51 height 17
